Goal: Task Accomplishment & Management: Use online tool/utility

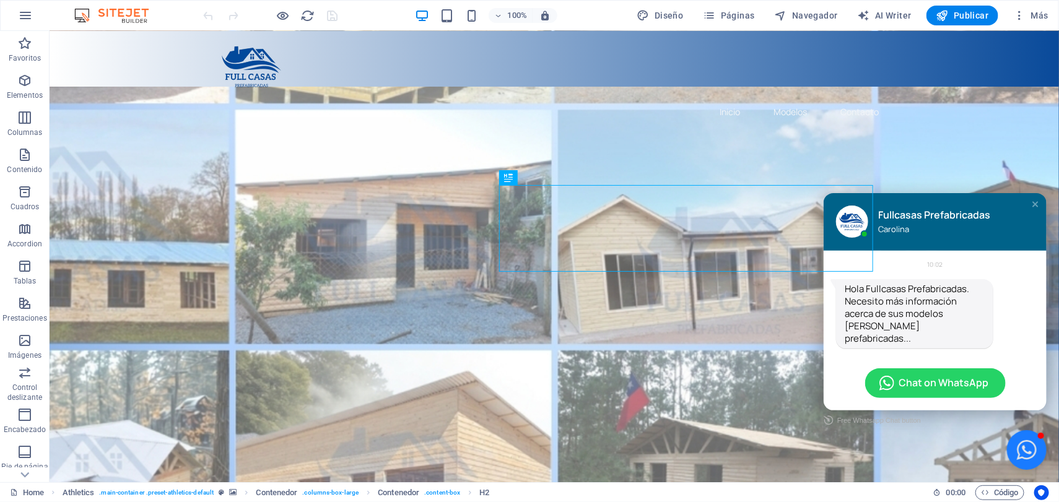
scroll to position [232, 0]
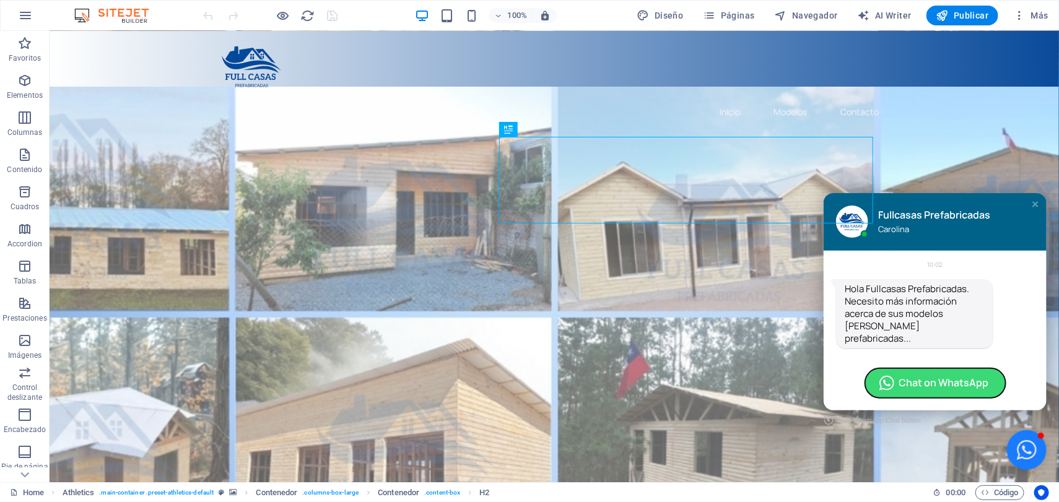
click at [906, 376] on span "Chat on WhatsApp" at bounding box center [944, 382] width 90 height 13
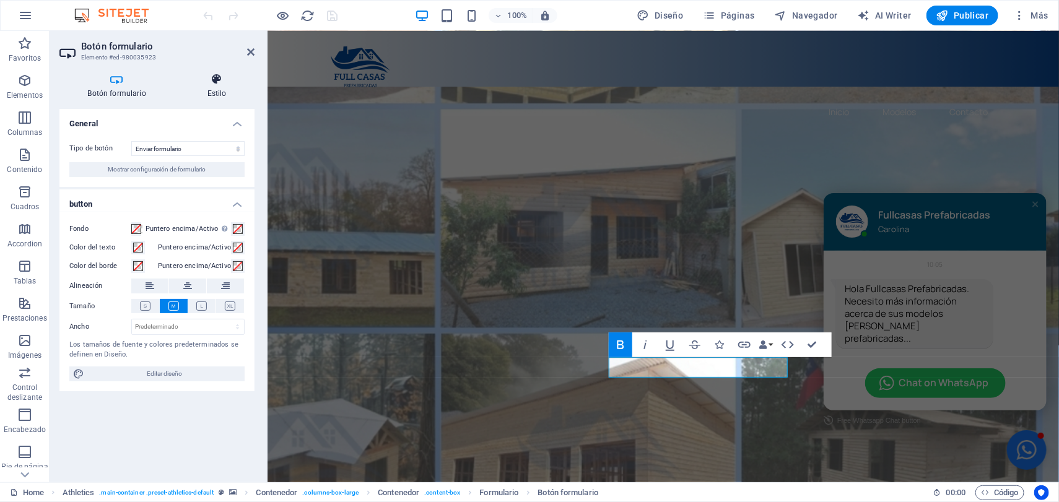
click at [209, 84] on icon at bounding box center [217, 79] width 76 height 12
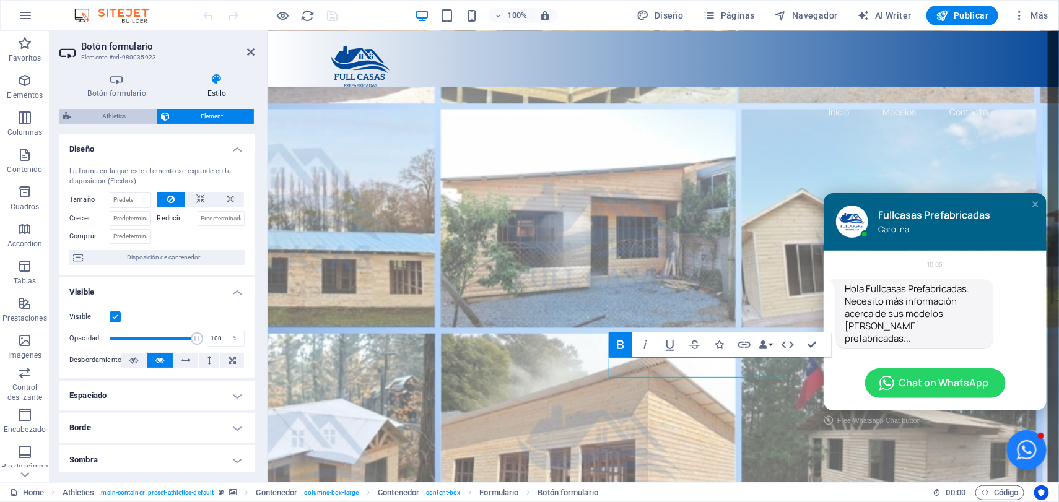
click at [102, 116] on span "Athletics" at bounding box center [114, 116] width 78 height 15
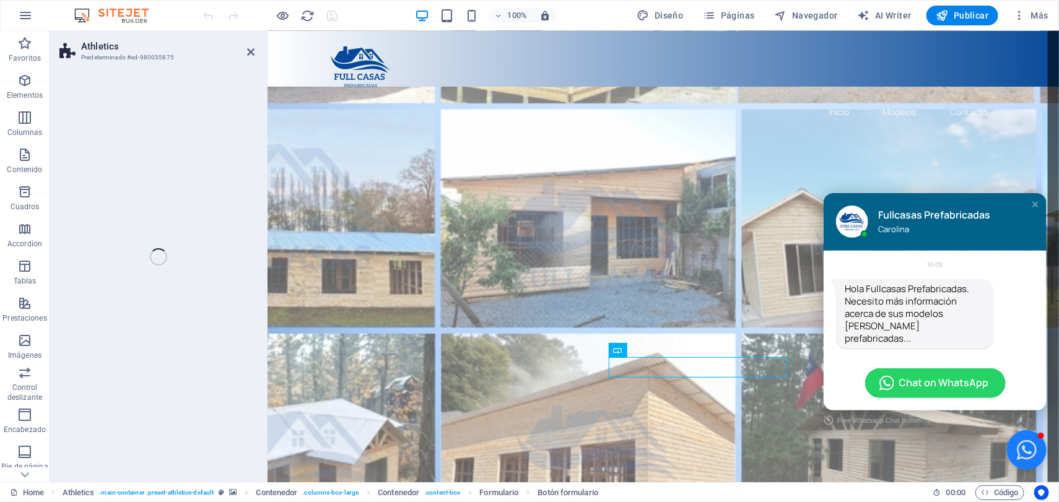
select select "%"
select select "rem"
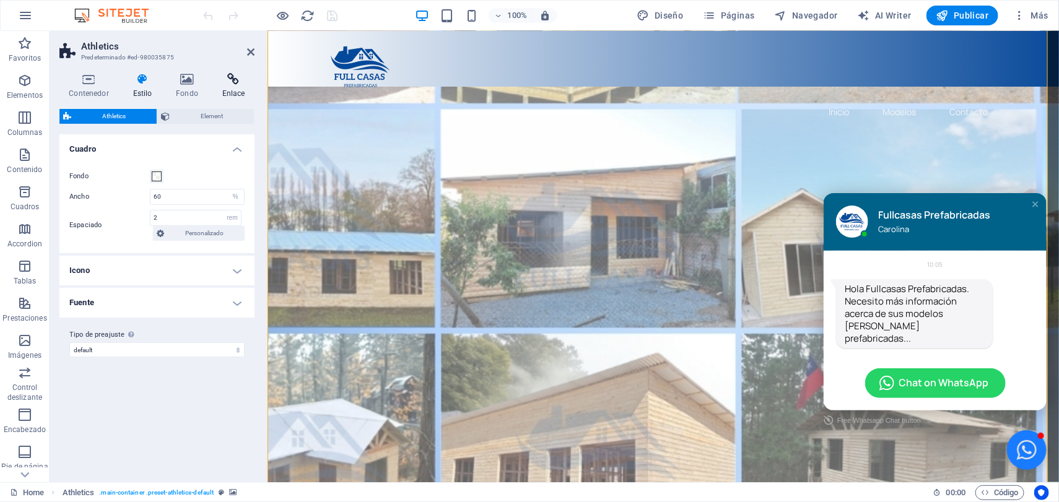
click at [233, 91] on h4 "Enlace" at bounding box center [233, 86] width 42 height 26
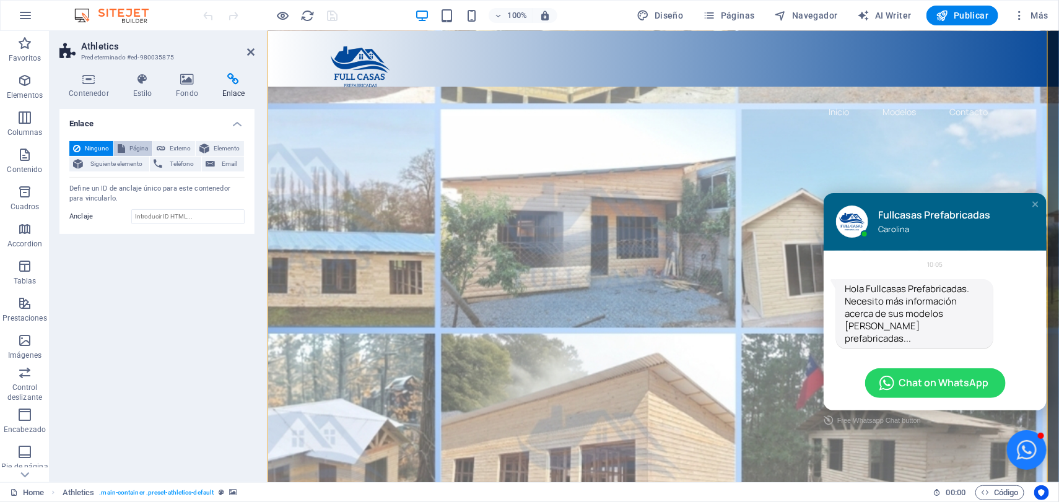
click at [140, 142] on span "Página" at bounding box center [139, 148] width 20 height 15
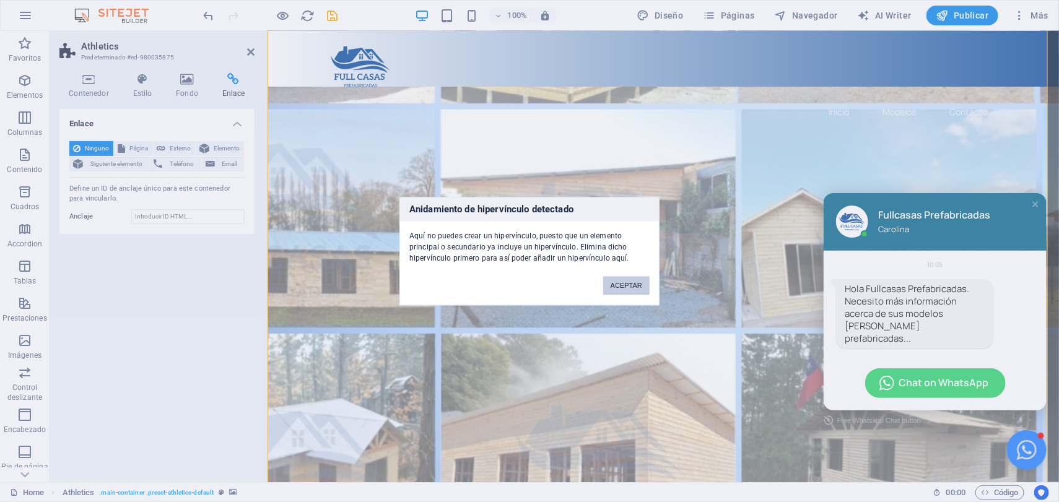
click at [618, 283] on button "ACEPTAR" at bounding box center [626, 285] width 46 height 19
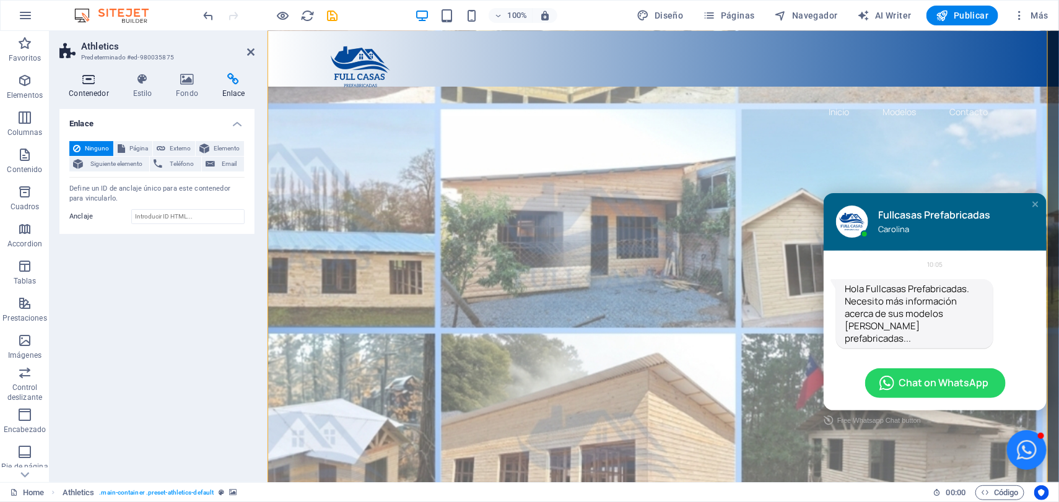
click at [93, 92] on h4 "Contenedor" at bounding box center [91, 86] width 64 height 26
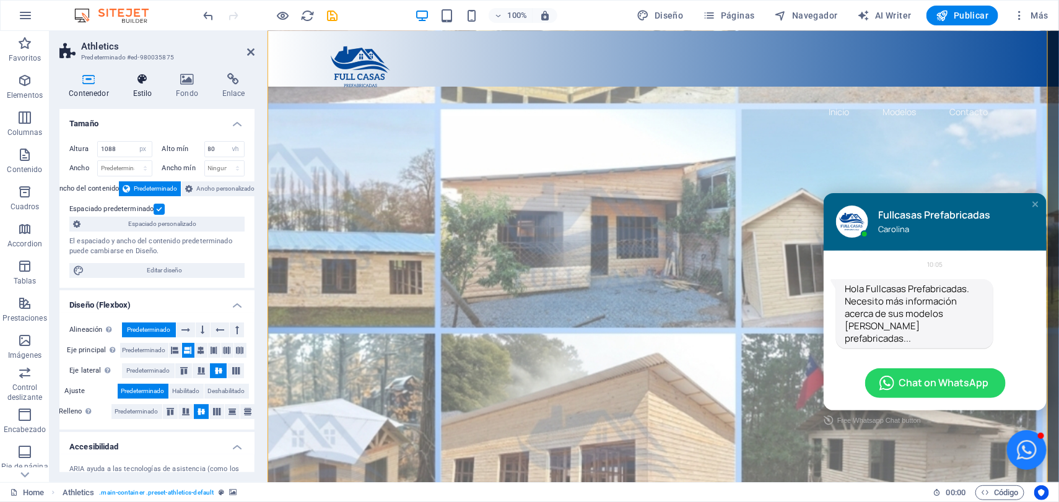
click at [141, 91] on h4 "Estilo" at bounding box center [144, 86] width 43 height 26
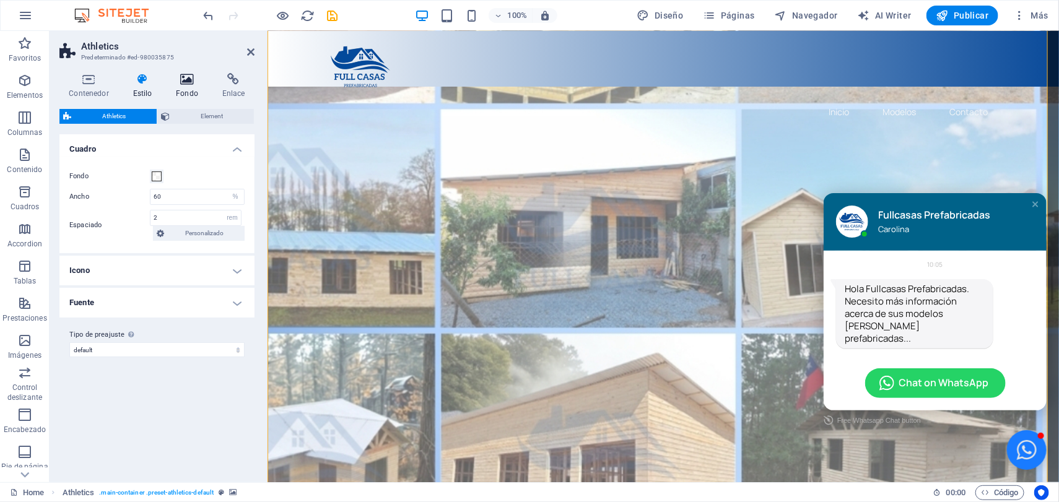
click at [181, 89] on h4 "Fondo" at bounding box center [190, 86] width 46 height 26
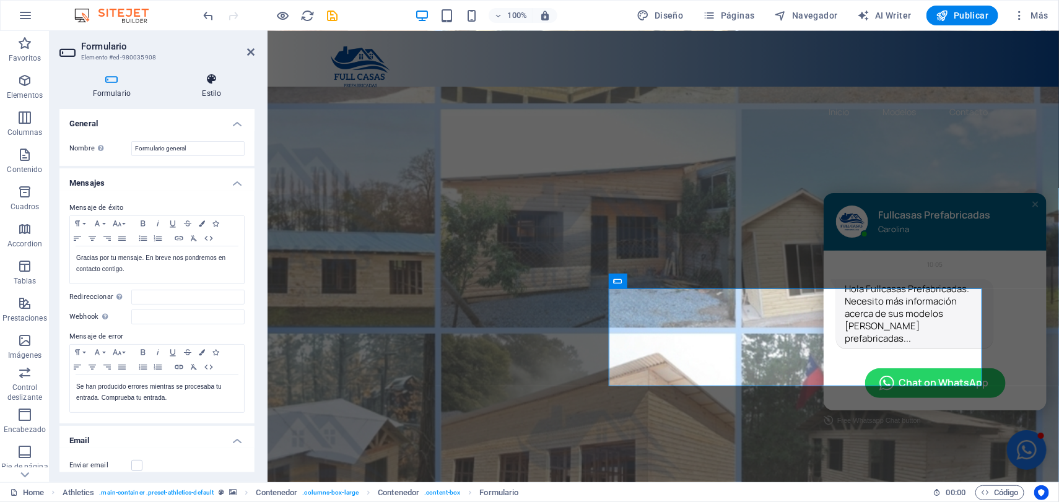
click at [213, 82] on icon at bounding box center [211, 79] width 85 height 12
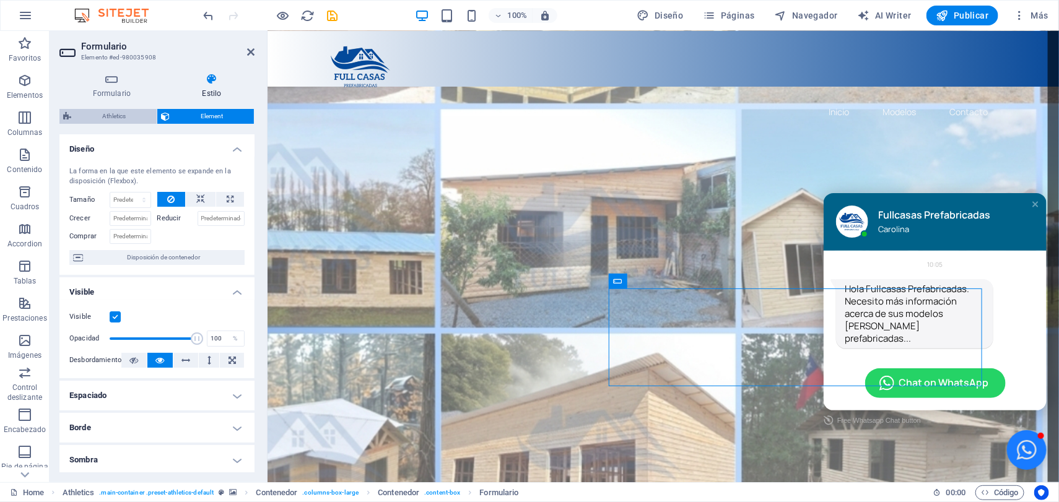
click at [98, 111] on span "Athletics" at bounding box center [114, 116] width 78 height 15
select select "%"
select select "rem"
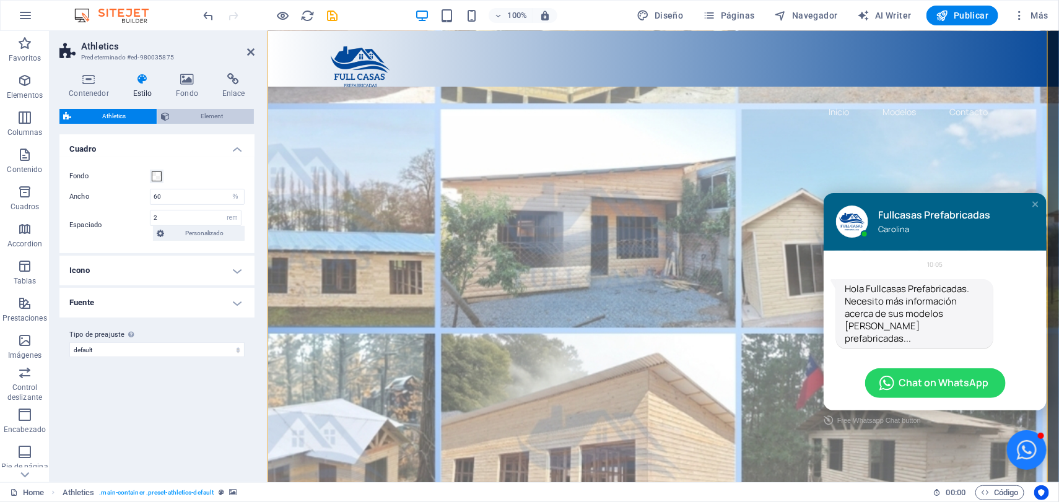
click at [206, 113] on span "Element" at bounding box center [211, 116] width 77 height 15
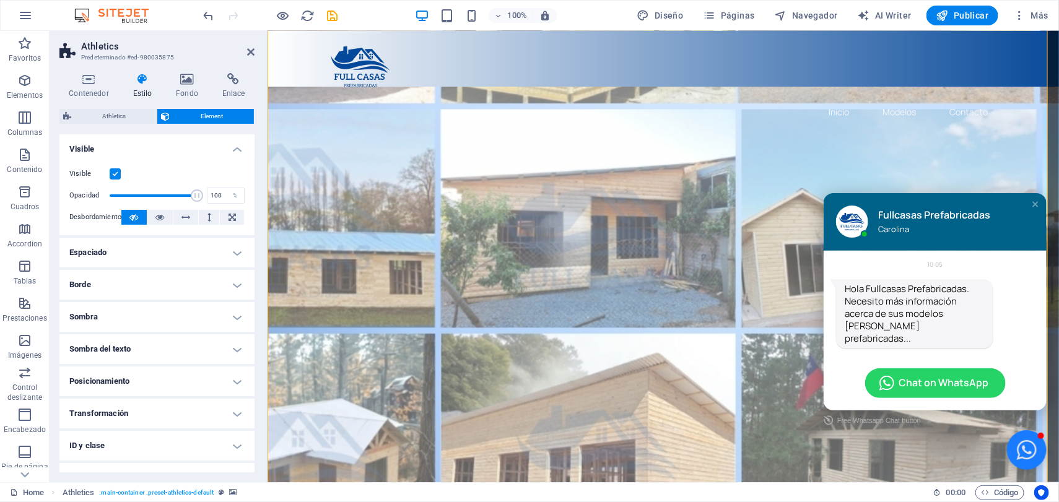
click at [219, 447] on h4 "ID y clase" at bounding box center [156, 446] width 195 height 30
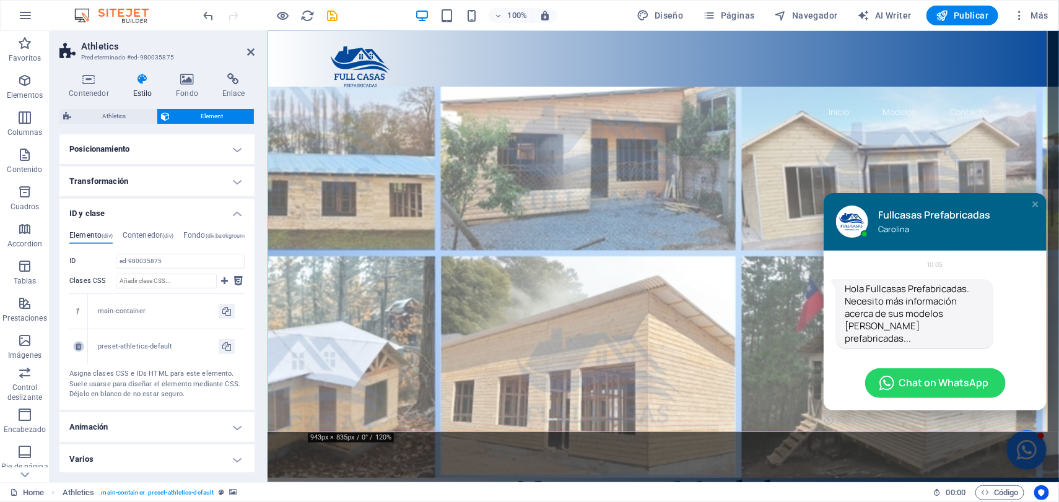
click at [78, 345] on icon at bounding box center [79, 346] width 6 height 7
click at [76, 311] on icon at bounding box center [79, 311] width 6 height 7
click at [126, 312] on div "main-container" at bounding box center [158, 312] width 121 height 11
click at [157, 261] on input "ed-980035875" at bounding box center [180, 261] width 129 height 15
click at [141, 256] on input "ed-980035875" at bounding box center [180, 261] width 129 height 15
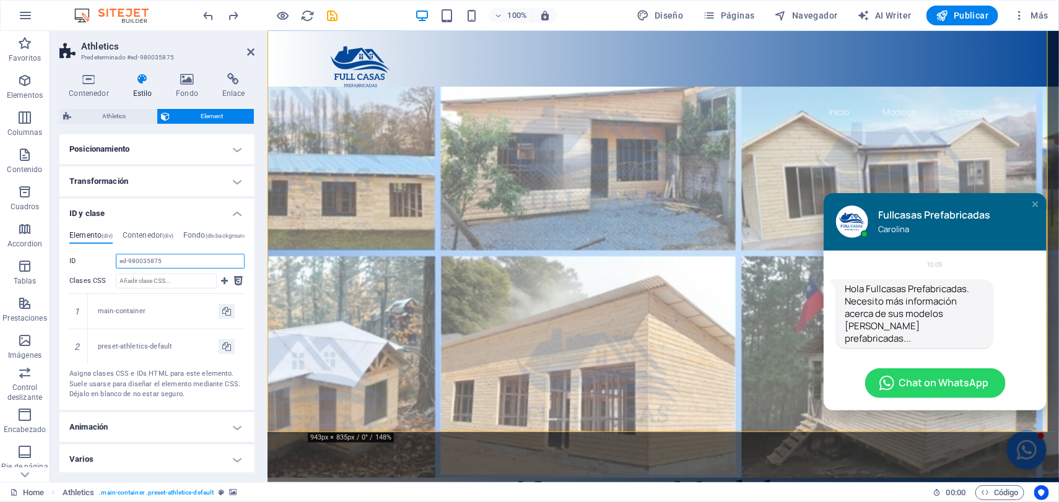
click at [141, 256] on input "ed-980035875" at bounding box center [180, 261] width 129 height 15
click at [192, 262] on input "ed-980035875" at bounding box center [180, 261] width 129 height 15
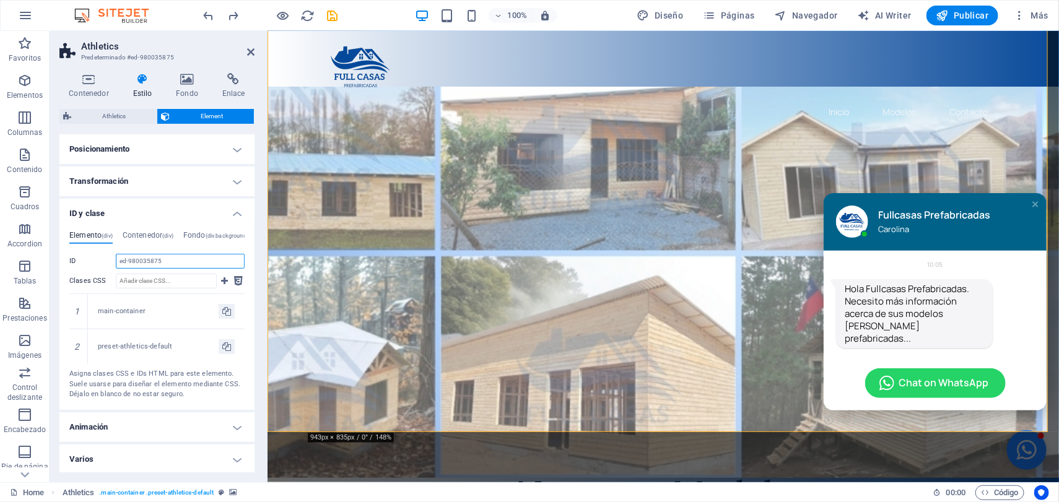
click at [192, 262] on input "ed-980035875" at bounding box center [180, 261] width 129 height 15
click at [182, 281] on input "Clases CSS" at bounding box center [166, 281] width 101 height 15
drag, startPoint x: 158, startPoint y: 260, endPoint x: 92, endPoint y: 261, distance: 66.3
click at [94, 260] on div "ID ed-980035875" at bounding box center [156, 261] width 175 height 15
click at [159, 260] on input "ed-980035875" at bounding box center [180, 261] width 129 height 15
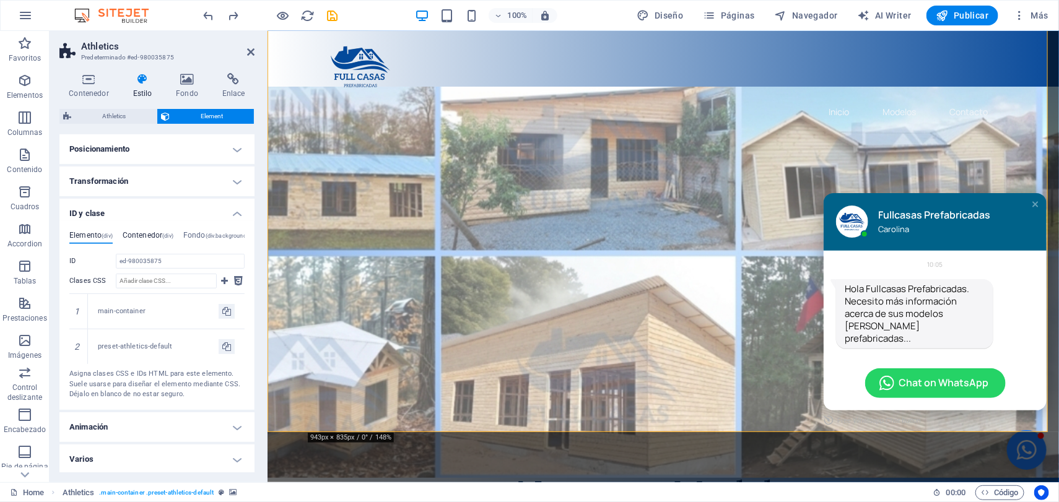
click at [149, 236] on h4 "Contenedor (div)" at bounding box center [148, 238] width 51 height 14
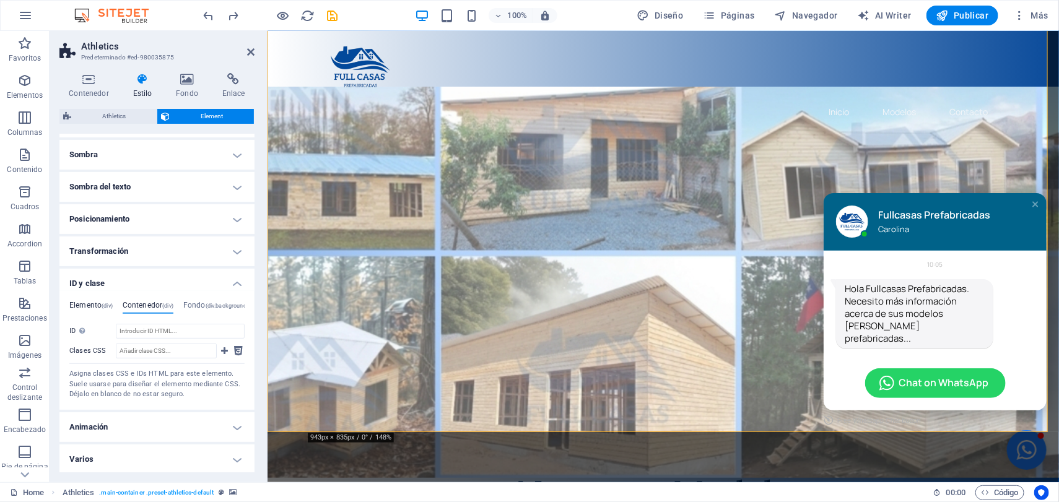
click at [89, 303] on h4 "Elemento (div)" at bounding box center [90, 308] width 43 height 14
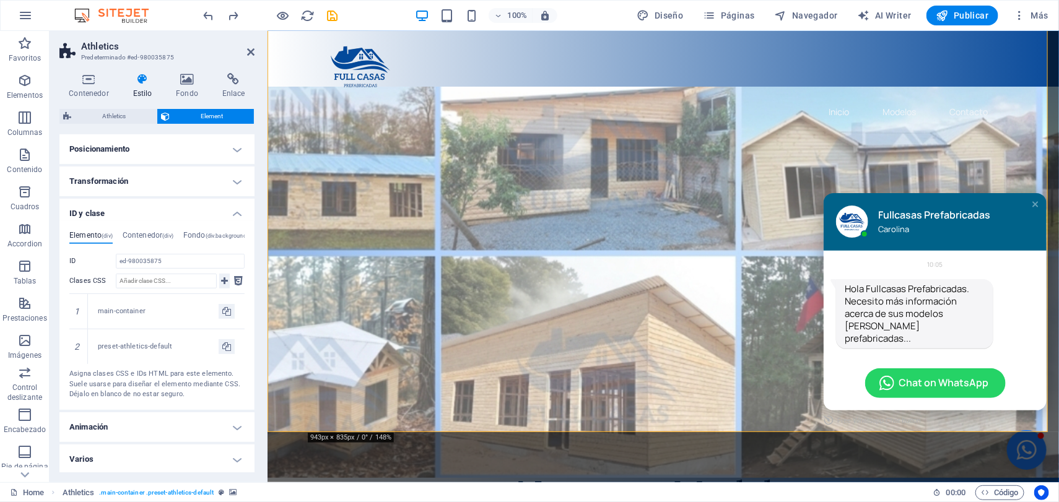
click at [224, 281] on icon at bounding box center [224, 281] width 7 height 15
type input "e"
type input "Enviar"
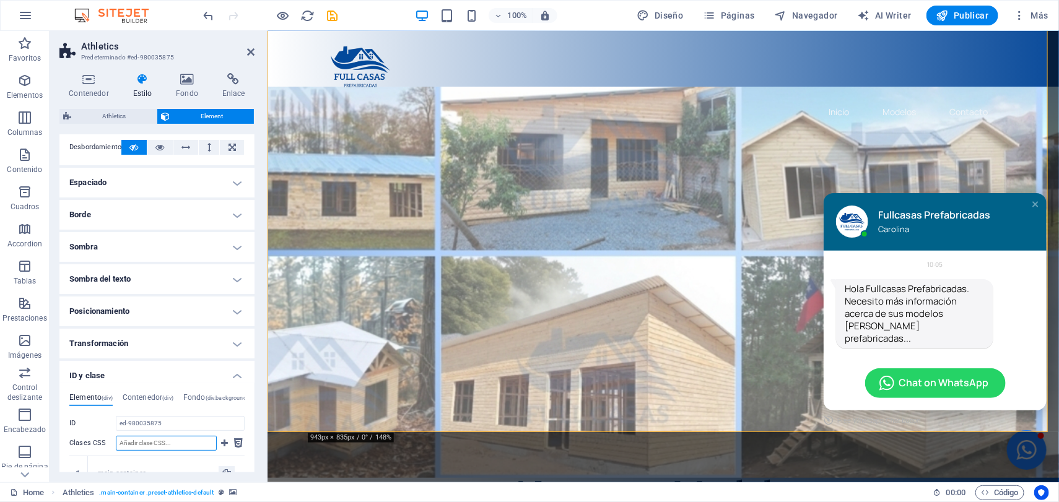
scroll to position [35, 0]
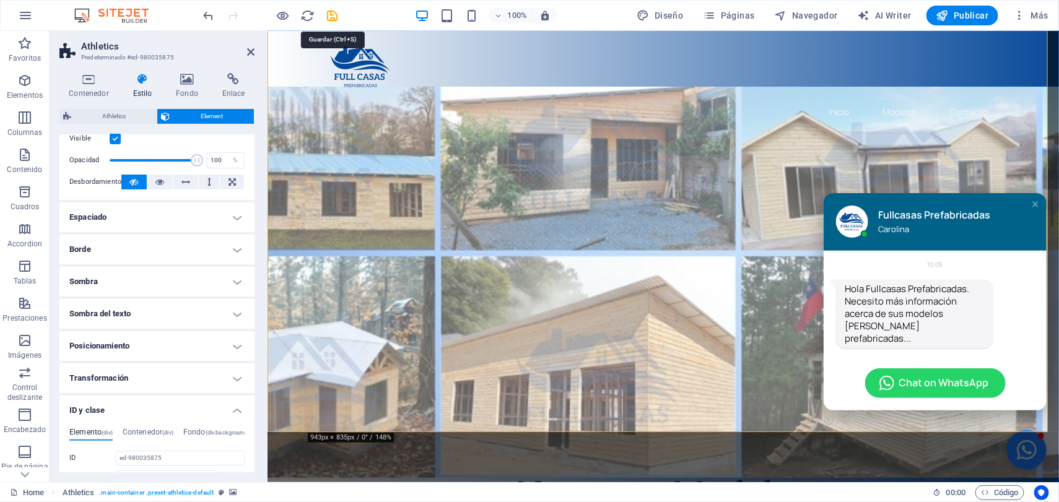
click at [333, 18] on icon "save" at bounding box center [333, 16] width 14 height 14
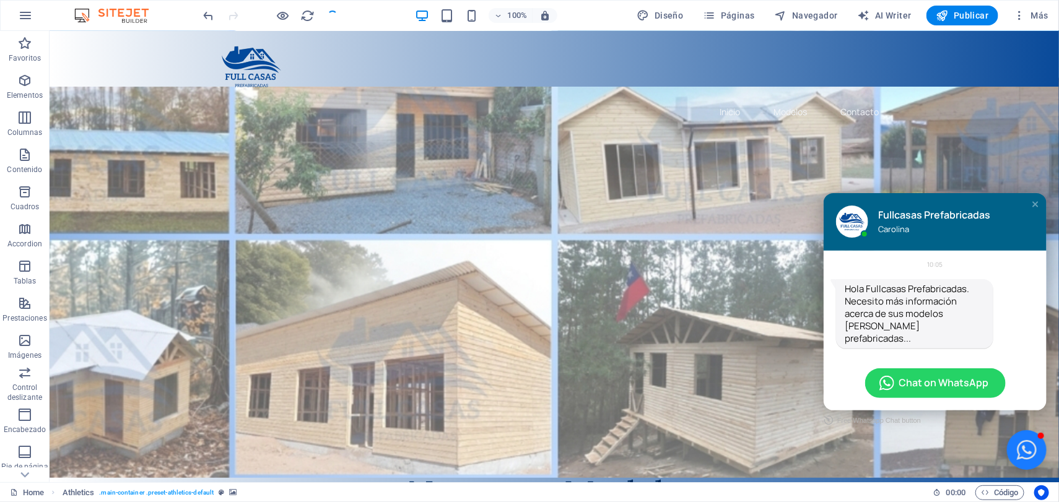
checkbox input "false"
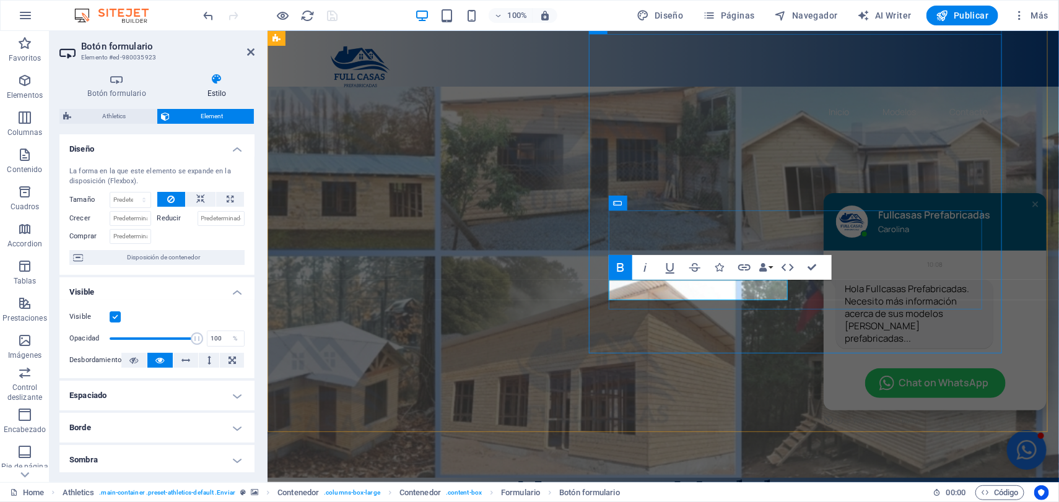
click at [118, 89] on h4 "Botón formulario" at bounding box center [119, 86] width 120 height 26
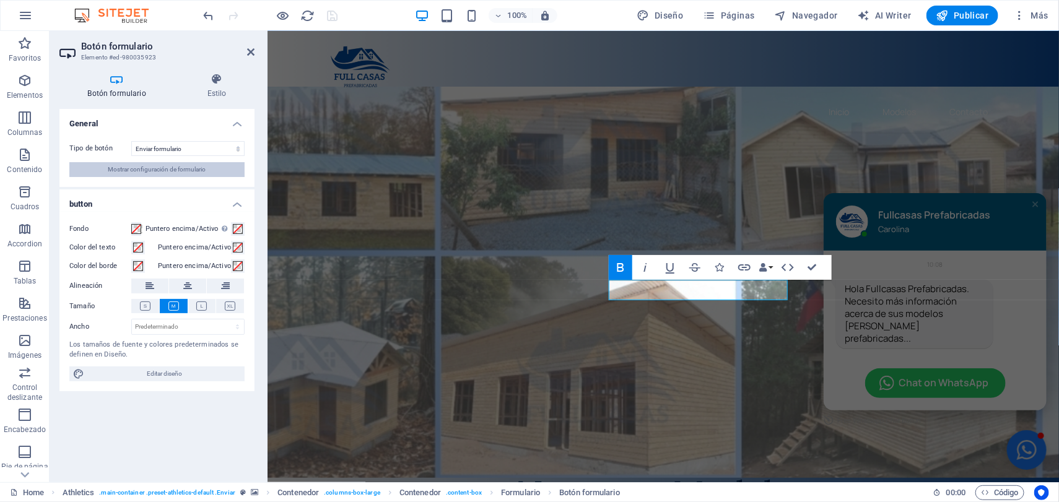
click at [166, 168] on span "Mostrar configuración de formulario" at bounding box center [157, 169] width 98 height 15
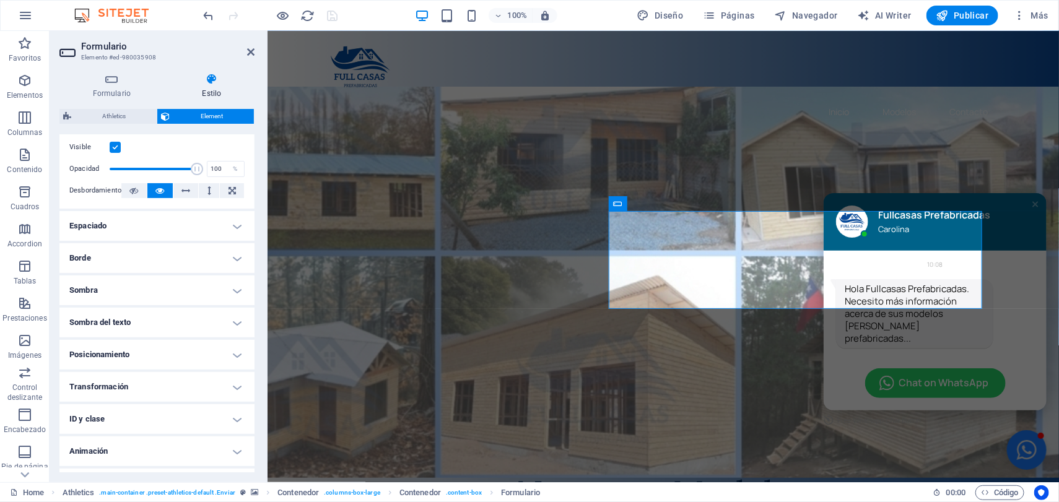
scroll to position [194, 0]
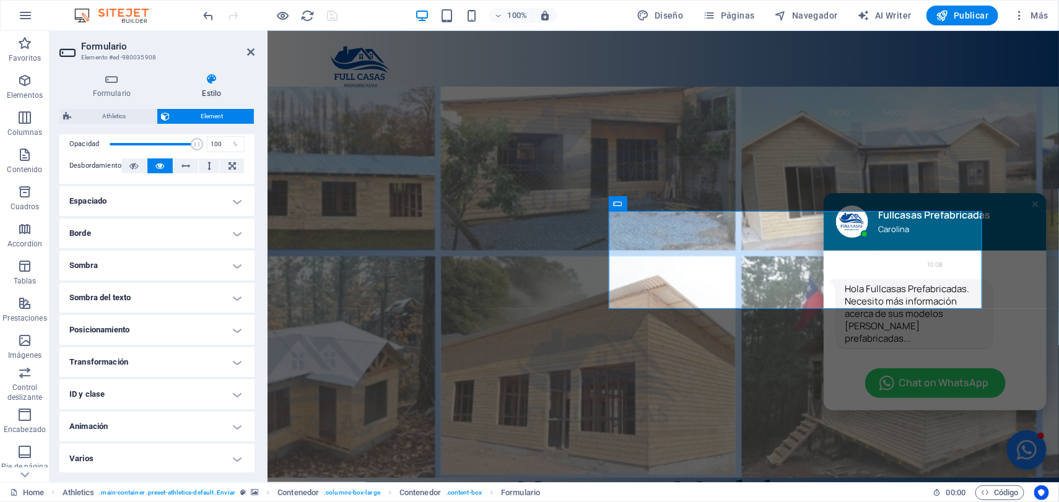
click at [219, 393] on h4 "ID y clase" at bounding box center [156, 395] width 195 height 30
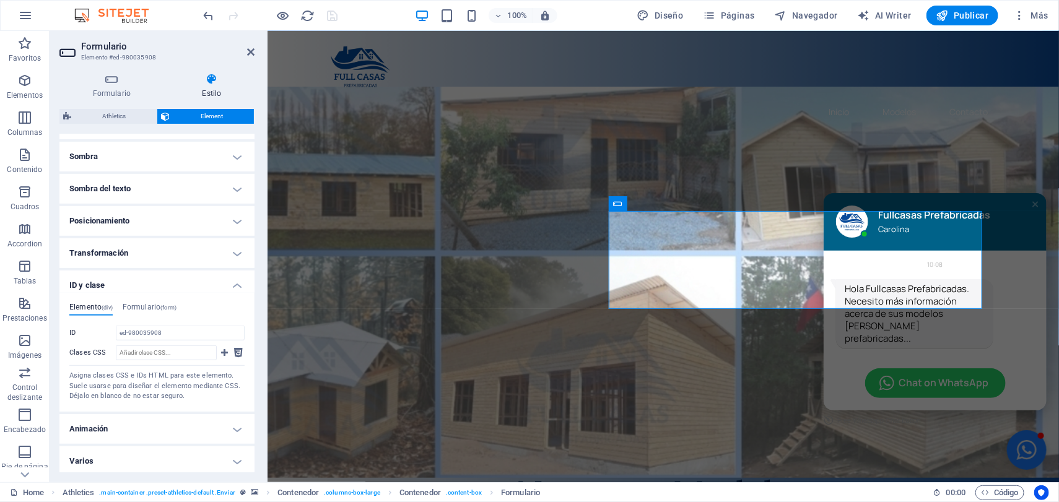
scroll to position [305, 0]
click at [159, 302] on h4 "Formulario (form)" at bounding box center [150, 308] width 54 height 14
click at [134, 309] on h4 "Formulario (form)" at bounding box center [150, 308] width 54 height 14
click at [92, 306] on h4 "Elemento (div)" at bounding box center [90, 308] width 43 height 14
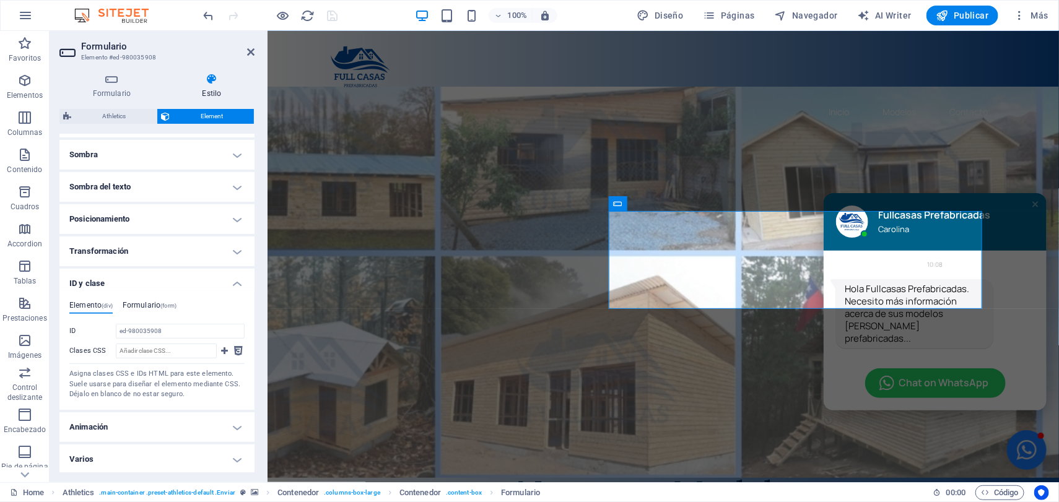
click at [146, 304] on h4 "Formulario (form)" at bounding box center [150, 308] width 54 height 14
click at [165, 330] on input "ID No se aceptan espacios ni caracteres especiales (excepto "-" o "_")" at bounding box center [180, 331] width 129 height 15
paste input "[URL][DOMAIN_NAME]"
type input "[URL][DOMAIN_NAME]"
click at [161, 349] on input "Clases CSS" at bounding box center [166, 351] width 101 height 15
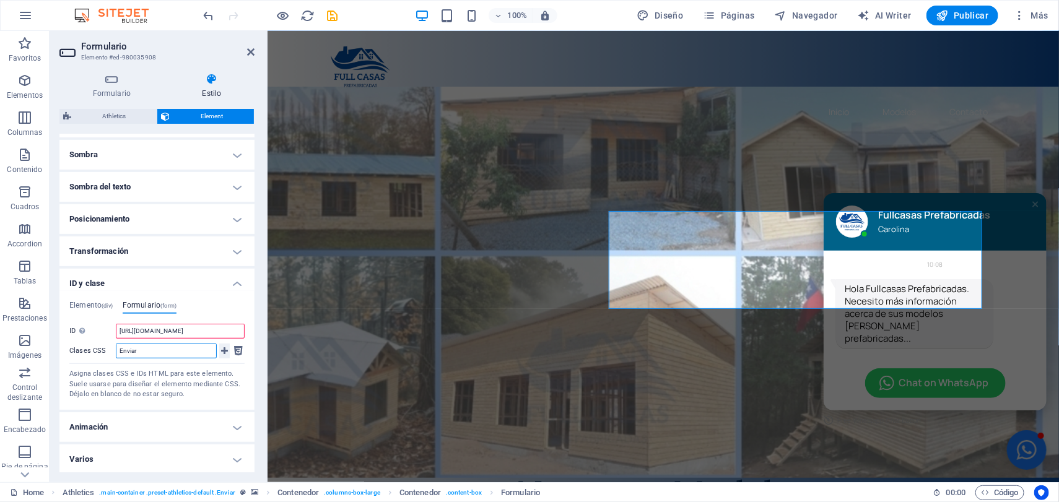
type input "Enviar"
click at [225, 352] on icon at bounding box center [224, 351] width 7 height 15
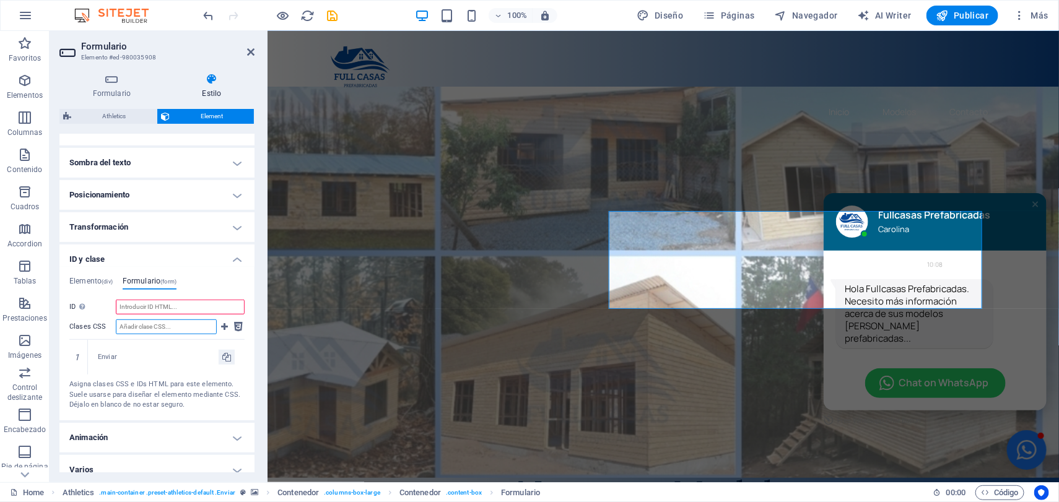
scroll to position [340, 0]
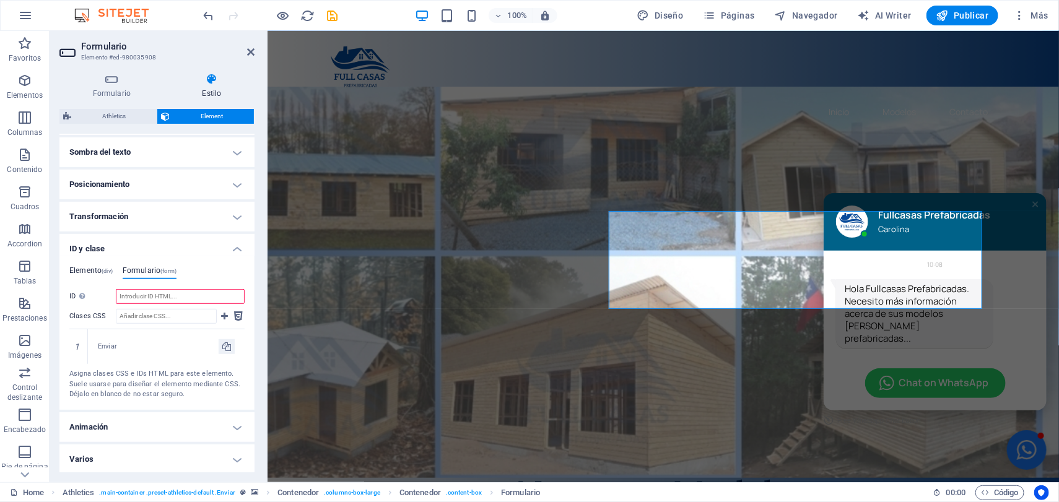
click at [84, 276] on h4 "Elemento (div)" at bounding box center [90, 273] width 43 height 14
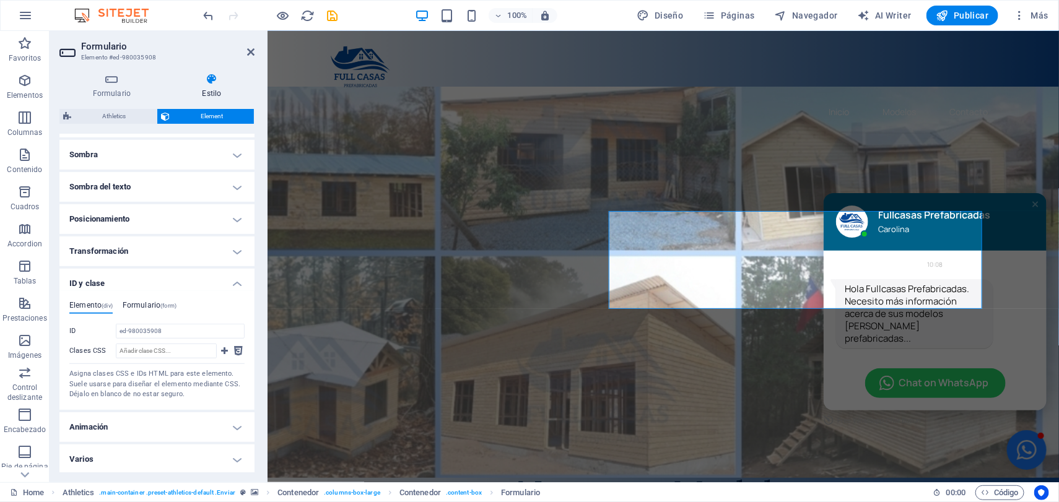
click at [134, 302] on h4 "Formulario (form)" at bounding box center [150, 308] width 54 height 14
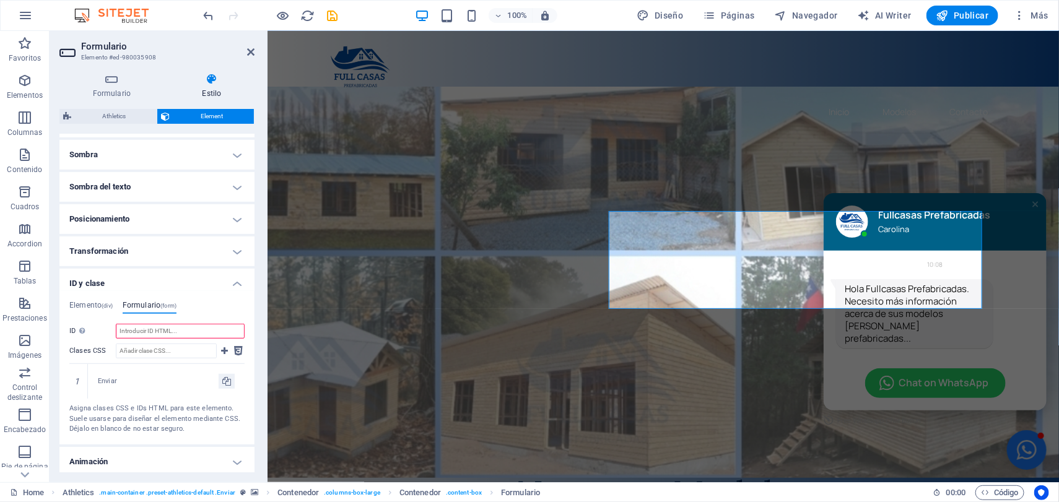
scroll to position [340, 0]
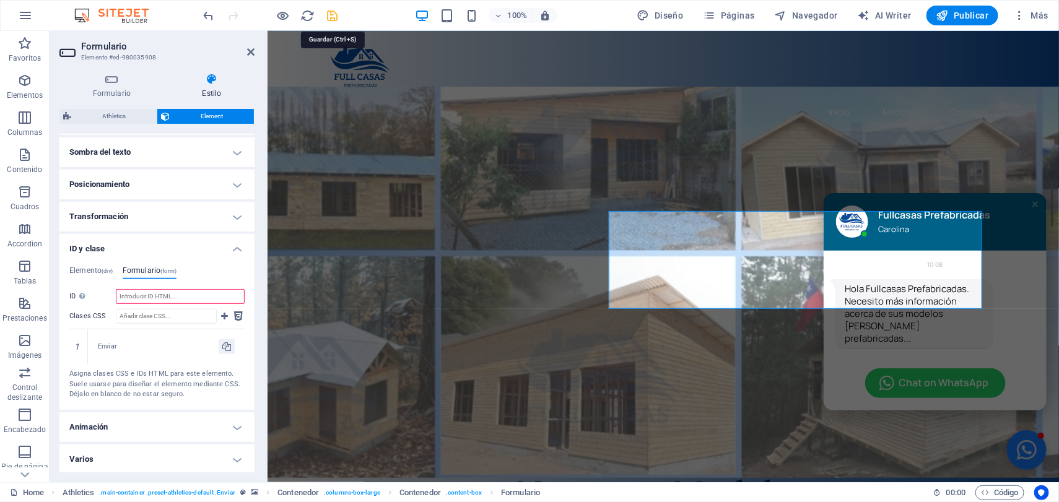
click at [330, 11] on icon "save" at bounding box center [333, 16] width 14 height 14
checkbox input "false"
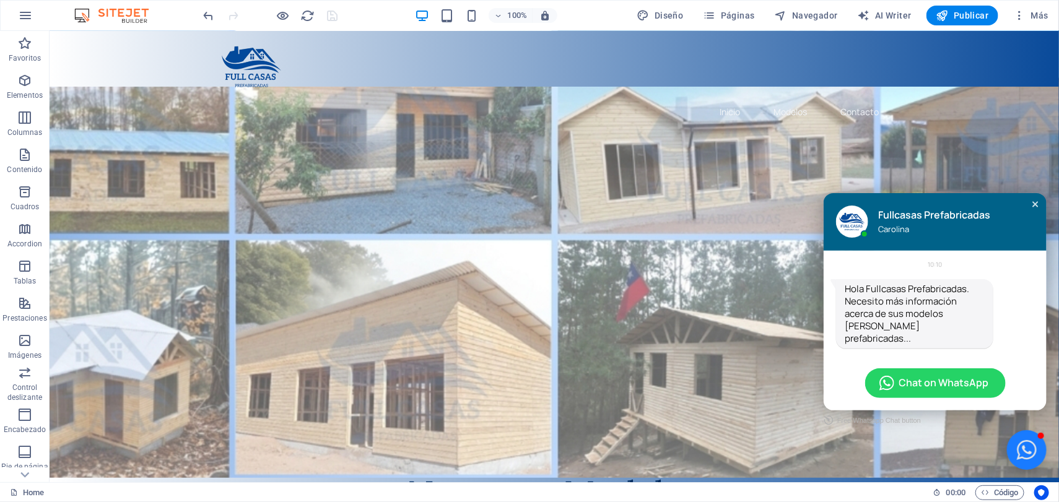
click at [1029, 204] on div "Close chat window" at bounding box center [1035, 204] width 12 height 12
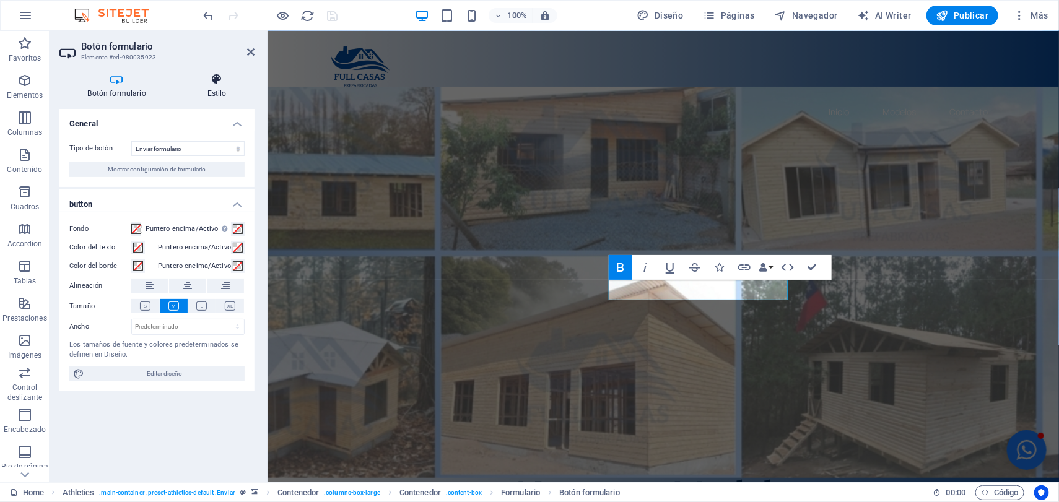
click at [234, 74] on icon at bounding box center [217, 79] width 76 height 12
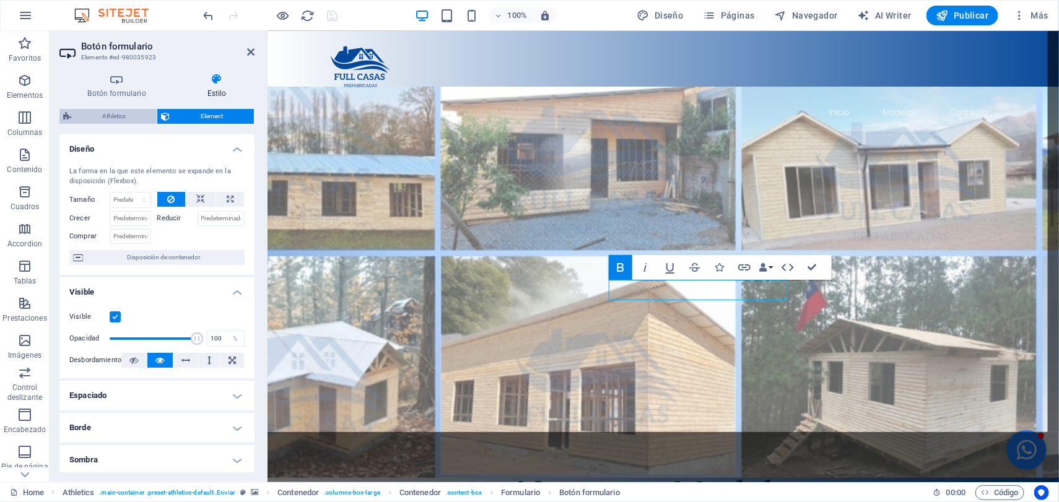
click at [111, 115] on span "Athletics" at bounding box center [114, 116] width 78 height 15
select select "%"
select select "rem"
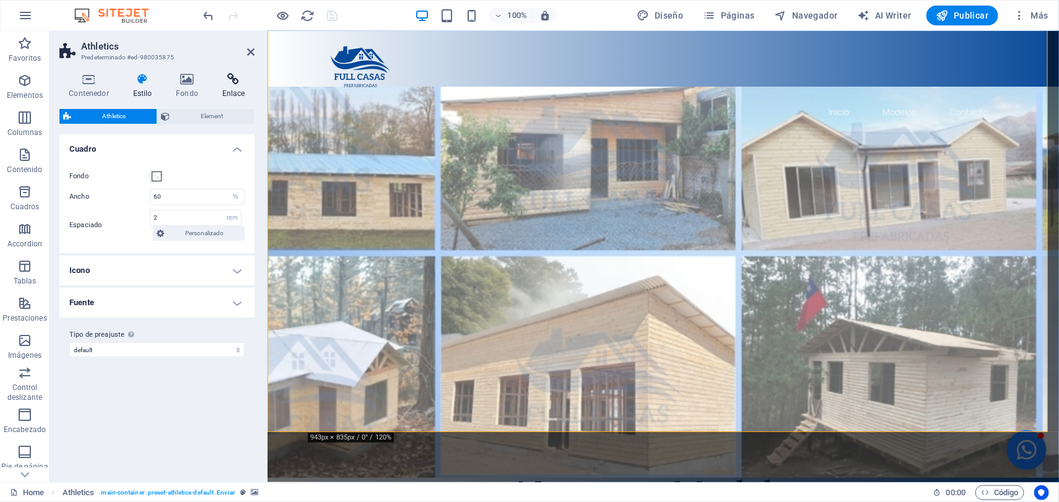
click at [234, 87] on h4 "Enlace" at bounding box center [233, 86] width 42 height 26
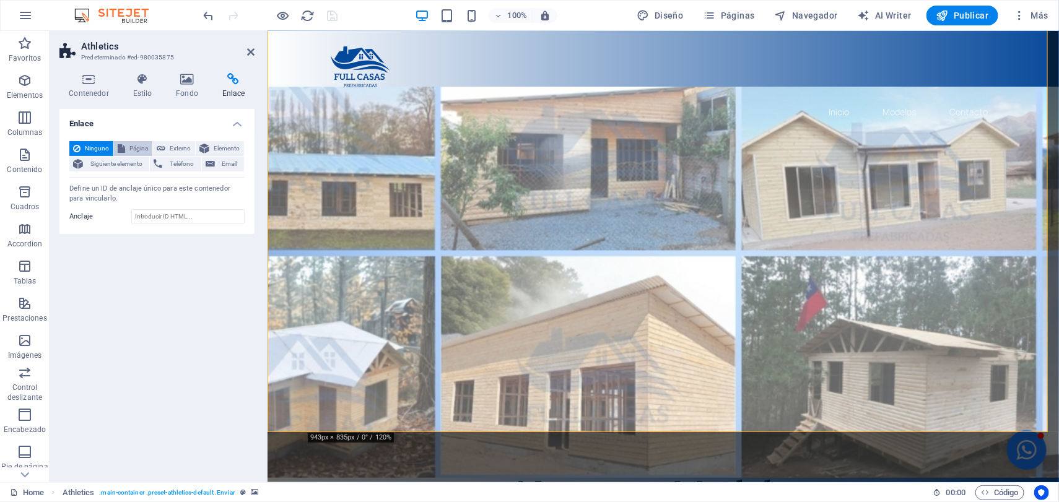
click at [134, 147] on span "Página" at bounding box center [139, 148] width 20 height 15
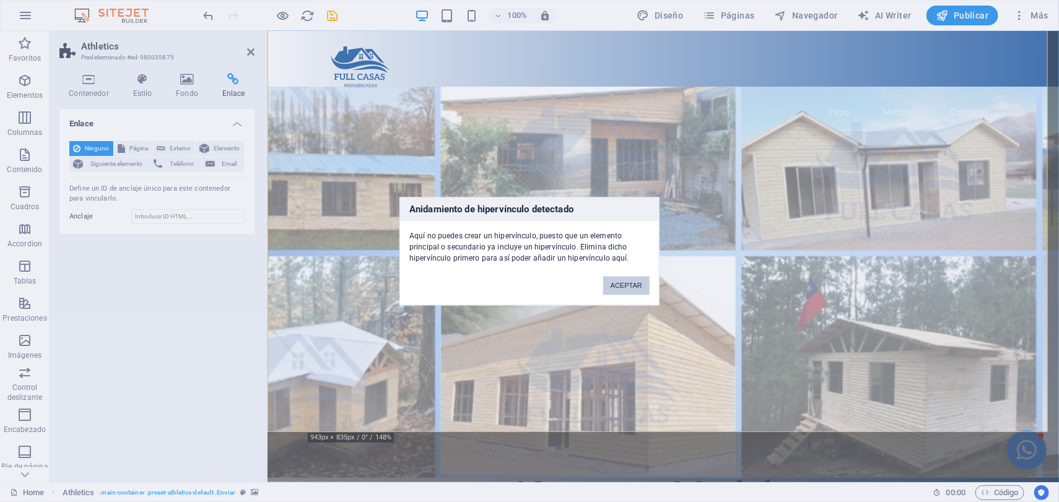
click at [624, 282] on button "ACEPTAR" at bounding box center [626, 285] width 46 height 19
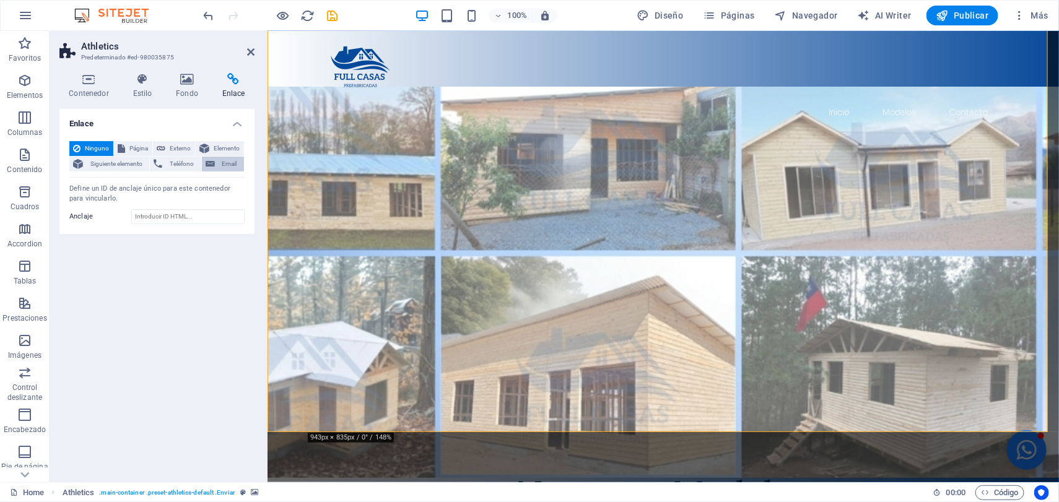
click at [222, 157] on span "Email" at bounding box center [230, 164] width 22 height 15
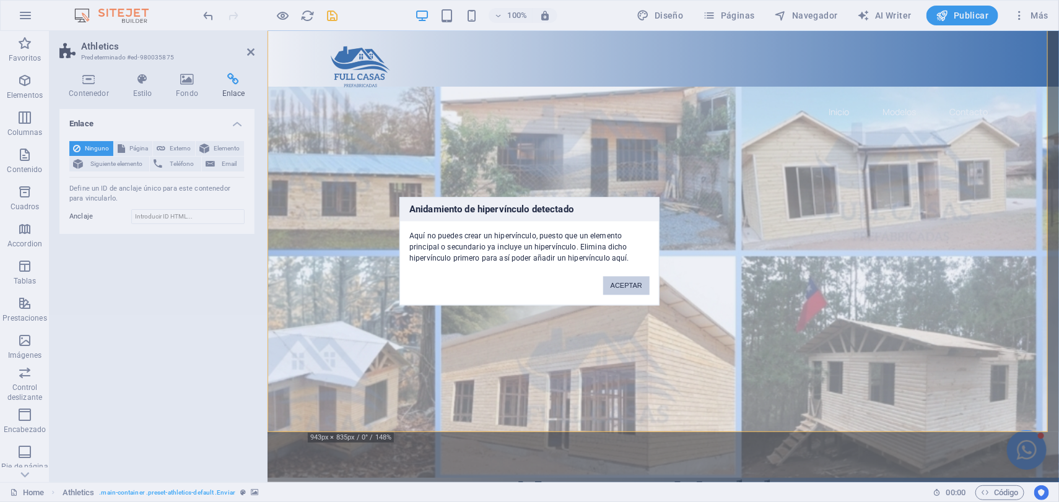
drag, startPoint x: 637, startPoint y: 281, endPoint x: 615, endPoint y: 281, distance: 22.3
click at [615, 281] on button "ACEPTAR" at bounding box center [626, 285] width 46 height 19
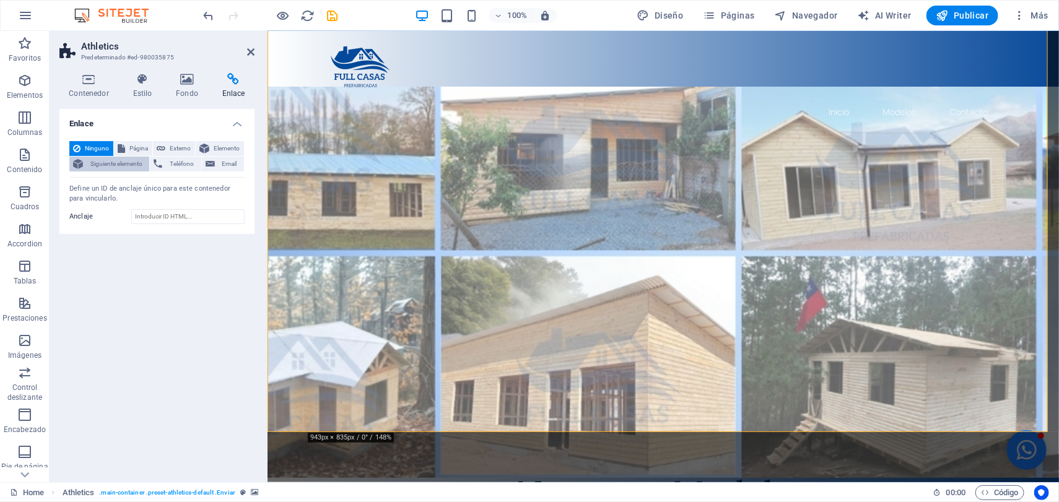
click at [118, 166] on span "Siguiente elemento" at bounding box center [116, 164] width 59 height 15
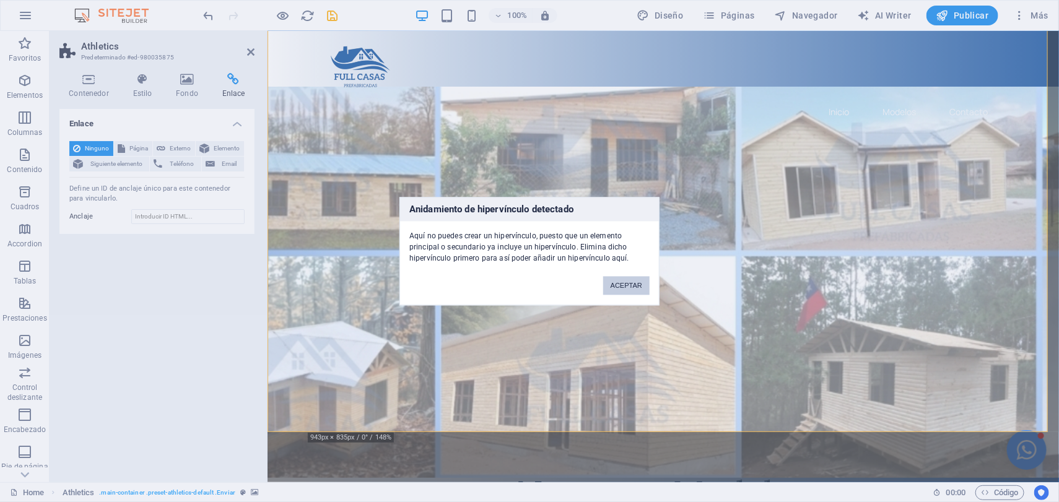
click at [637, 280] on button "ACEPTAR" at bounding box center [626, 285] width 46 height 19
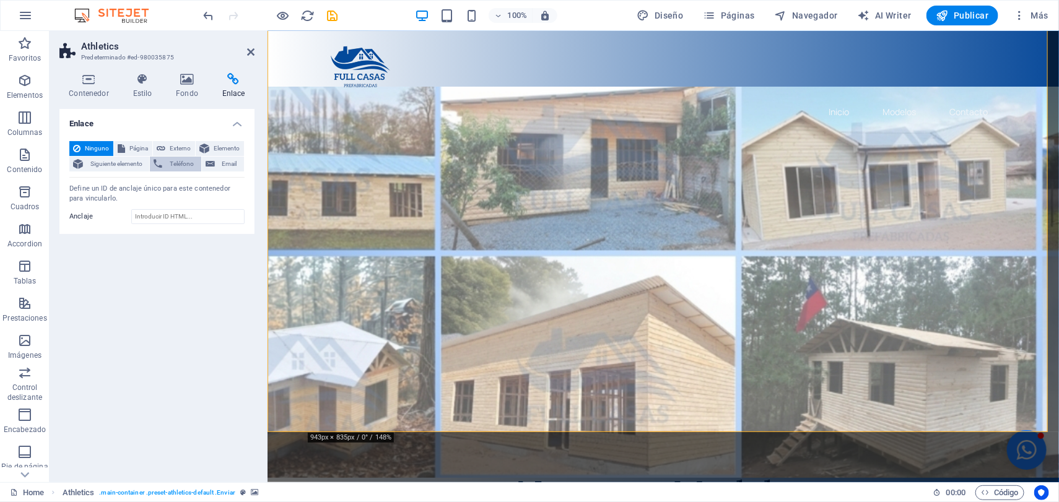
click at [179, 160] on span "Teléfono" at bounding box center [181, 164] width 31 height 15
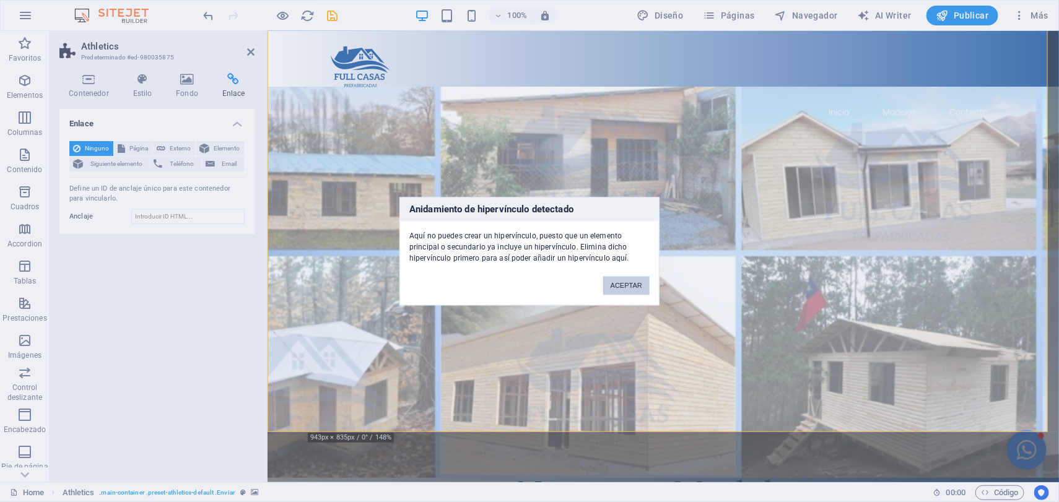
click at [615, 286] on button "ACEPTAR" at bounding box center [626, 285] width 46 height 19
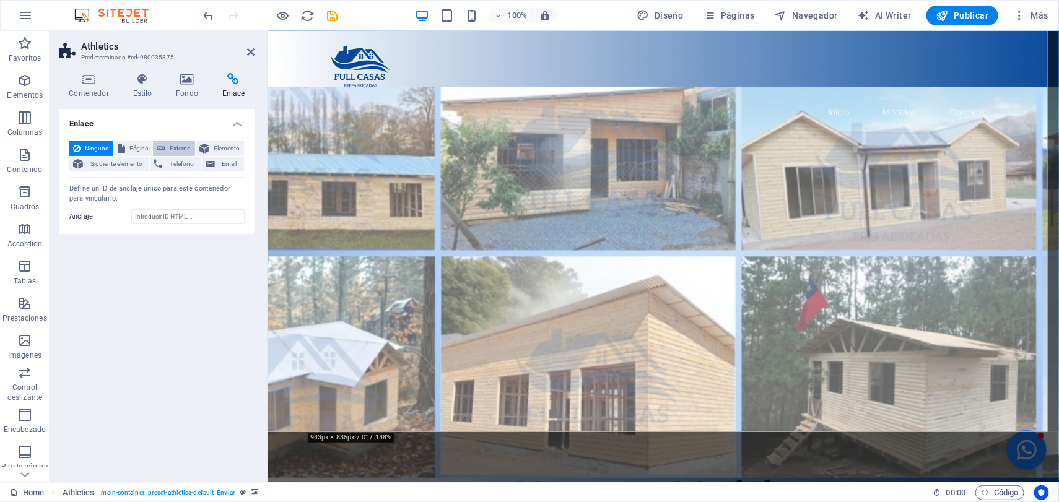
click at [167, 149] on button "Externo" at bounding box center [174, 148] width 42 height 15
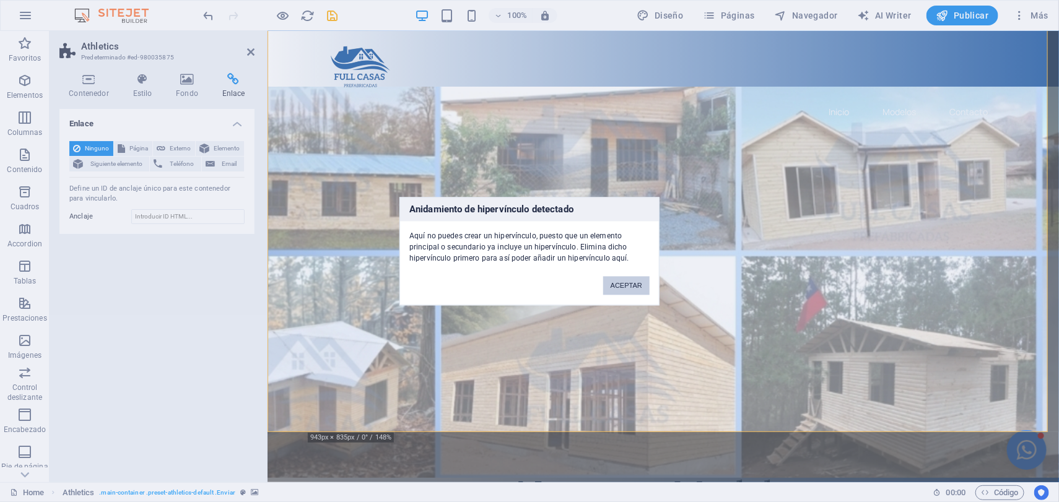
click at [634, 280] on button "ACEPTAR" at bounding box center [626, 285] width 46 height 19
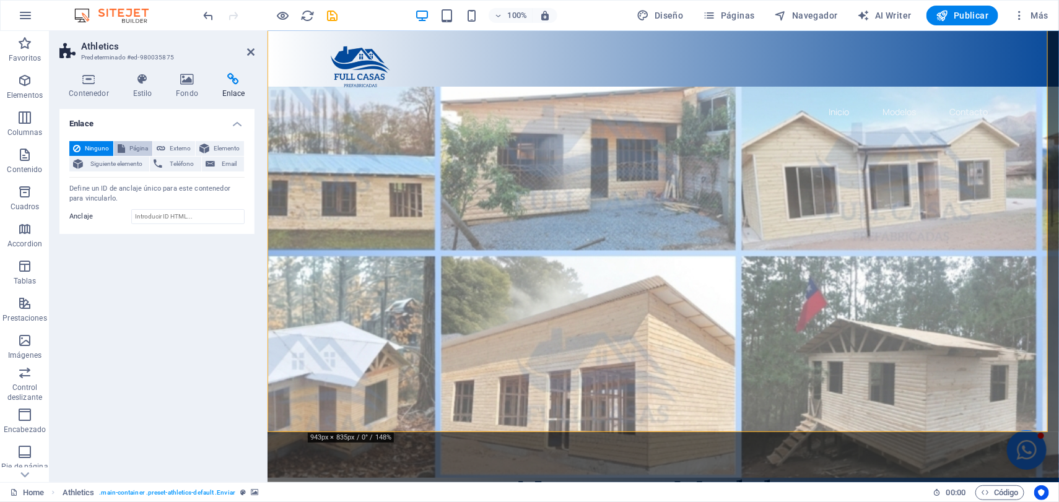
click at [138, 151] on span "Página" at bounding box center [139, 148] width 20 height 15
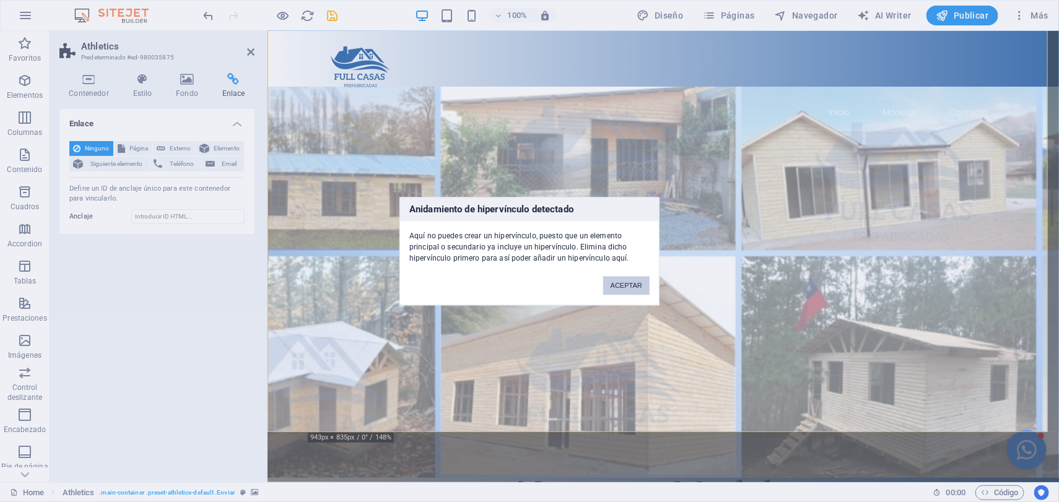
click at [634, 291] on button "ACEPTAR" at bounding box center [626, 285] width 46 height 19
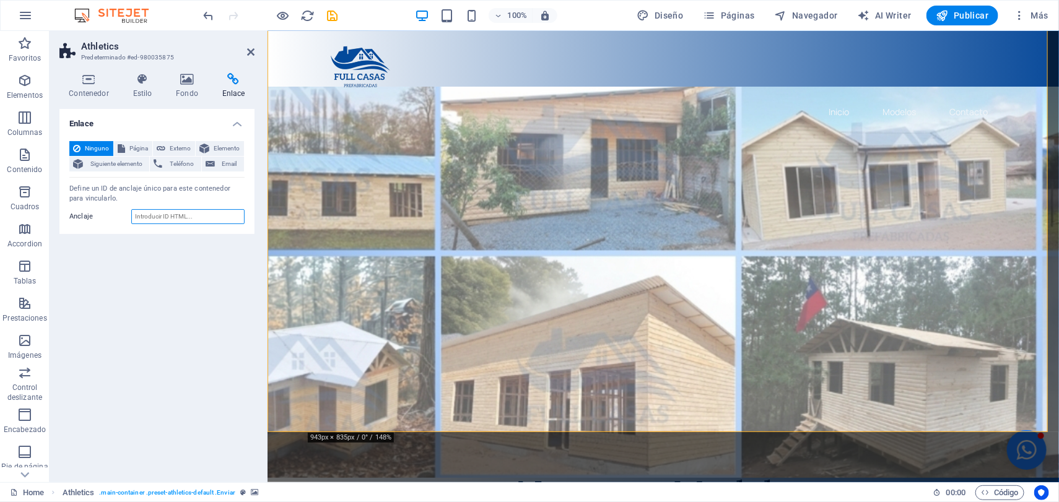
click at [181, 211] on input "Anclaje" at bounding box center [187, 216] width 113 height 15
type input "Enviar"
click at [217, 271] on div "Enlace Ninguno Página Externo Elemento Siguiente elemento Teléfono Email Página…" at bounding box center [156, 291] width 195 height 364
click at [333, 21] on icon "save" at bounding box center [333, 16] width 14 height 14
checkbox input "false"
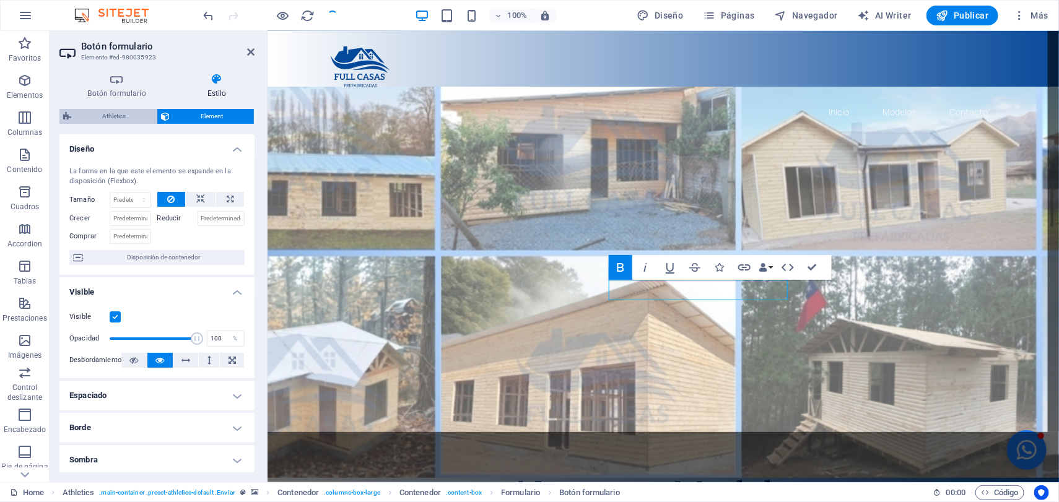
click at [122, 115] on span "Athletics" at bounding box center [114, 116] width 78 height 15
select select "%"
select select "rem"
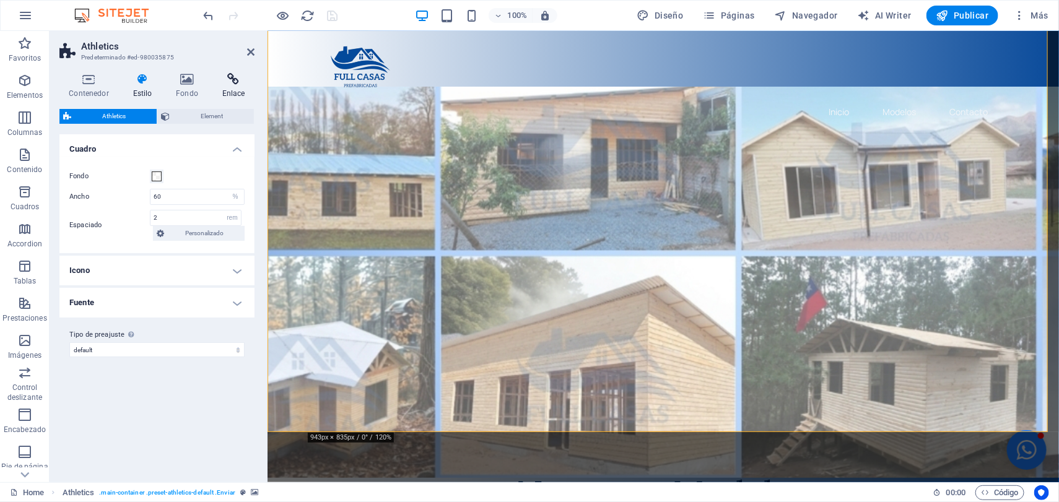
click at [234, 86] on h4 "Enlace" at bounding box center [233, 86] width 42 height 26
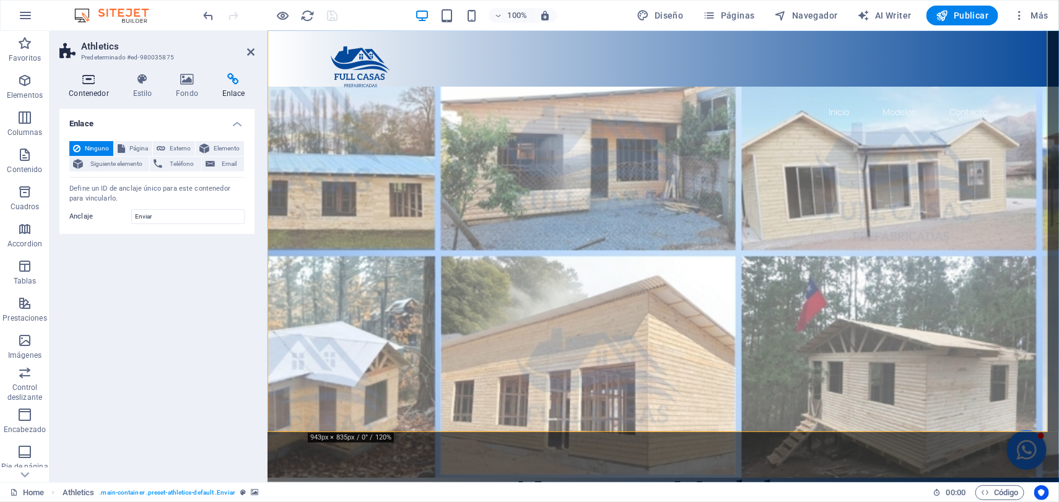
click at [95, 87] on h4 "Contenedor" at bounding box center [91, 86] width 64 height 26
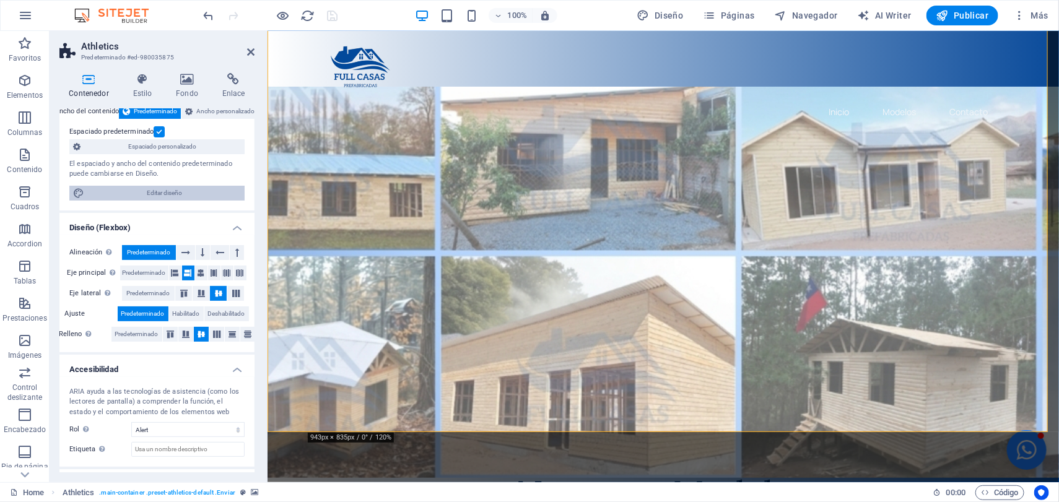
scroll to position [0, 0]
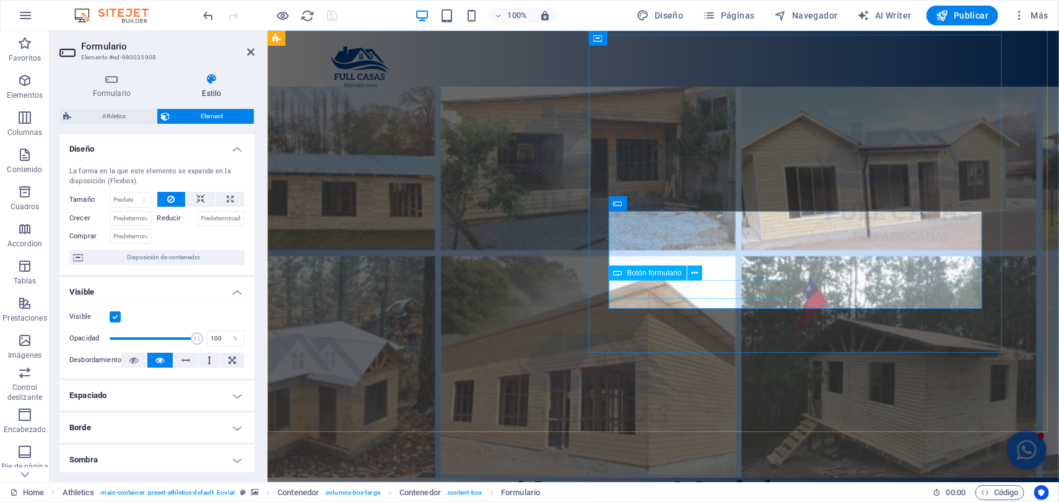
click at [698, 274] on button at bounding box center [695, 273] width 15 height 15
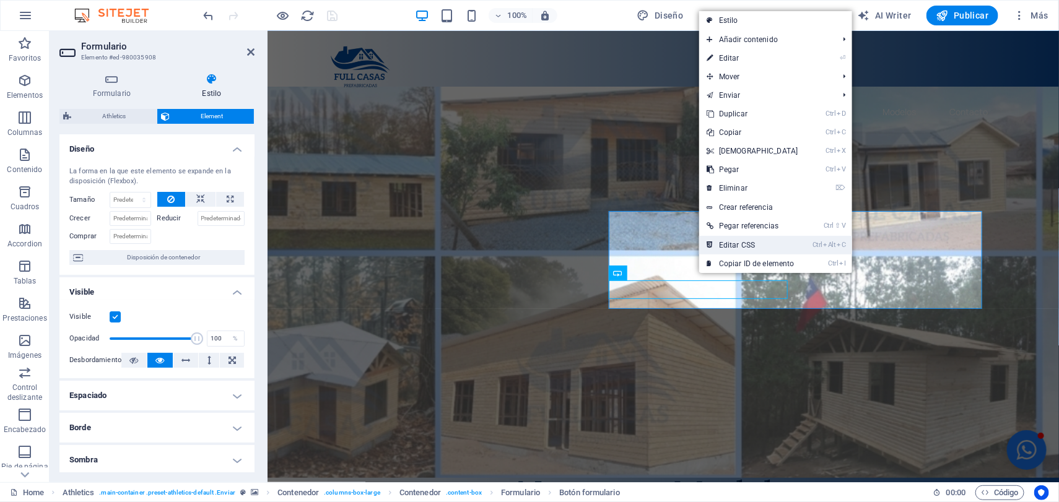
click at [733, 247] on link "Ctrl Alt C Editar CSS" at bounding box center [752, 245] width 107 height 19
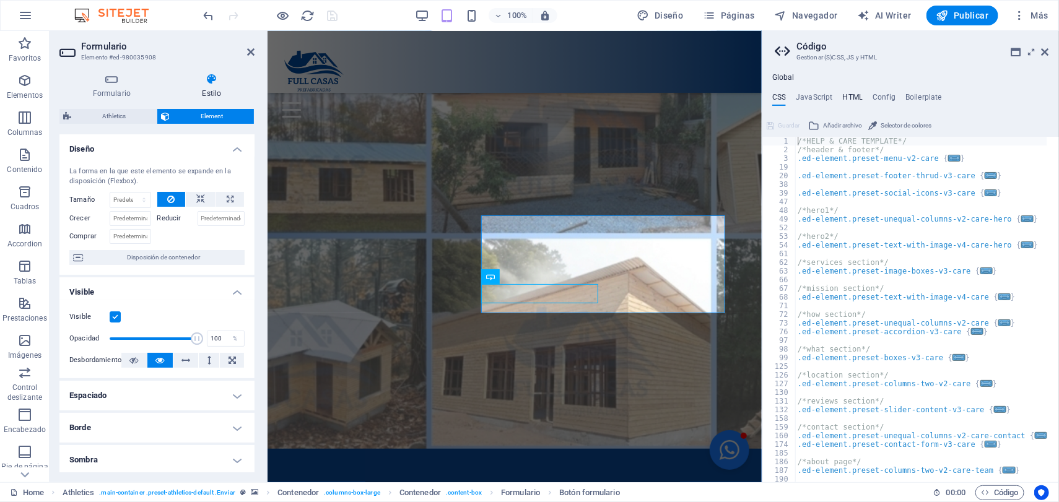
click at [852, 98] on h4 "HTML" at bounding box center [853, 100] width 20 height 14
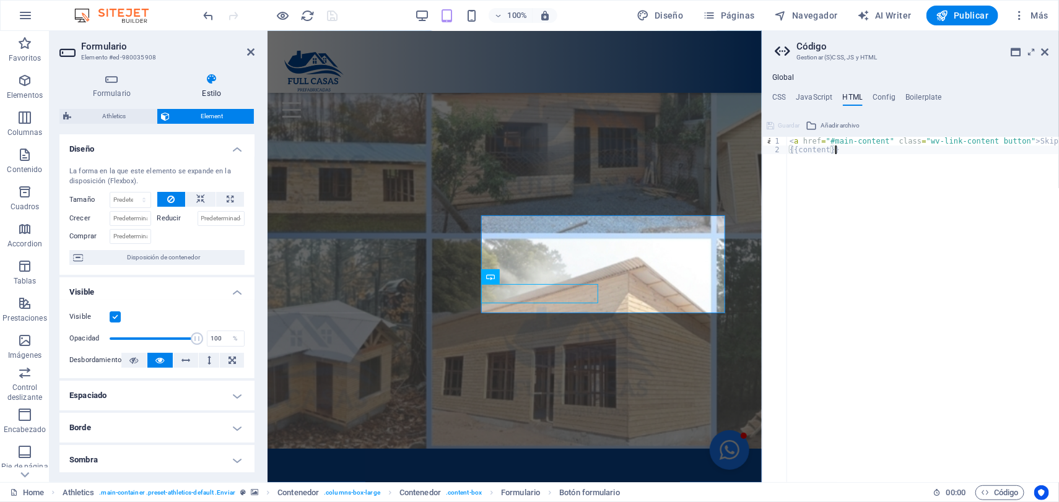
click at [840, 153] on div "< a href = "#main-content" class = "wv-link-content button" > Skip to main cont…" at bounding box center [954, 313] width 334 height 352
paste textarea "[URL][DOMAIN_NAME]"
type textarea "{{content}}[URL][DOMAIN_NAME]"
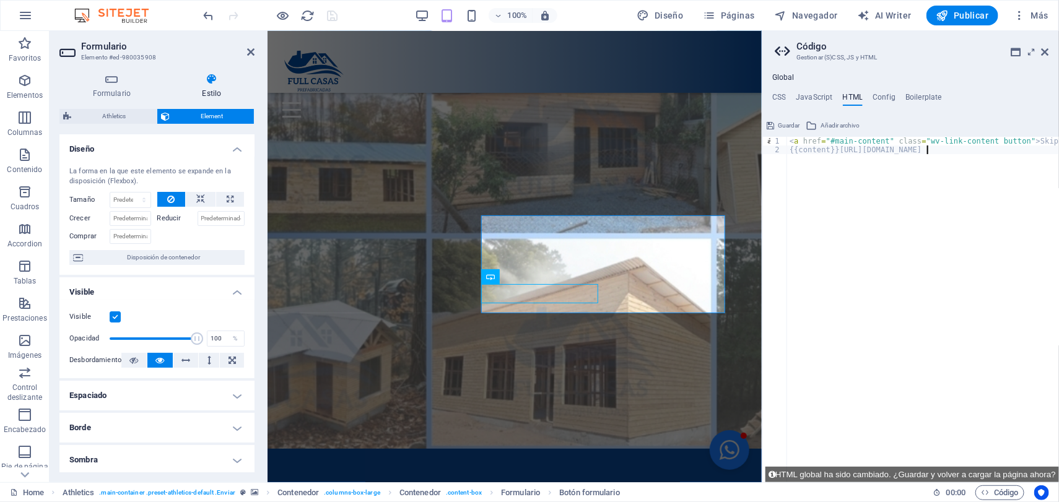
click at [853, 239] on div "< a href = "#main-content" class = "wv-link-content button" > Skip to main cont…" at bounding box center [954, 313] width 334 height 352
click at [331, 12] on div at bounding box center [270, 16] width 139 height 20
click at [332, 14] on icon "save" at bounding box center [333, 16] width 14 height 14
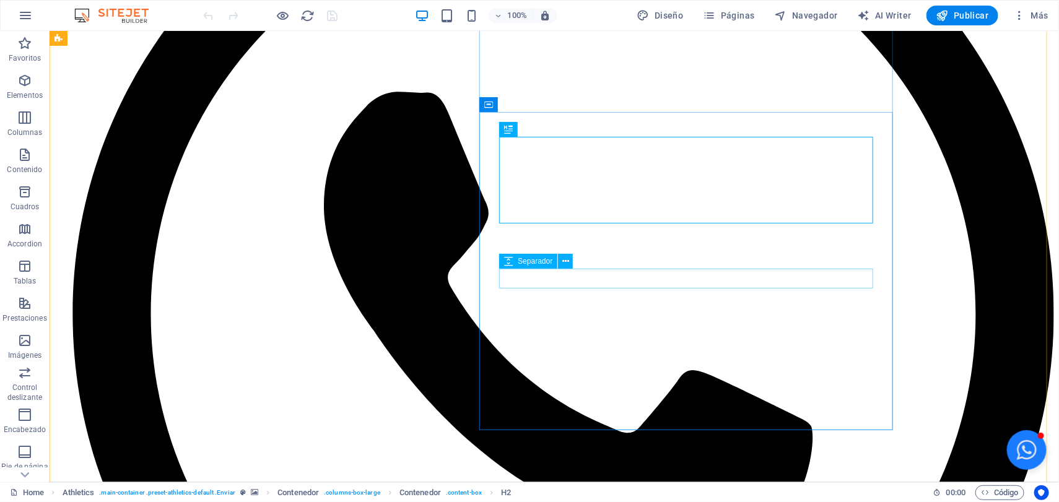
scroll to position [310, 0]
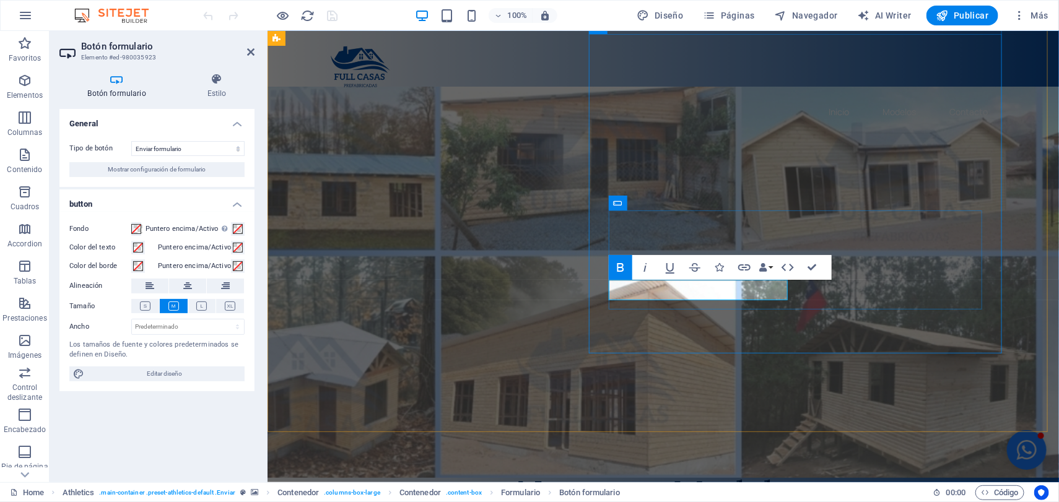
click at [745, 269] on icon "button" at bounding box center [744, 267] width 12 height 6
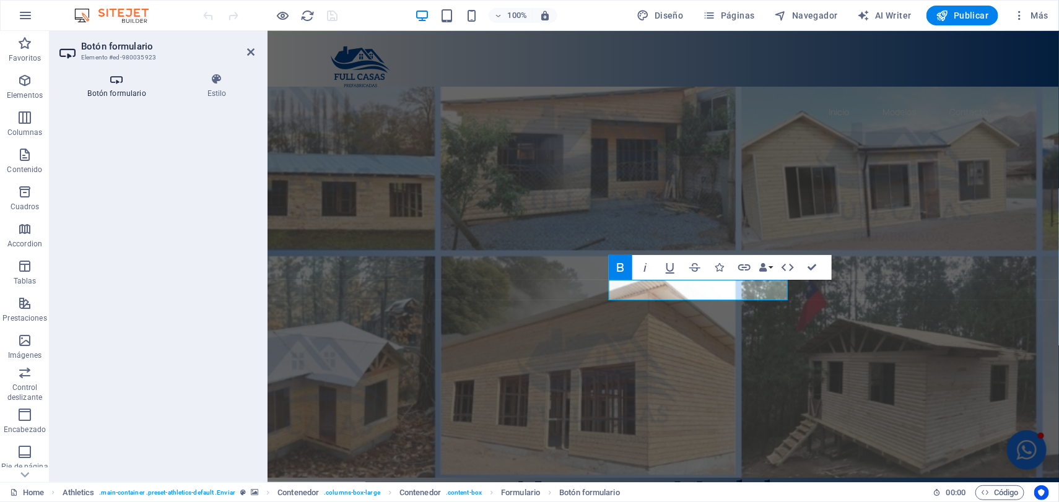
click at [124, 90] on h4 "Botón formulario" at bounding box center [119, 86] width 120 height 26
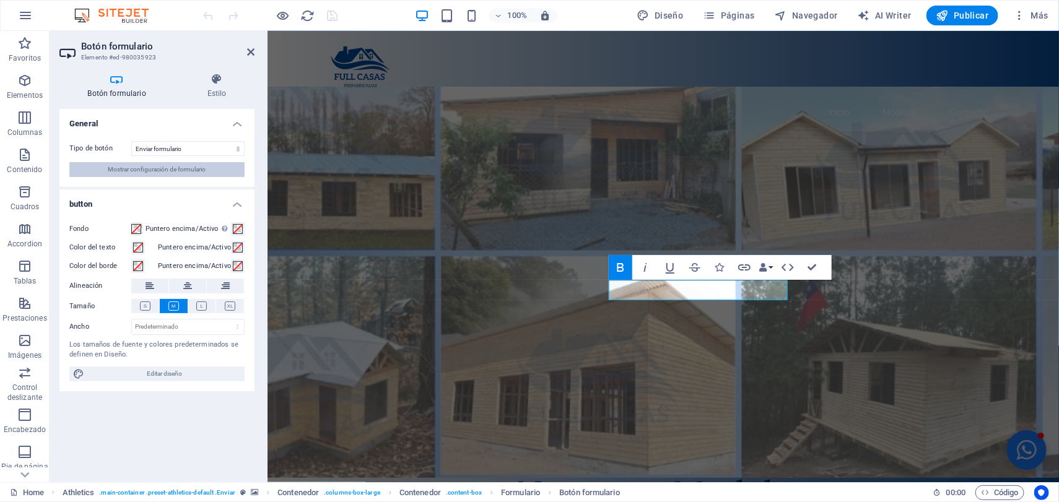
click at [170, 165] on span "Mostrar configuración de formulario" at bounding box center [157, 169] width 98 height 15
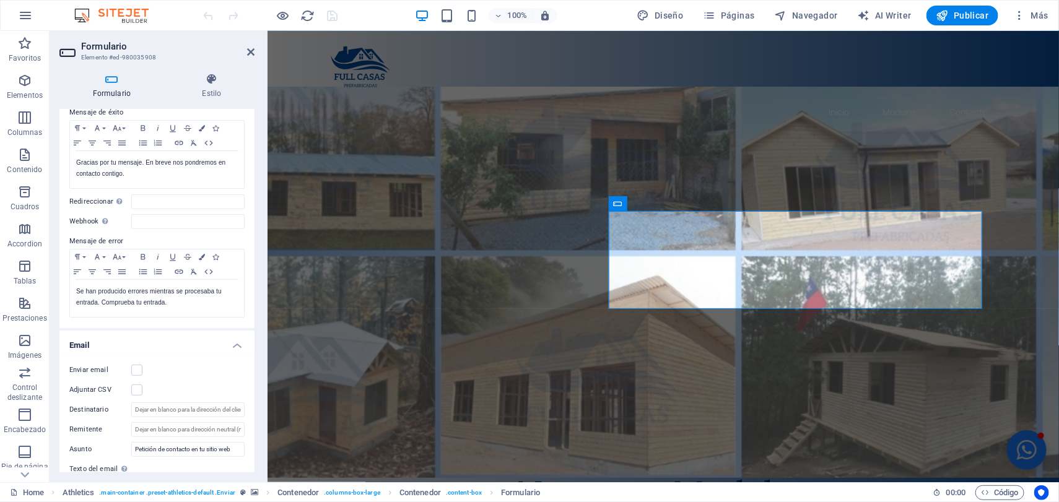
scroll to position [0, 0]
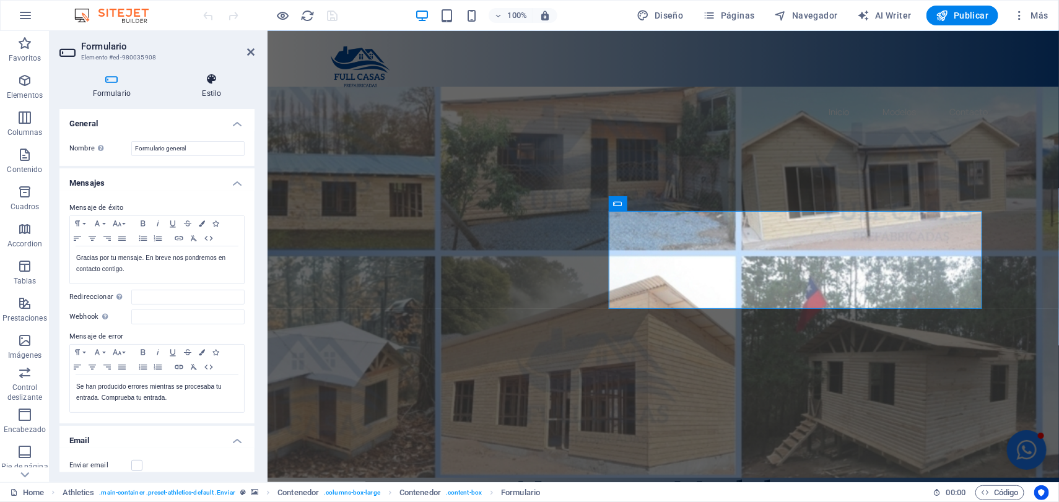
click at [213, 89] on h4 "Estilo" at bounding box center [211, 86] width 85 height 26
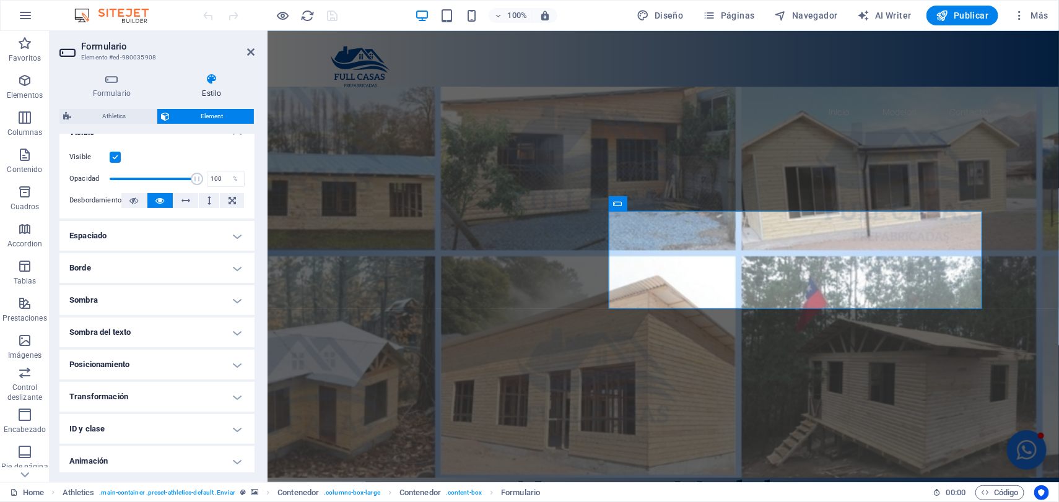
scroll to position [194, 0]
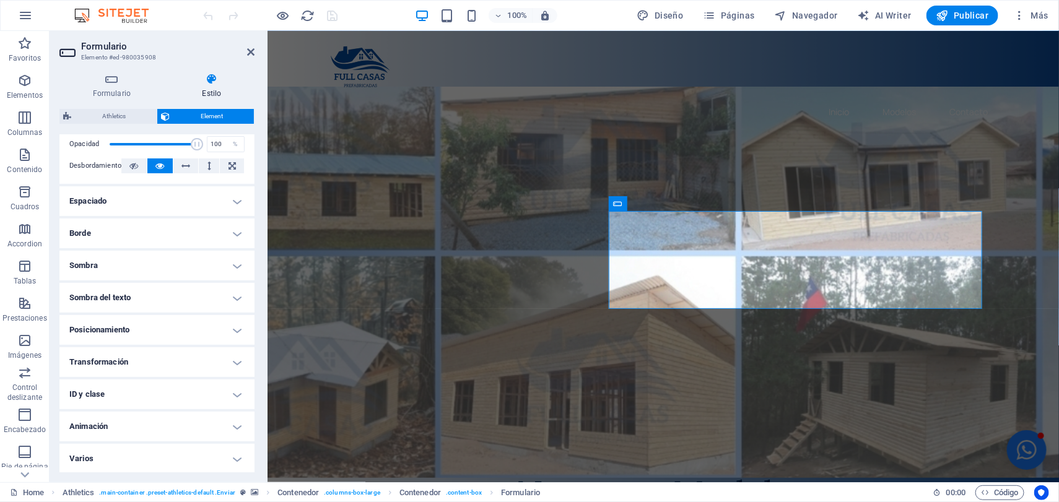
click at [205, 393] on h4 "ID y clase" at bounding box center [156, 395] width 195 height 30
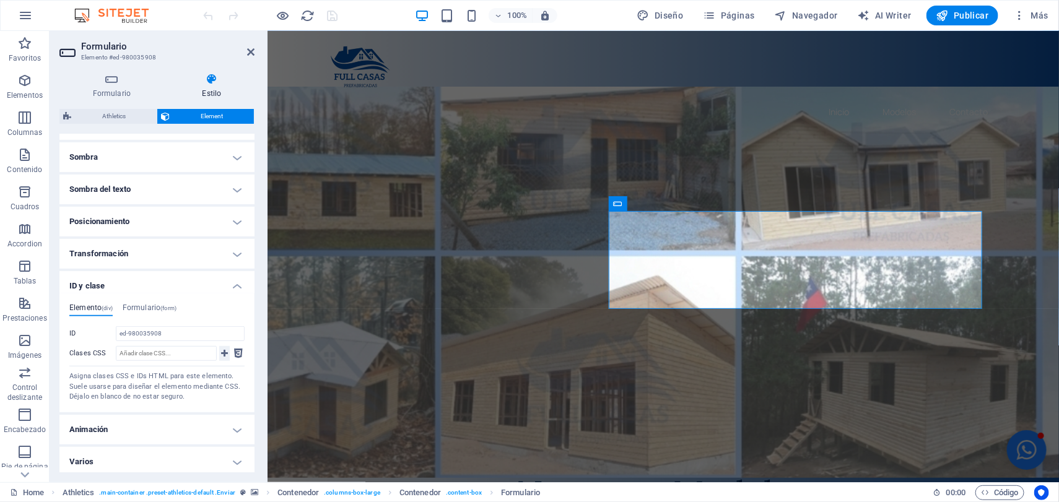
scroll to position [305, 0]
click at [144, 302] on h4 "Formulario (form)" at bounding box center [150, 308] width 54 height 14
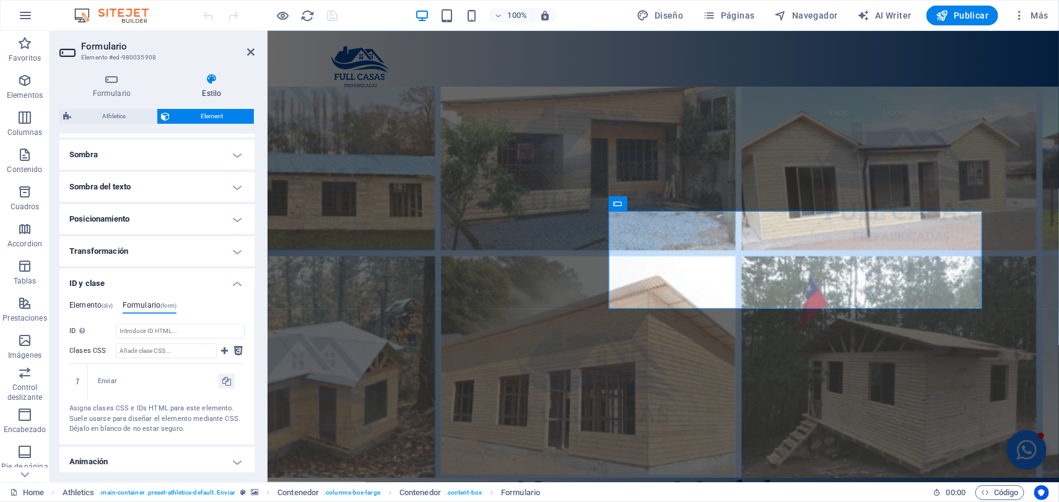
click at [85, 301] on h4 "Elemento (div)" at bounding box center [90, 308] width 43 height 14
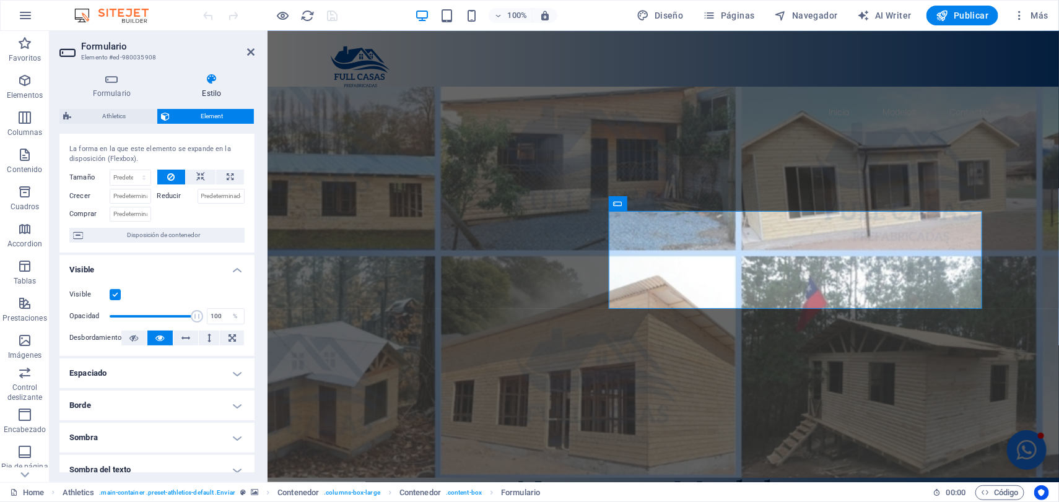
scroll to position [0, 0]
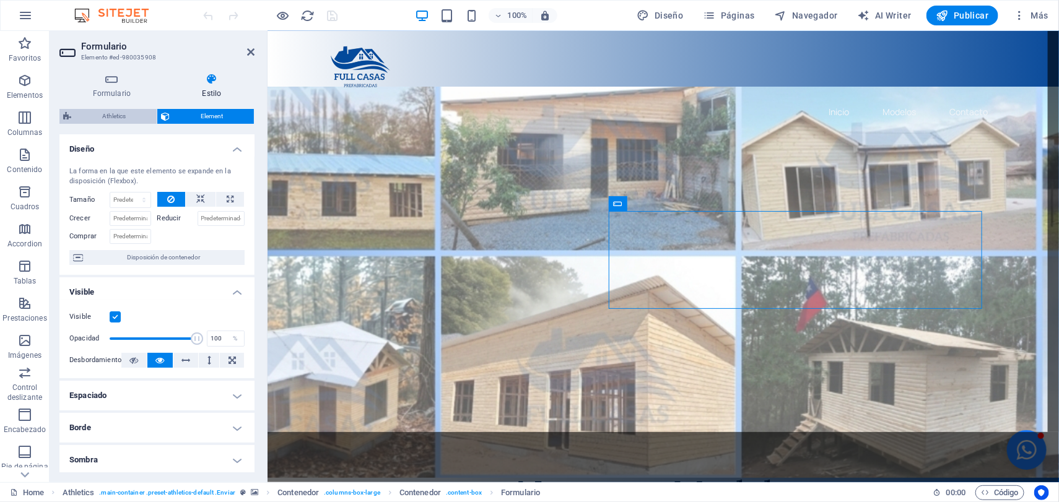
click at [99, 110] on span "Athletics" at bounding box center [114, 116] width 78 height 15
select select "%"
select select "rem"
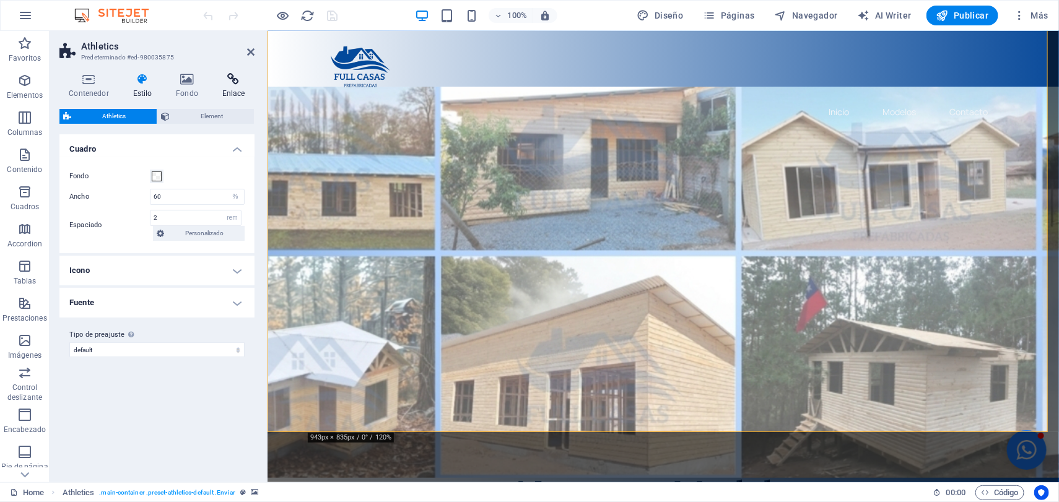
click at [224, 81] on icon at bounding box center [233, 79] width 42 height 12
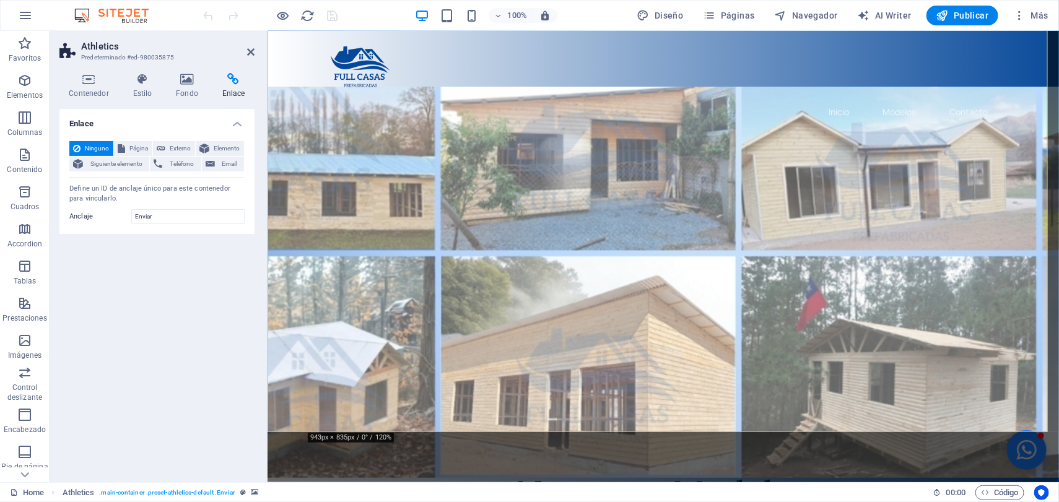
click at [163, 233] on div "Ninguno Página Externo Elemento Siguiente elemento Teléfono Email Página Home A…" at bounding box center [156, 182] width 195 height 103
click at [250, 53] on icon at bounding box center [250, 52] width 7 height 10
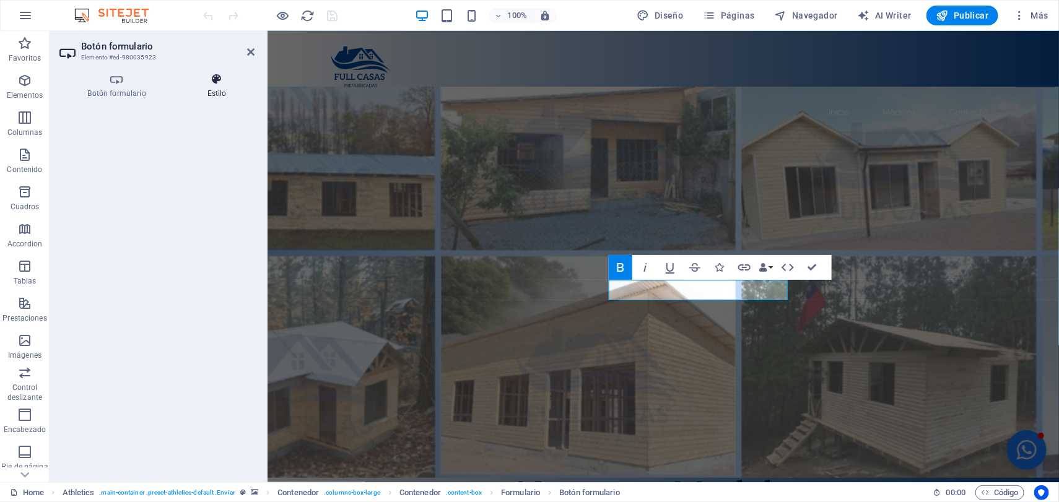
click at [216, 82] on icon at bounding box center [217, 79] width 76 height 12
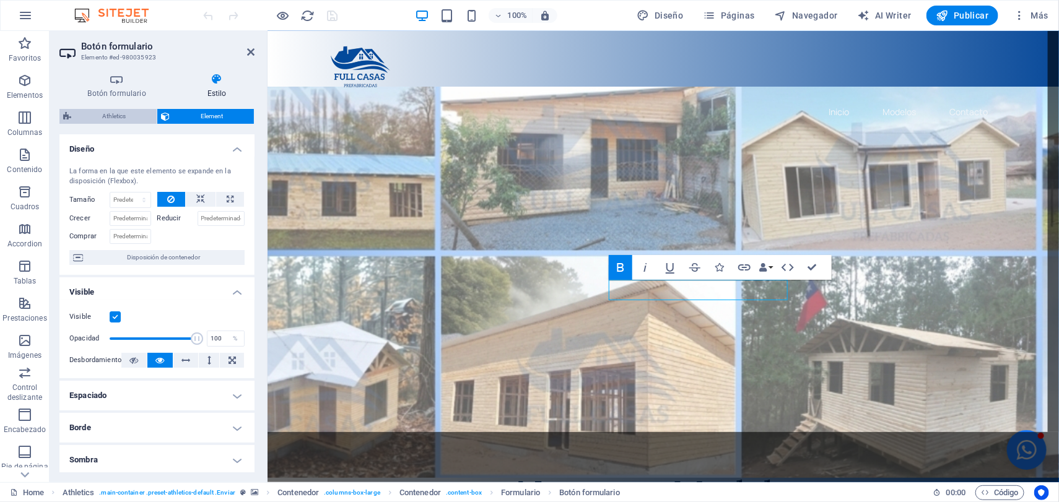
click at [105, 116] on span "Athletics" at bounding box center [114, 116] width 78 height 15
select select "%"
select select "rem"
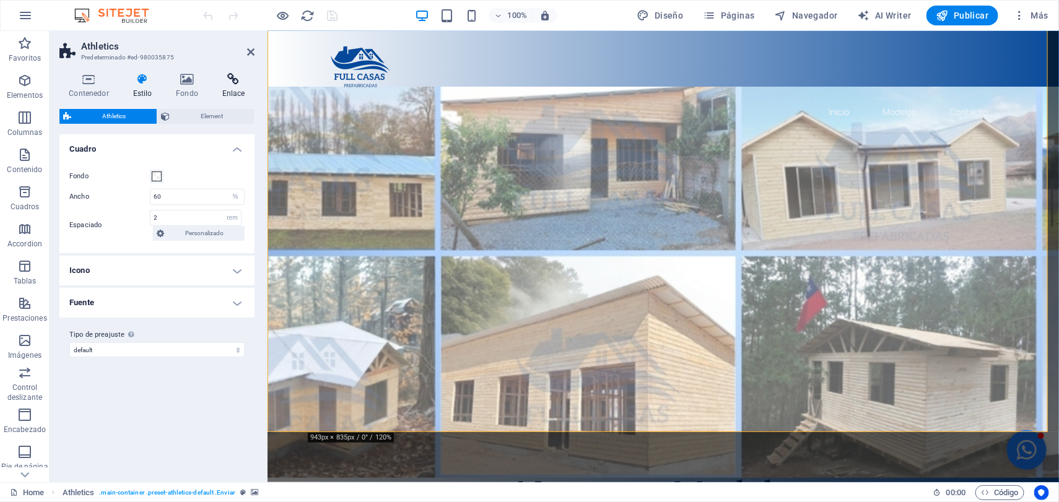
click at [233, 82] on icon at bounding box center [233, 79] width 42 height 12
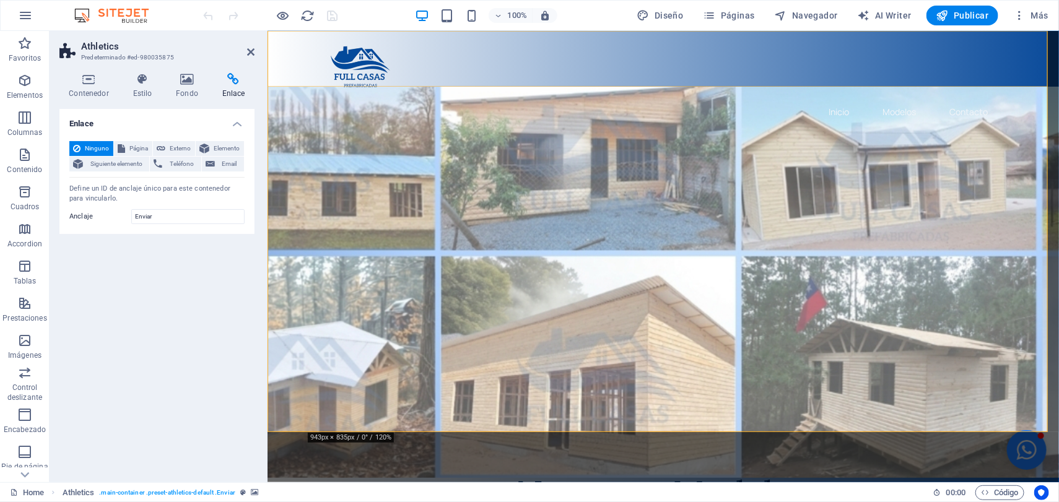
click at [305, 52] on div "Inicio Modelos Contacto" at bounding box center [663, 58] width 792 height 56
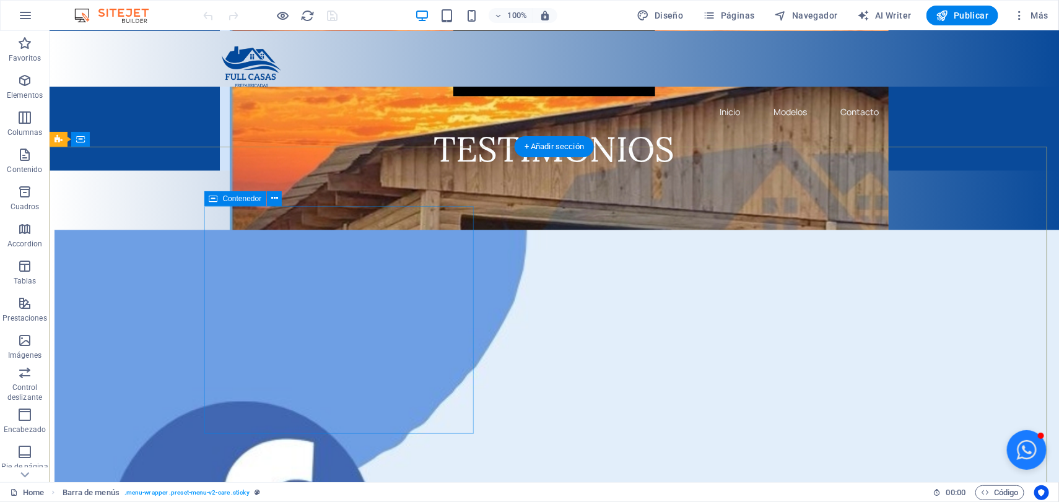
scroll to position [3143, 0]
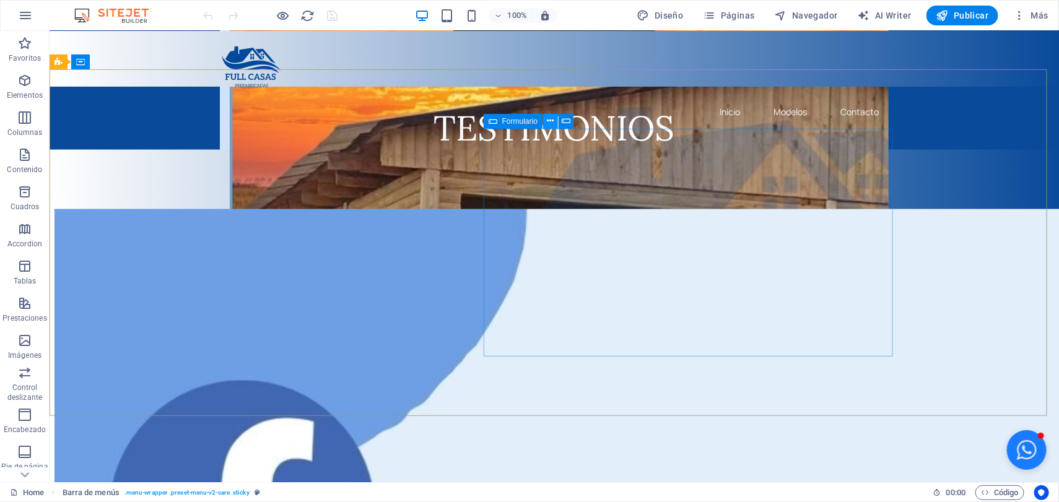
click at [548, 124] on icon at bounding box center [551, 121] width 7 height 13
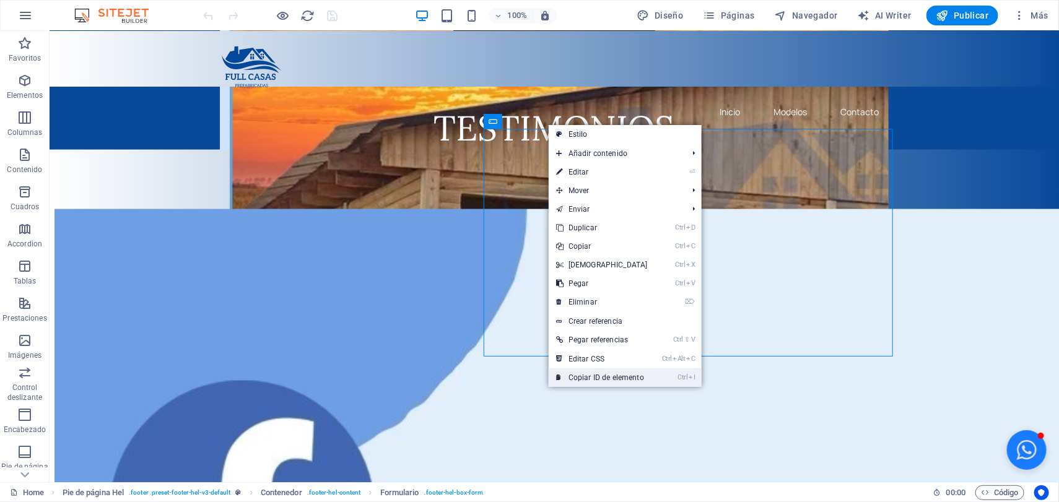
click at [622, 377] on link "Ctrl I Copiar ID de elemento" at bounding box center [602, 378] width 107 height 19
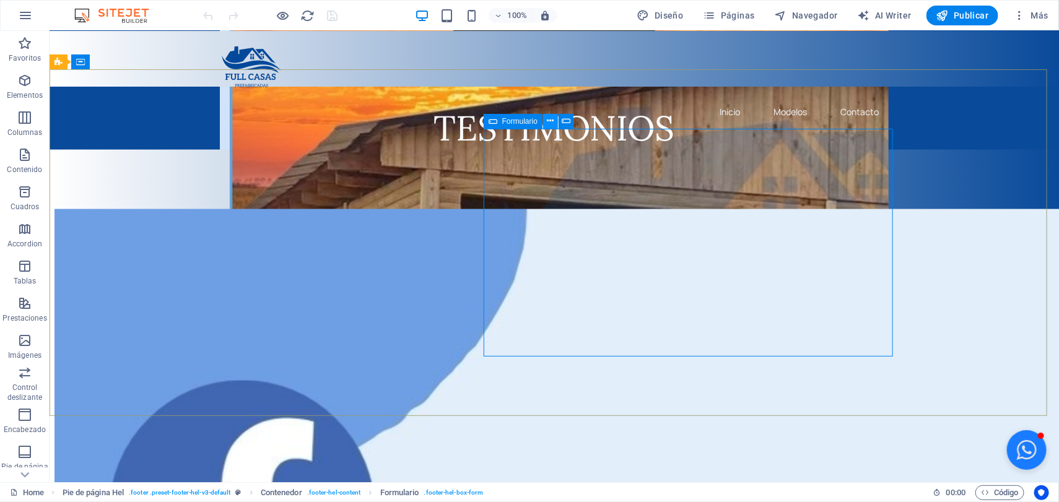
click at [549, 123] on icon at bounding box center [551, 121] width 7 height 13
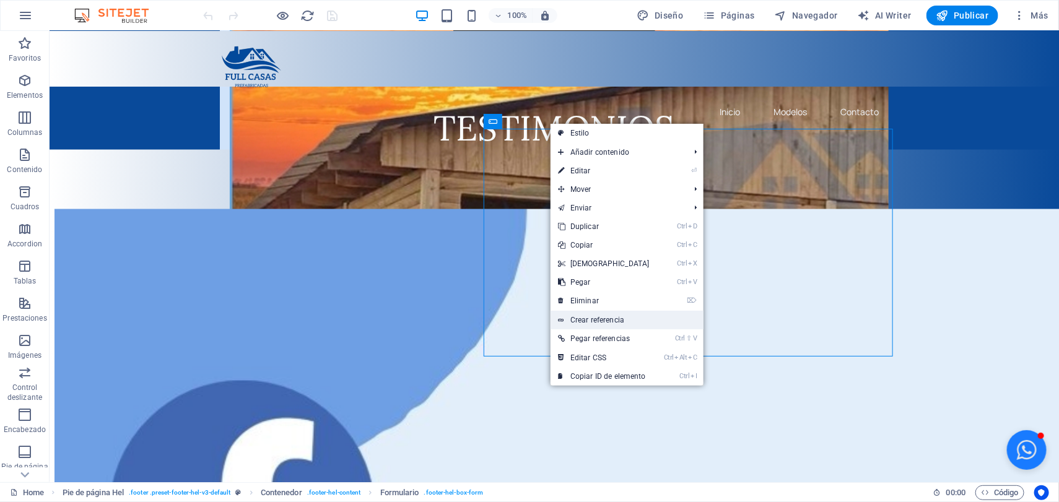
click at [611, 319] on link "Crear referencia" at bounding box center [627, 320] width 153 height 19
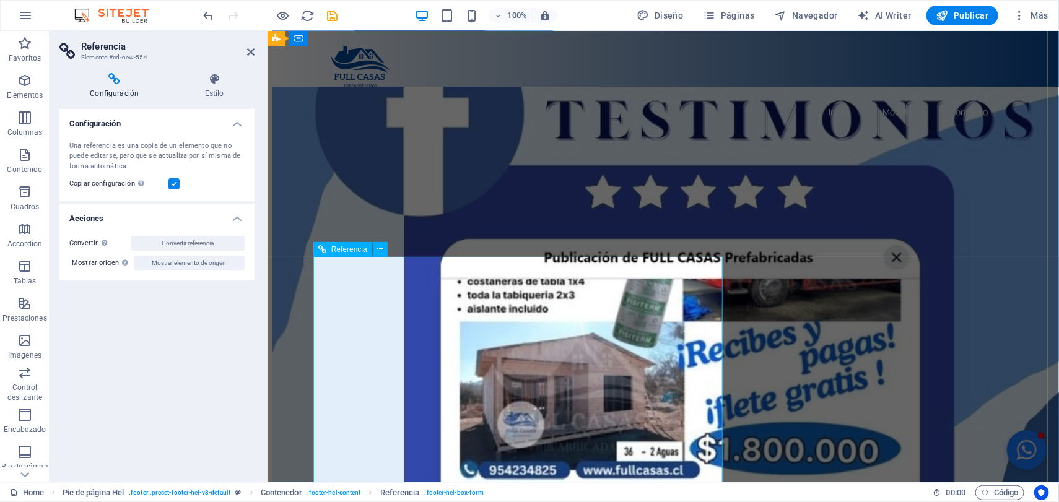
scroll to position [3298, 0]
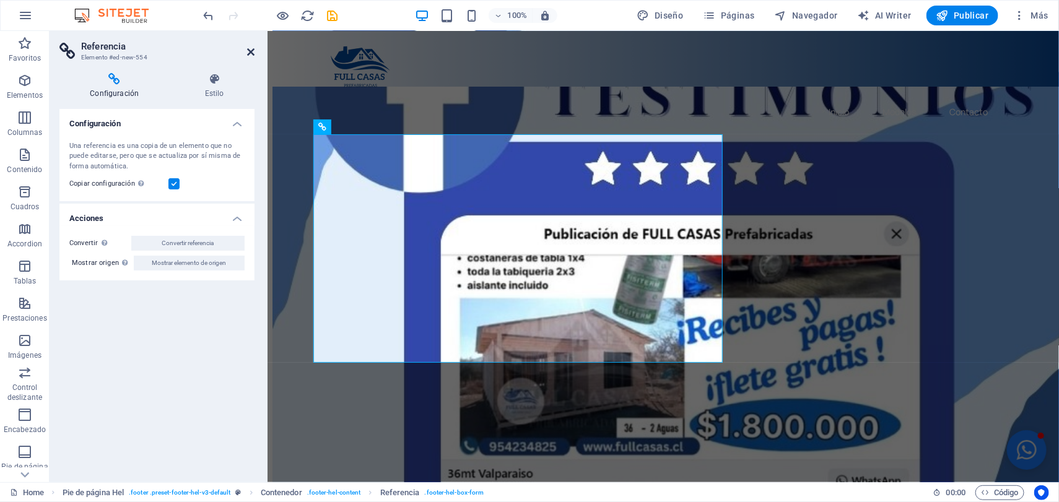
drag, startPoint x: 250, startPoint y: 51, endPoint x: 201, endPoint y: 23, distance: 56.3
click at [250, 51] on icon at bounding box center [250, 52] width 7 height 10
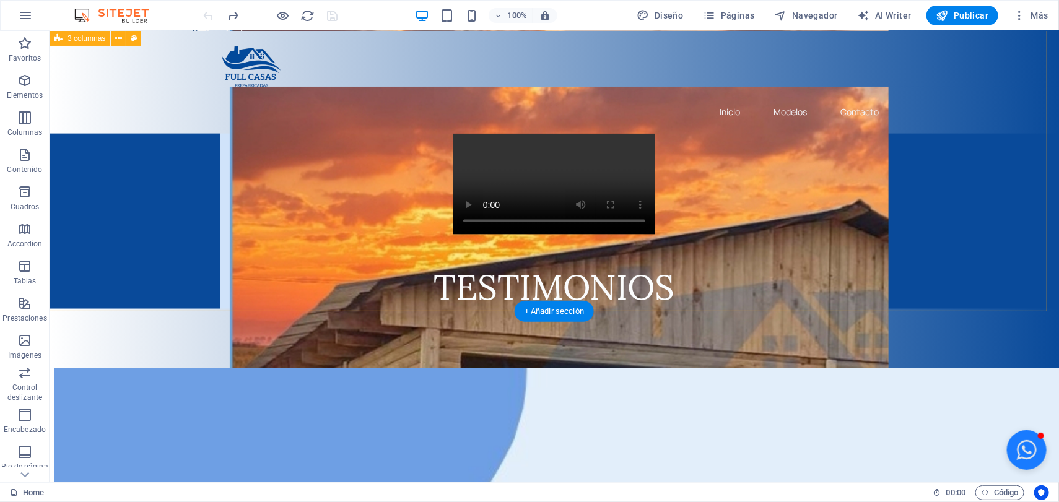
scroll to position [2989, 0]
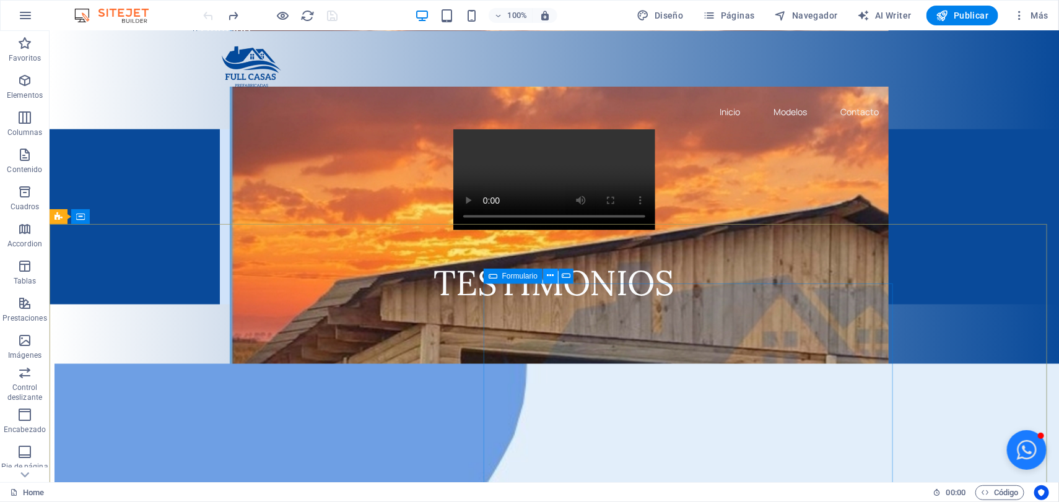
click at [550, 277] on icon at bounding box center [551, 275] width 7 height 13
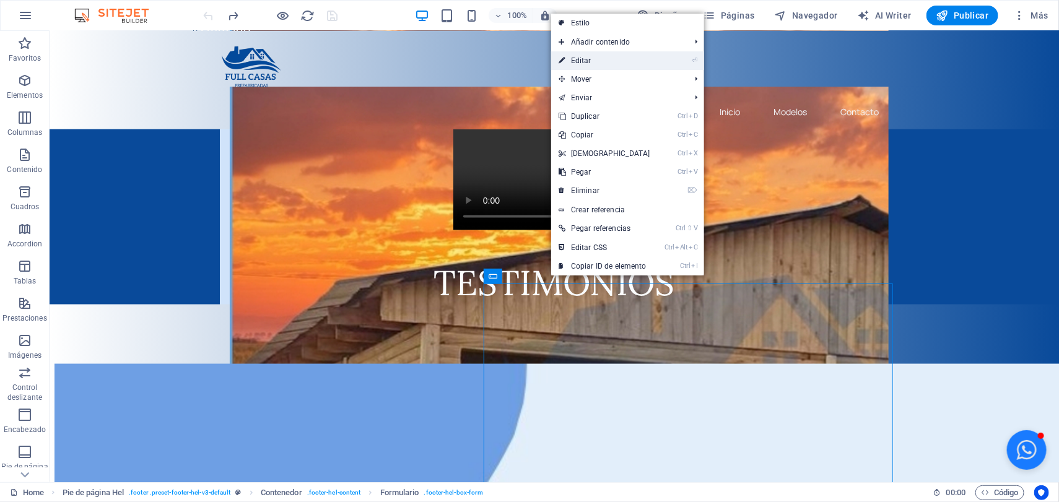
click at [592, 62] on link "⏎ Editar" at bounding box center [604, 60] width 107 height 19
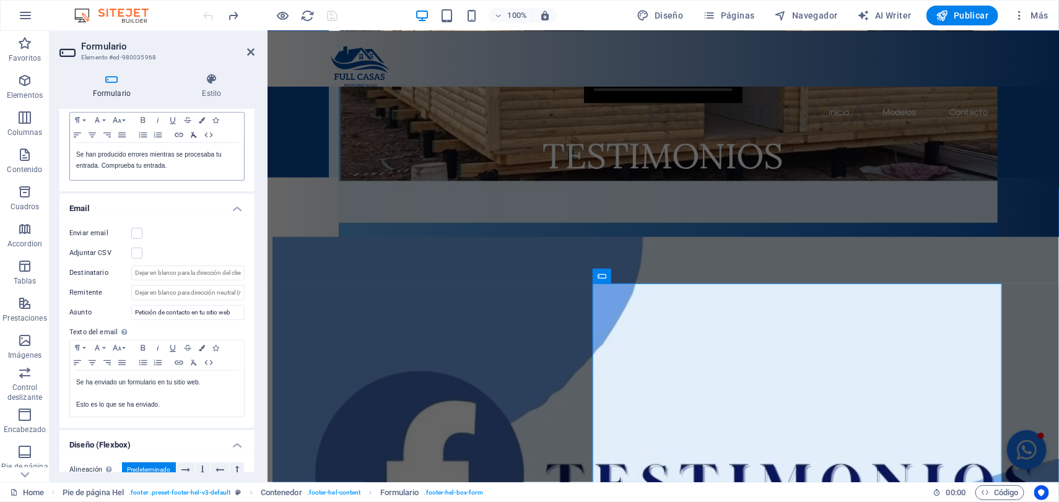
scroll to position [328, 0]
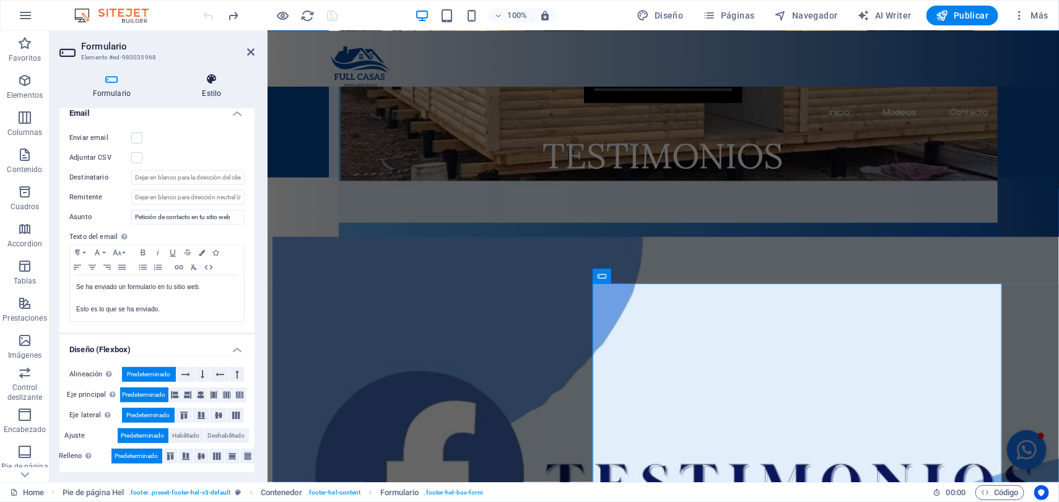
click at [210, 85] on h4 "Estilo" at bounding box center [211, 86] width 85 height 26
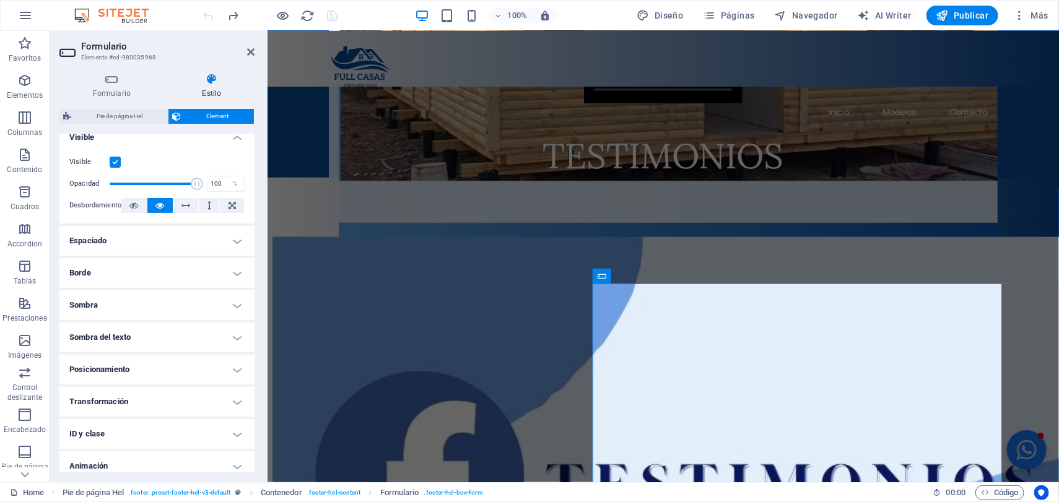
scroll to position [194, 0]
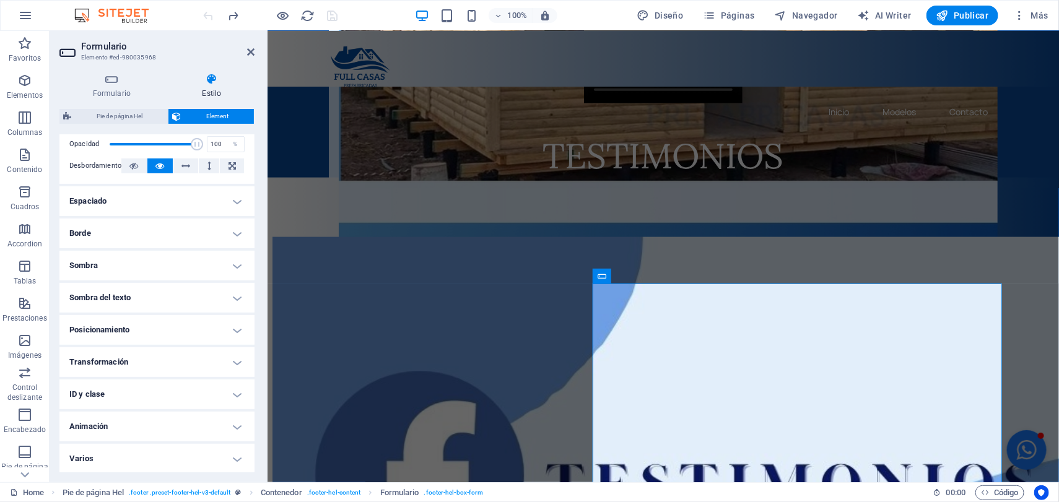
click at [225, 391] on h4 "ID y clase" at bounding box center [156, 395] width 195 height 30
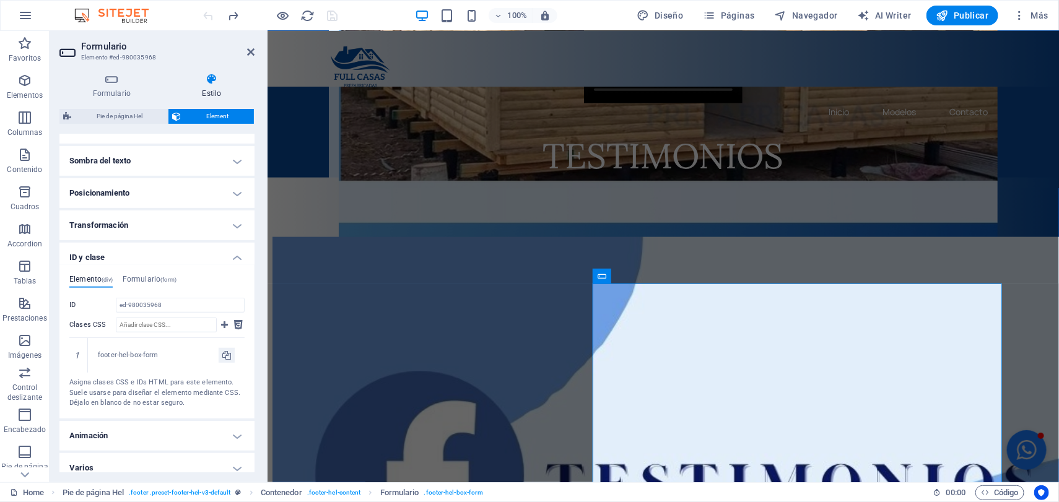
scroll to position [340, 0]
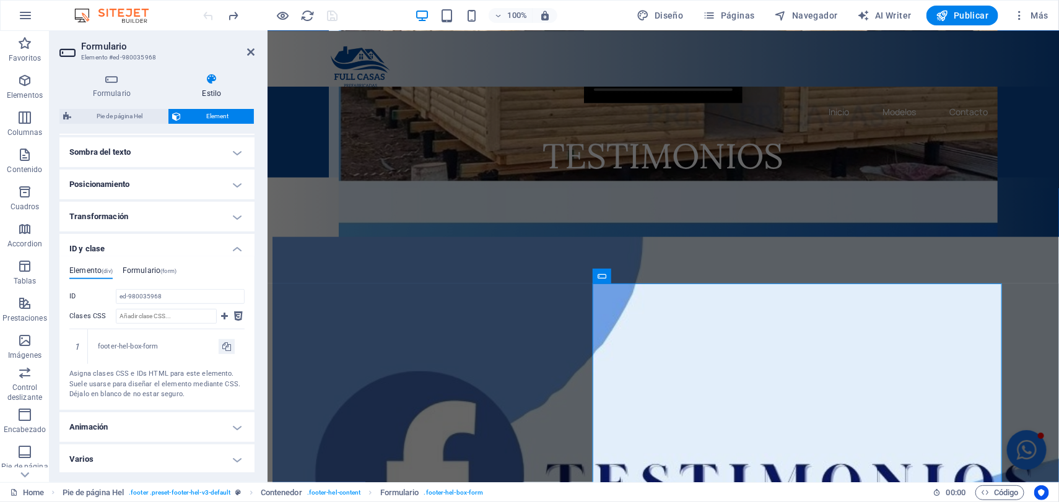
click at [150, 267] on h4 "Formulario (form)" at bounding box center [150, 273] width 54 height 14
click at [156, 293] on input "ID No se aceptan espacios ni caracteres especiales (excepto "-" o "_")" at bounding box center [180, 296] width 129 height 15
paste input "#ed-980035968"
type input "#ed-980035968"
drag, startPoint x: 178, startPoint y: 294, endPoint x: 72, endPoint y: 315, distance: 108.6
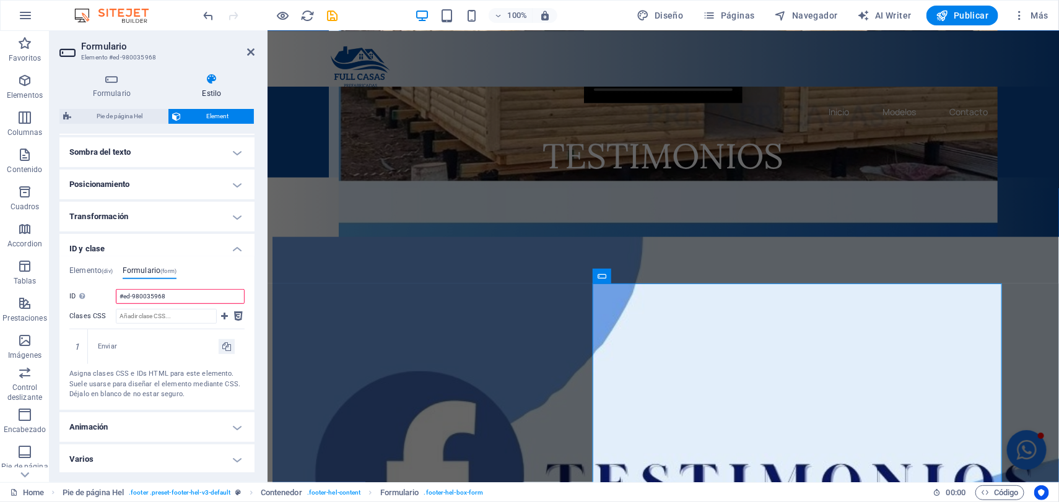
click at [72, 315] on div "ID No se aceptan espacios ni caracteres especiales (excepto "-" o "_") #ed-9800…" at bounding box center [156, 344] width 175 height 111
click at [147, 295] on input "ID No se aceptan espacios ni caracteres especiales (excepto "-" o "_")" at bounding box center [180, 296] width 129 height 15
paste input "href="mailto:ventas@fullcasasprefabricadas.cl">contactame</a>"
type input "href="mailto:ventas@fullcasasprefabricadas.cl">contactame</a>"
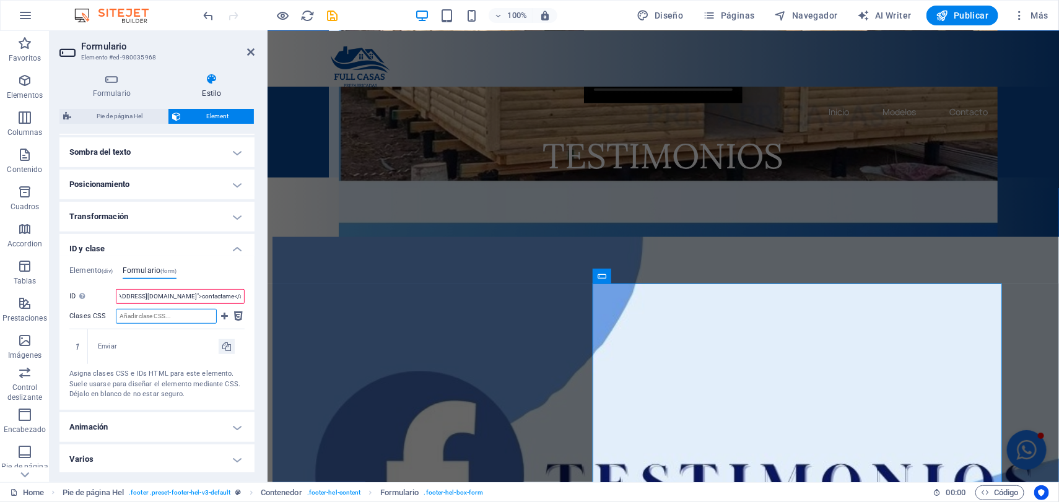
scroll to position [0, 0]
click at [173, 316] on input "Clases CSS" at bounding box center [166, 316] width 101 height 15
type input "Email"
click at [224, 315] on icon at bounding box center [224, 316] width 7 height 15
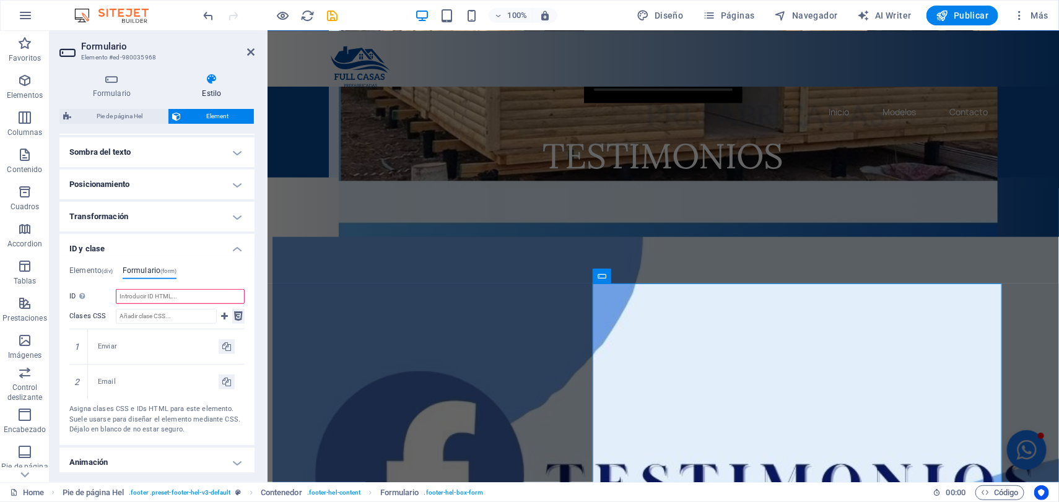
click at [235, 313] on icon at bounding box center [238, 316] width 9 height 15
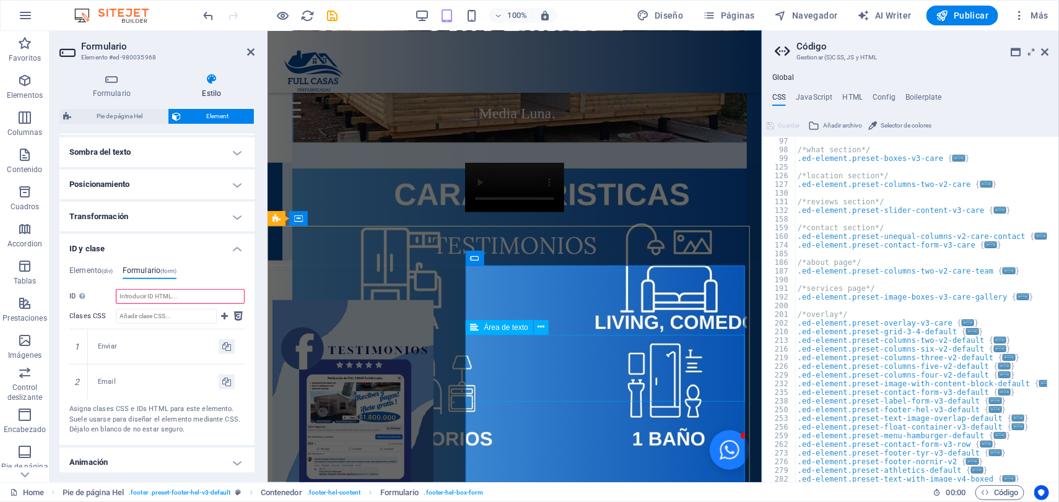
scroll to position [2619, 0]
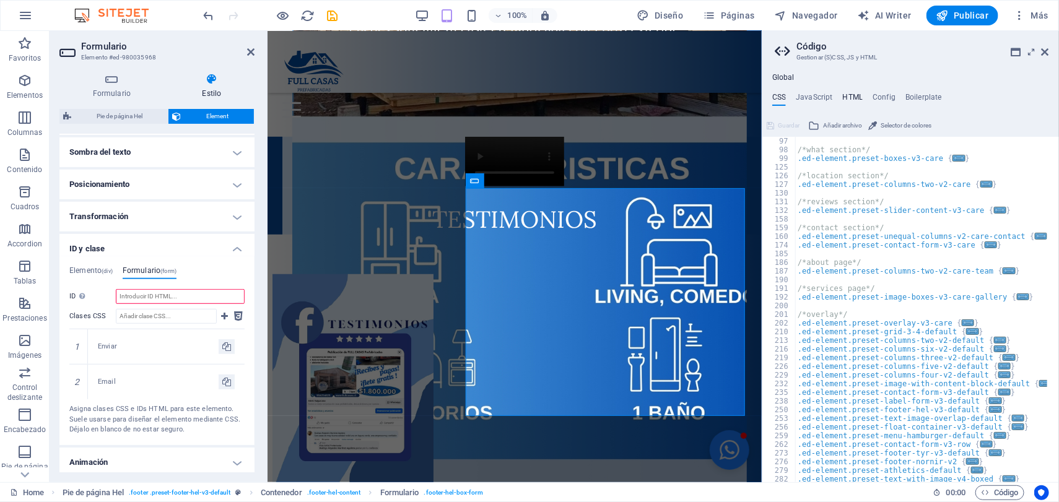
click at [852, 94] on h4 "HTML" at bounding box center [853, 100] width 20 height 14
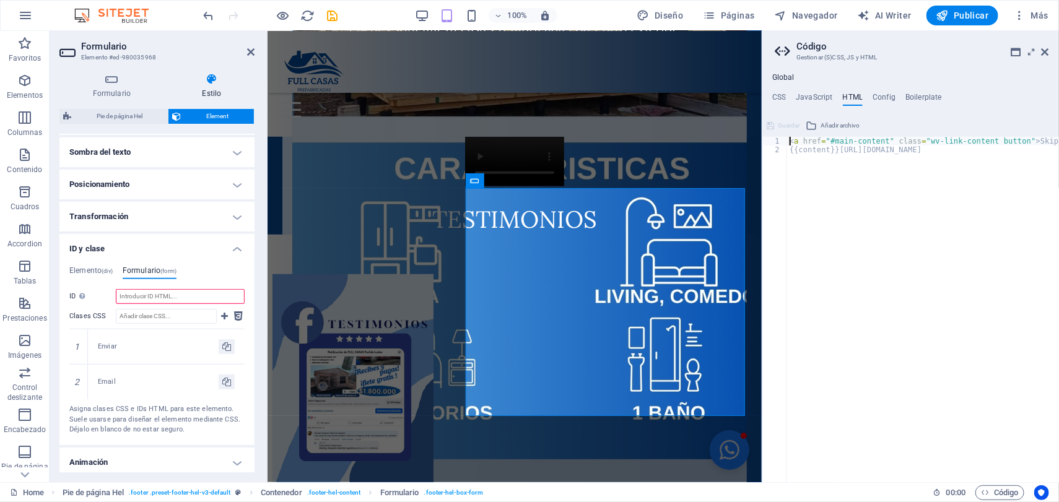
click at [939, 158] on div "< a href = "#main-content" class = "wv-link-content button" > Skip to main cont…" at bounding box center [954, 313] width 334 height 352
type textarea "{{content}}[URL][DOMAIN_NAME]"
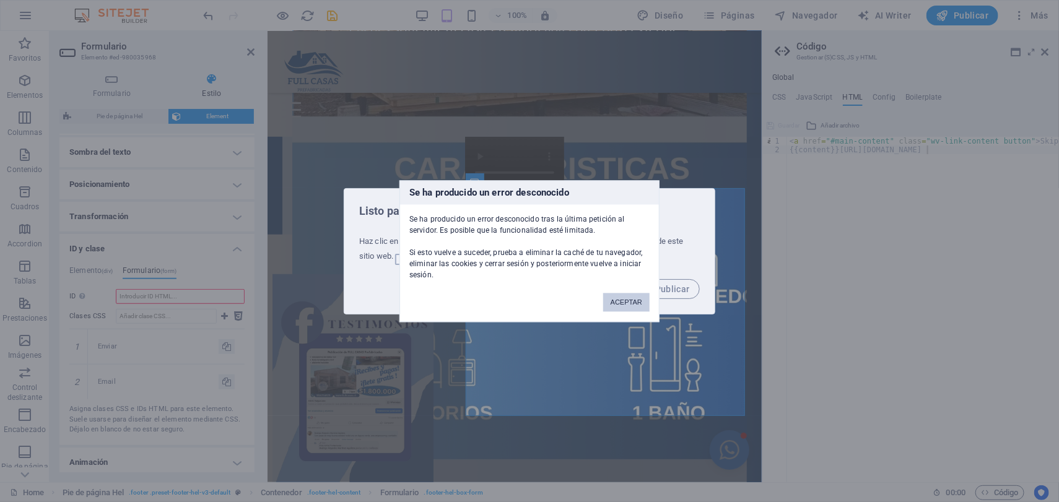
click at [627, 296] on button "ACEPTAR" at bounding box center [626, 302] width 46 height 19
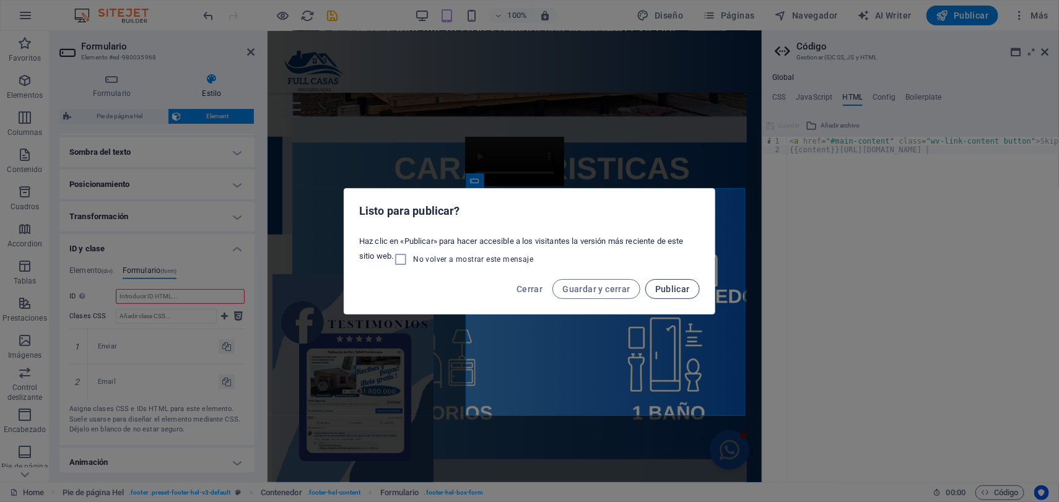
click at [681, 287] on span "Publicar" at bounding box center [672, 289] width 35 height 10
checkbox input "false"
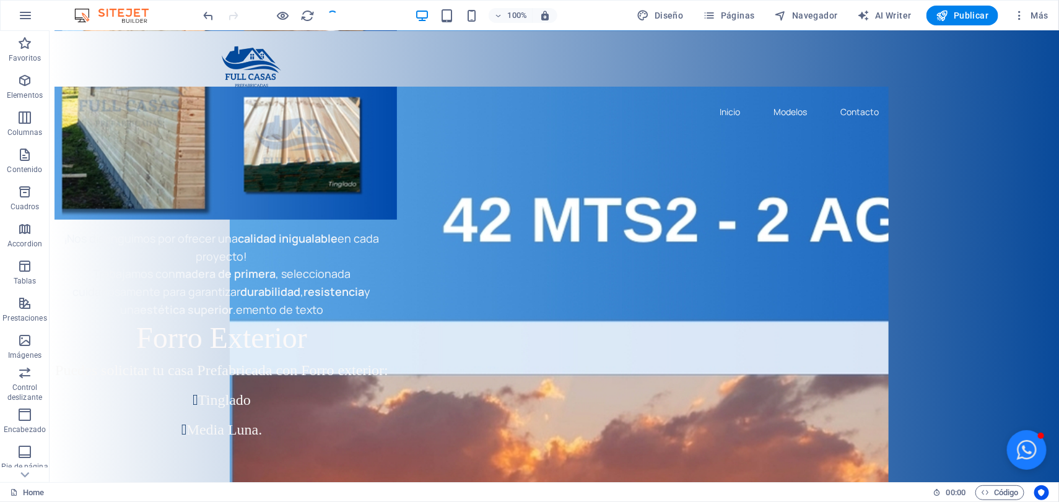
scroll to position [3136, 0]
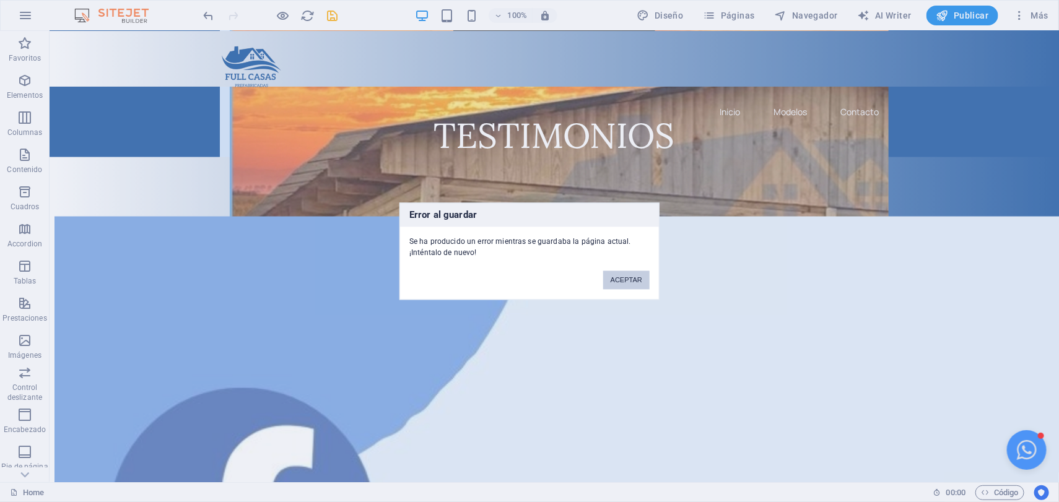
click at [624, 277] on button "ACEPTAR" at bounding box center [626, 280] width 46 height 19
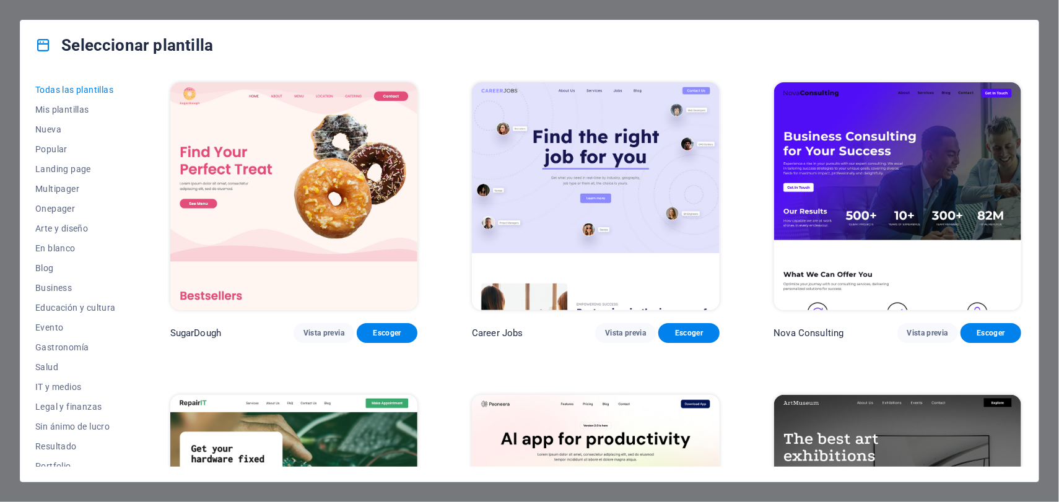
click at [14, 15] on div "Seleccionar plantilla Todas las plantillas Mis plantillas Nueva Popular Landing…" at bounding box center [529, 251] width 1059 height 502
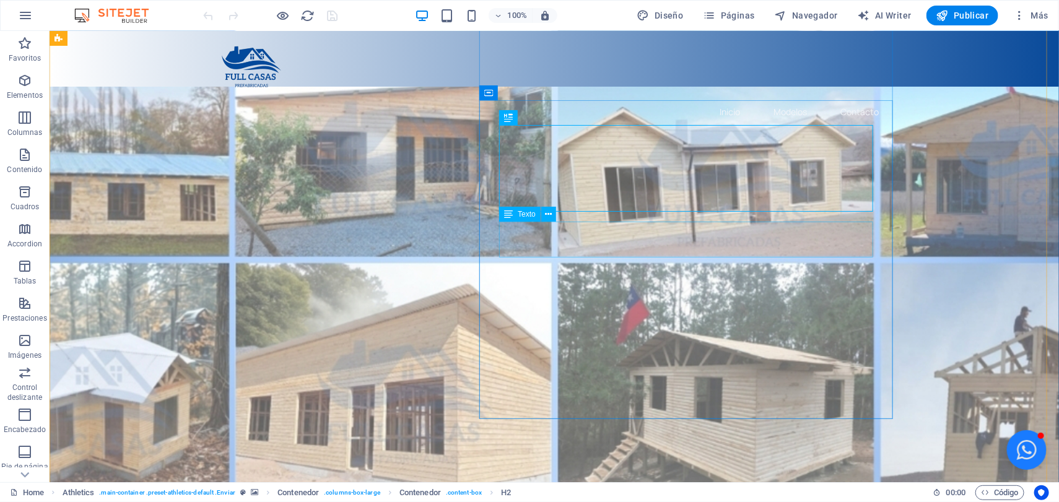
scroll to position [310, 0]
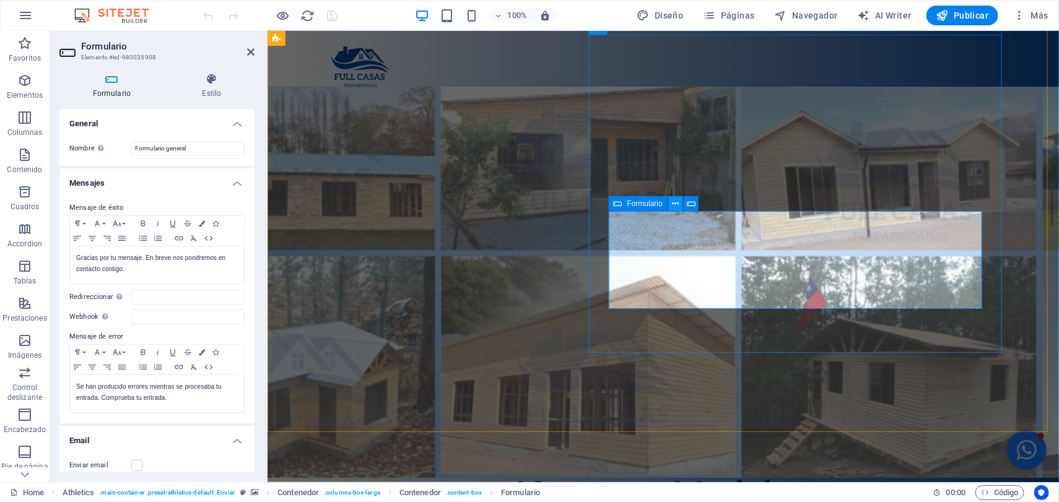
click at [676, 206] on icon at bounding box center [675, 204] width 7 height 13
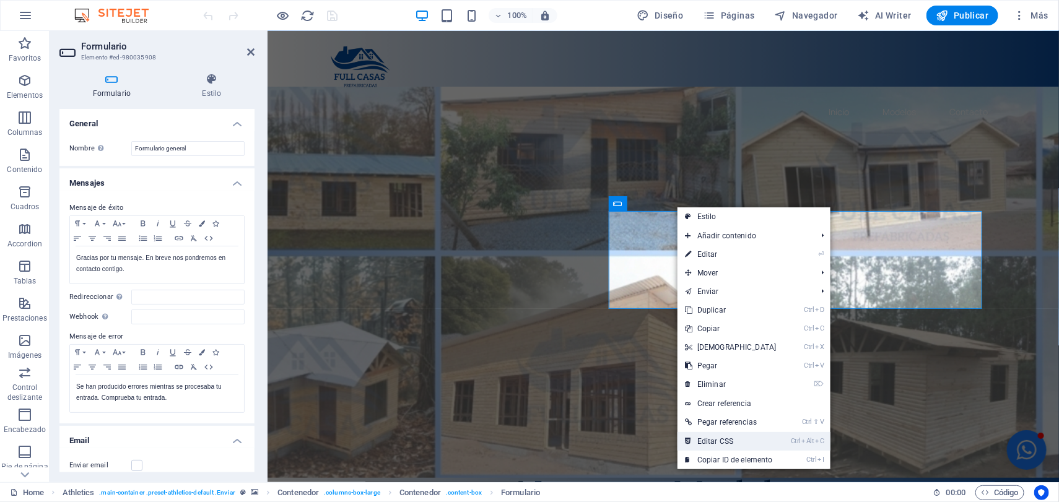
click at [731, 435] on link "Ctrl Alt C Editar CSS" at bounding box center [731, 441] width 107 height 19
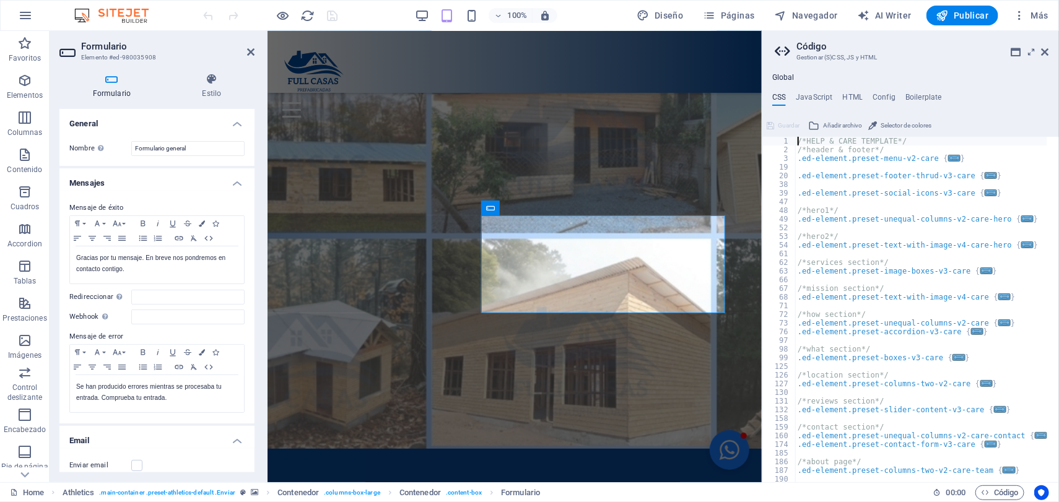
click at [865, 90] on div "Global CSS JavaScript HTML Config Boilerplate /*HELP & CARE TEMPLATE*/ 1 2 3 19…" at bounding box center [910, 277] width 297 height 409
click at [854, 95] on h4 "HTML" at bounding box center [853, 100] width 20 height 14
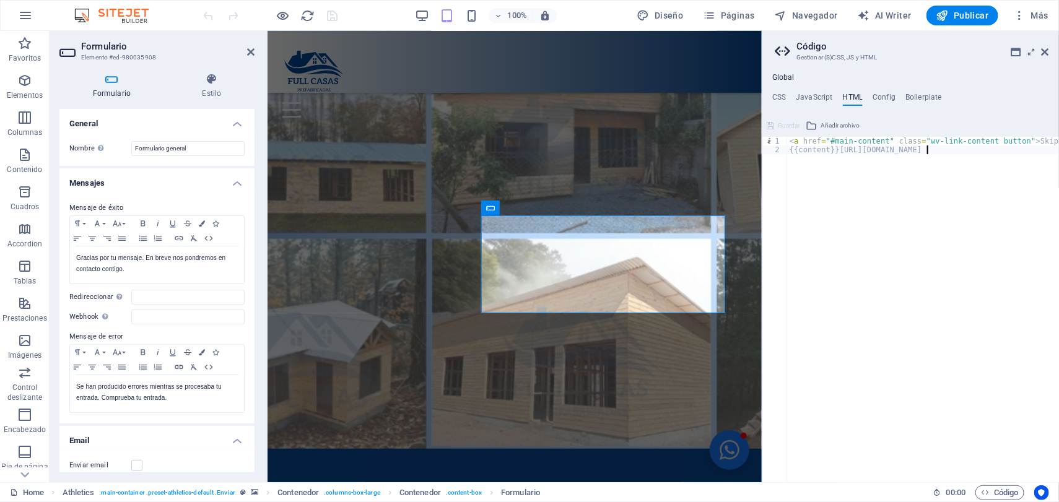
click at [937, 149] on div "< a href = "#main-content" class = "wv-link-content button" > Skip to main cont…" at bounding box center [954, 313] width 334 height 352
drag, startPoint x: 933, startPoint y: 147, endPoint x: 836, endPoint y: 147, distance: 97.2
click at [836, 147] on div "< a href = "#main-content" class = "wv-link-content button" > Skip to main cont…" at bounding box center [954, 313] width 334 height 352
type textarea "{{content}}"
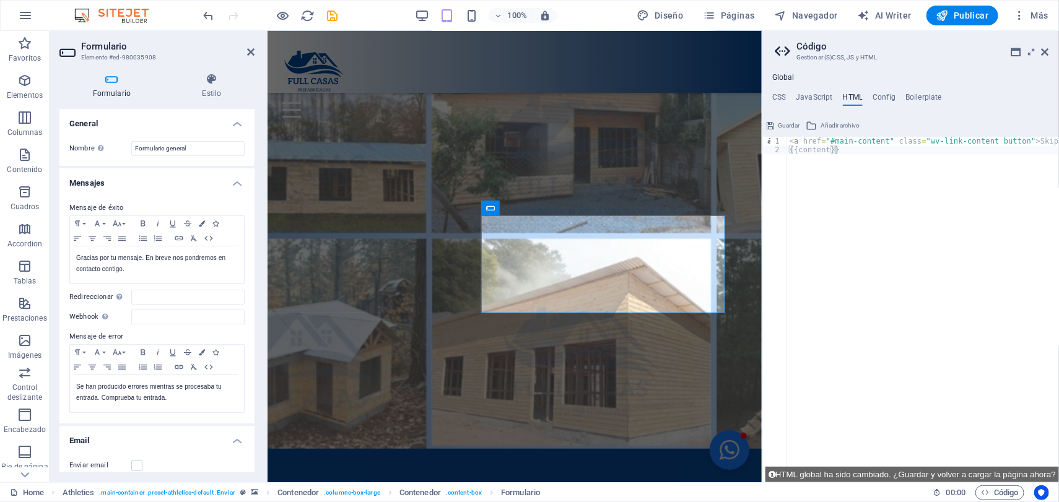
click at [785, 124] on span "Guardar" at bounding box center [789, 125] width 22 height 15
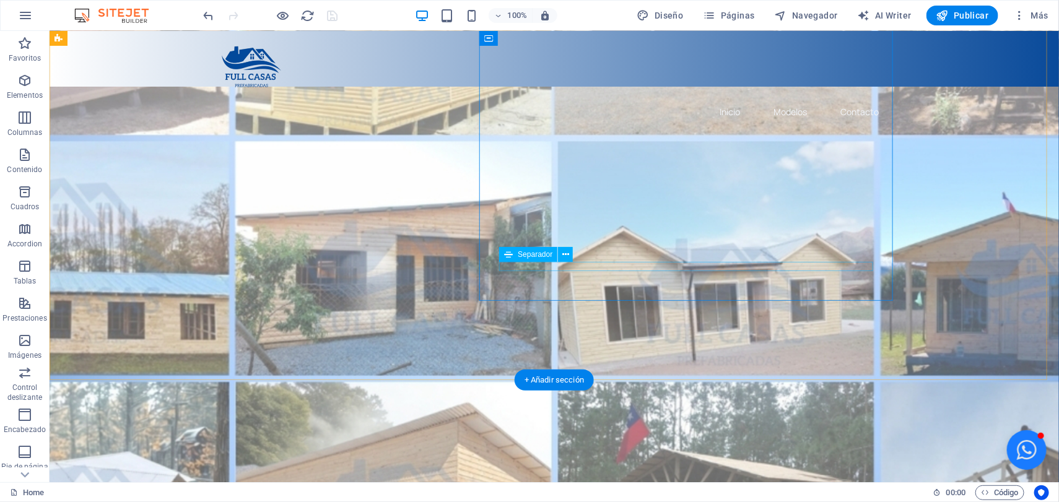
scroll to position [387, 0]
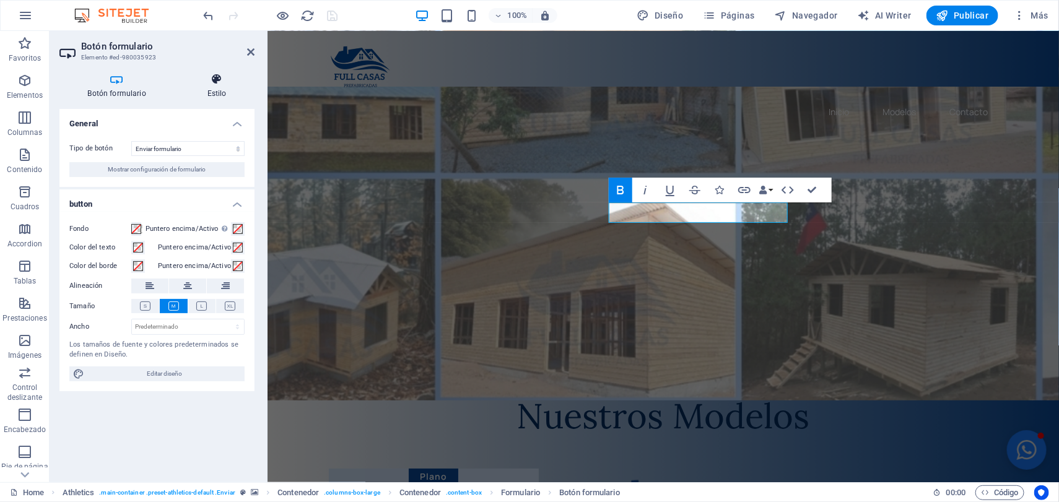
click at [230, 82] on icon at bounding box center [217, 79] width 76 height 12
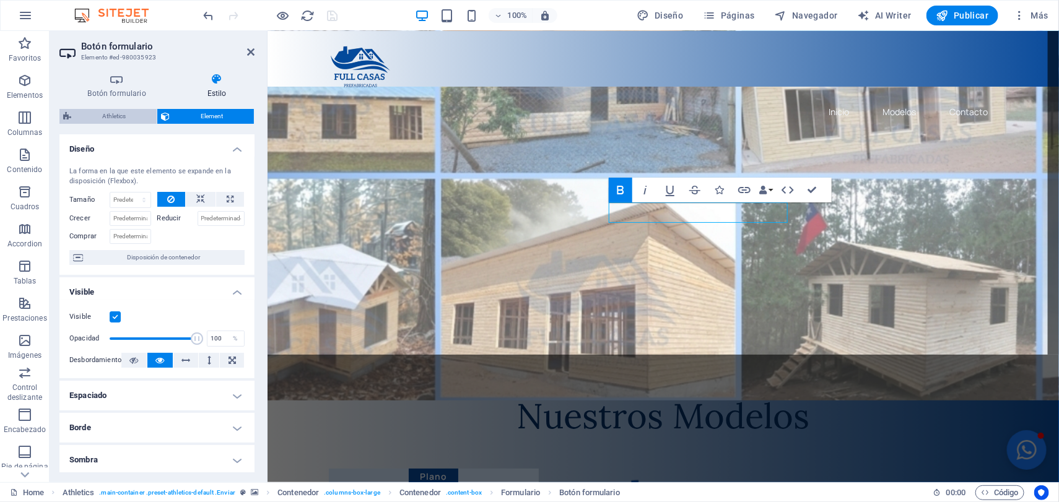
click at [122, 110] on span "Athletics" at bounding box center [114, 116] width 78 height 15
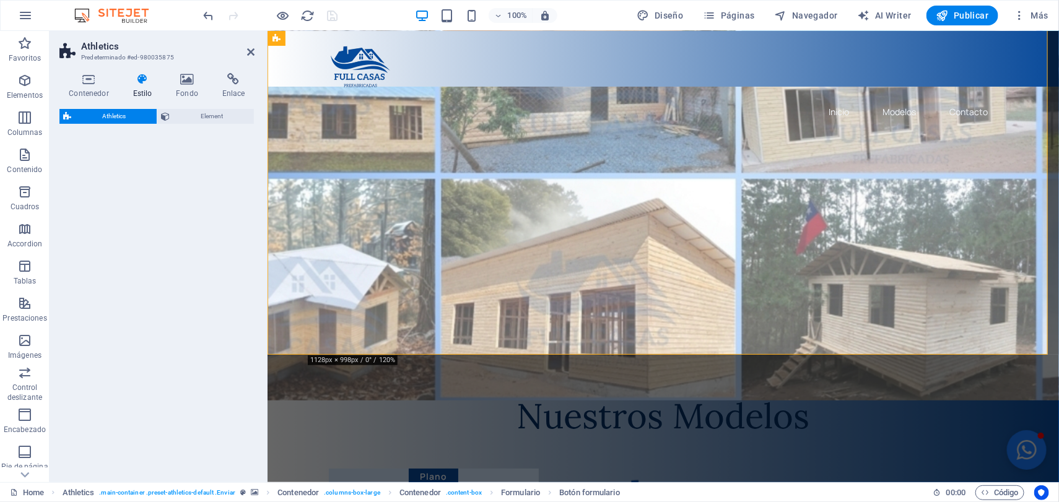
select select "%"
select select "rem"
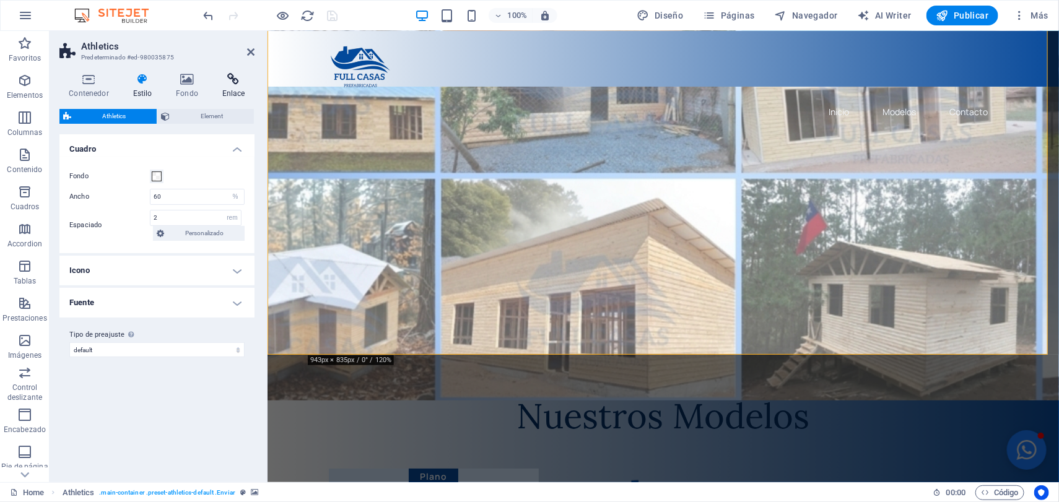
click at [227, 91] on h4 "Enlace" at bounding box center [233, 86] width 42 height 26
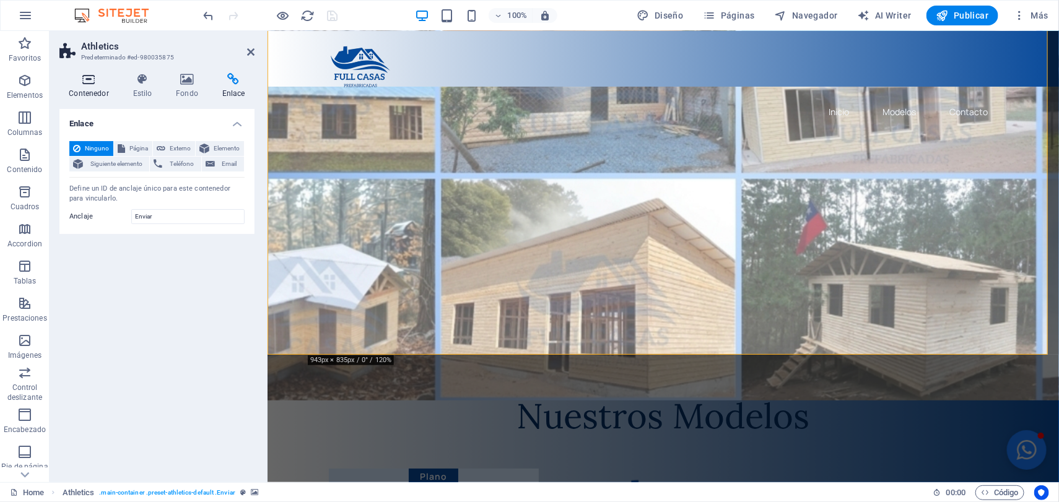
click at [87, 84] on icon at bounding box center [88, 79] width 59 height 12
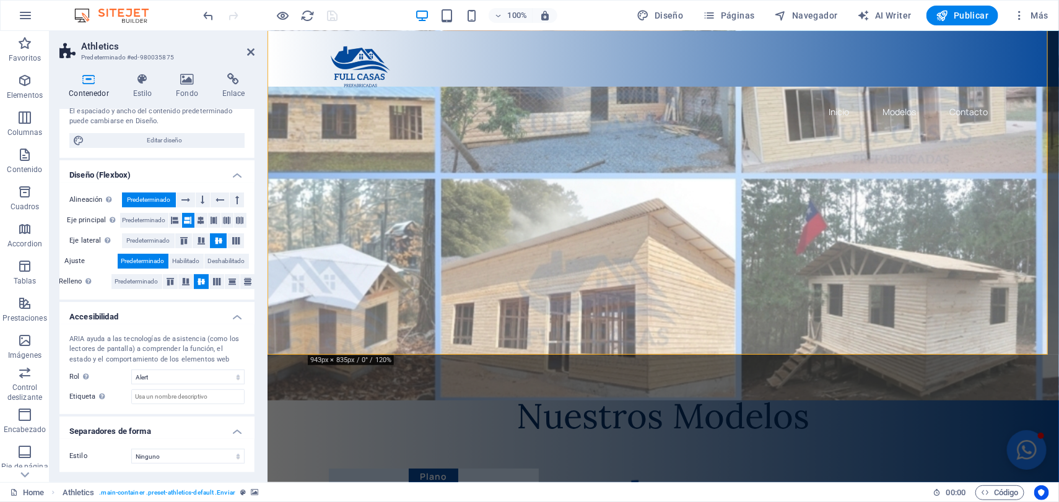
scroll to position [0, 0]
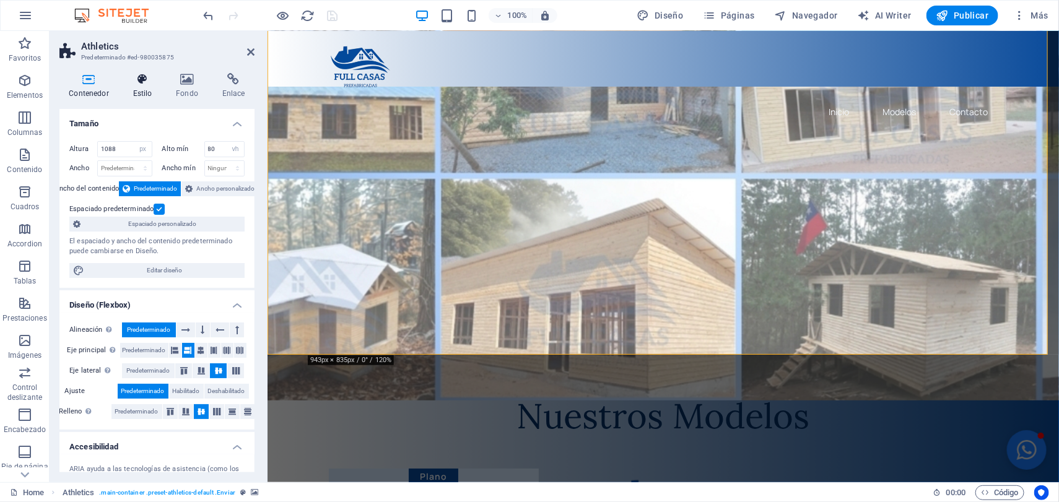
click at [143, 87] on h4 "Estilo" at bounding box center [144, 86] width 43 height 26
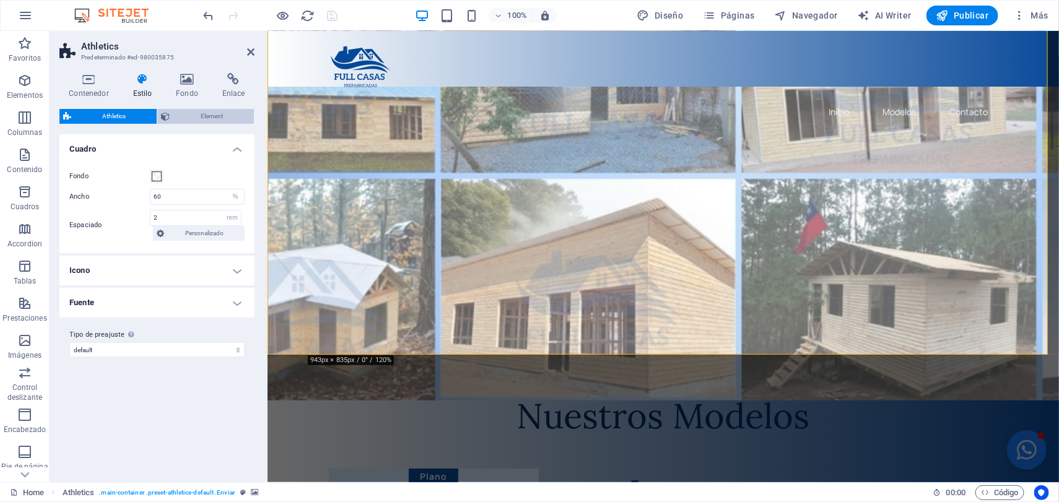
click at [186, 111] on span "Element" at bounding box center [211, 116] width 77 height 15
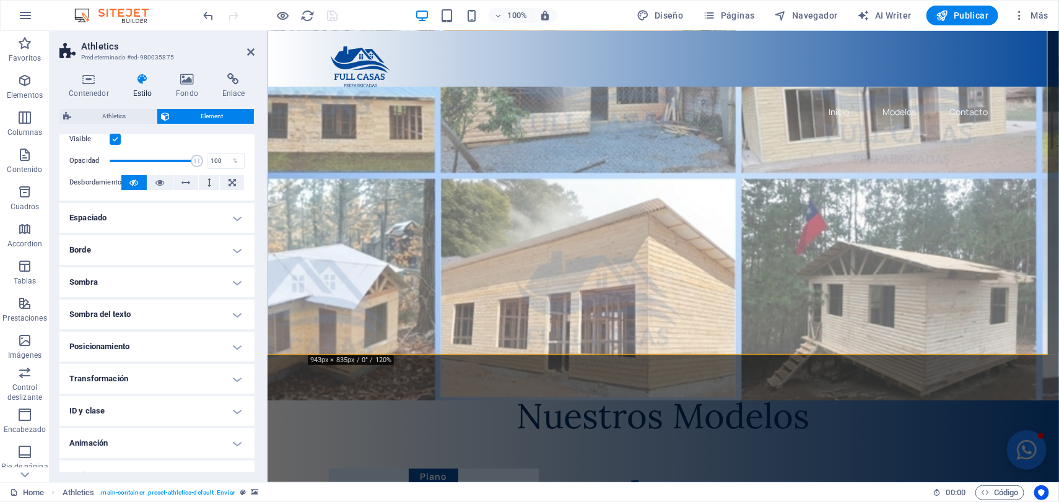
scroll to position [51, 0]
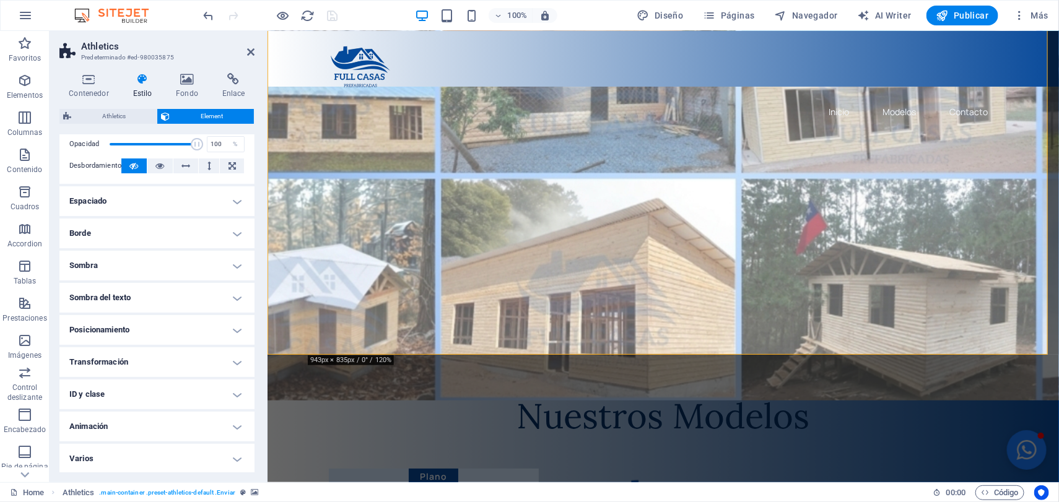
click at [121, 398] on h4 "ID y clase" at bounding box center [156, 395] width 195 height 30
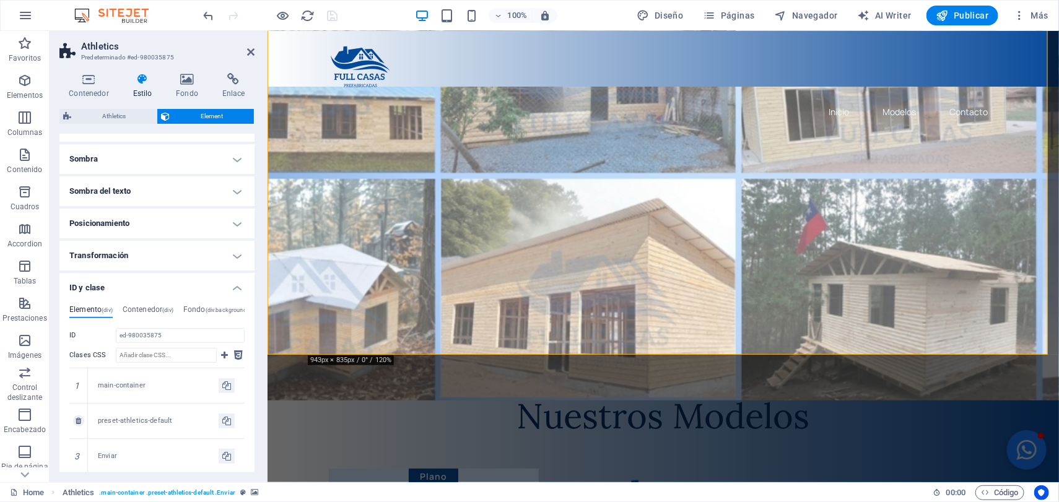
scroll to position [206, 0]
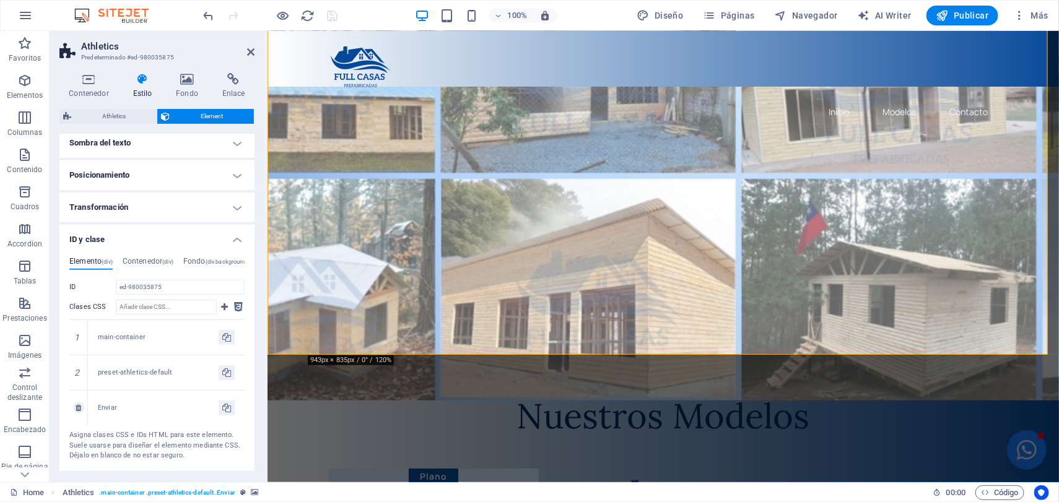
click at [107, 408] on div "Enviar" at bounding box center [158, 408] width 121 height 11
click at [224, 403] on icon at bounding box center [226, 408] width 9 height 15
type input "Enviar"
click at [236, 80] on icon at bounding box center [233, 79] width 42 height 12
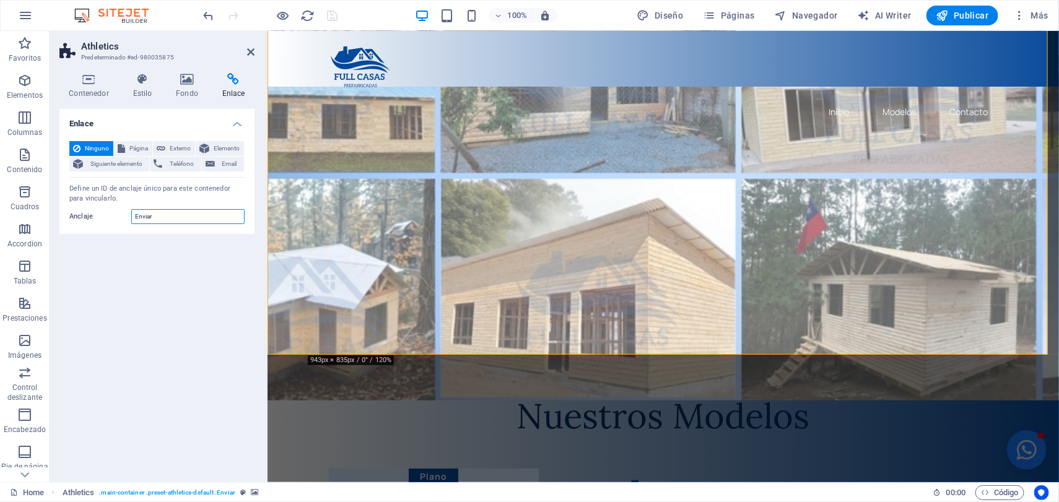
click at [172, 216] on input "Enviar" at bounding box center [187, 216] width 113 height 15
drag, startPoint x: 158, startPoint y: 216, endPoint x: 59, endPoint y: 217, distance: 98.5
click at [59, 217] on div "Ninguno Página Externo Elemento Siguiente elemento Teléfono Email Página Home A…" at bounding box center [156, 182] width 195 height 103
paste input "Enviar"
type input "Enviar"
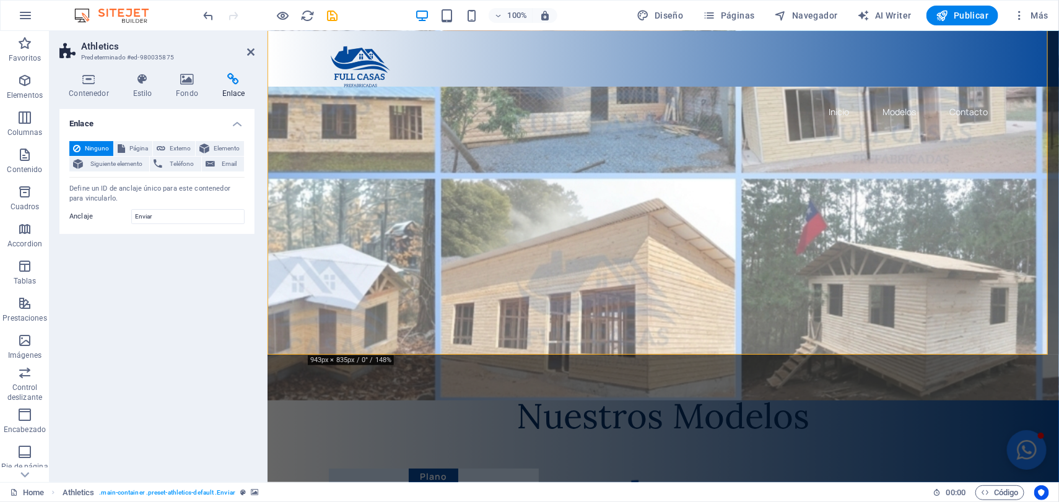
click at [340, 23] on div "100% Diseño Páginas Navegador AI Writer Publicar Más" at bounding box center [627, 16] width 852 height 20
click at [332, 16] on icon "save" at bounding box center [333, 16] width 14 height 14
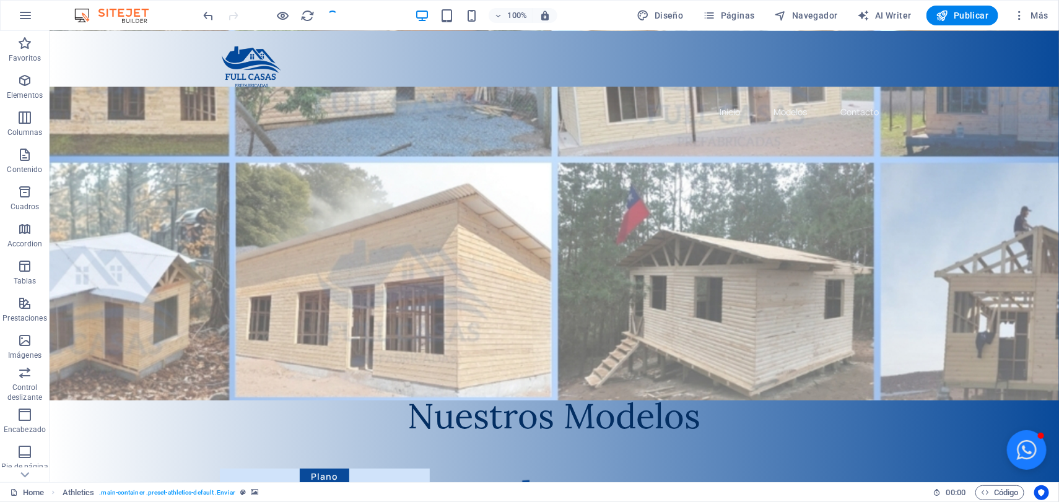
checkbox input "false"
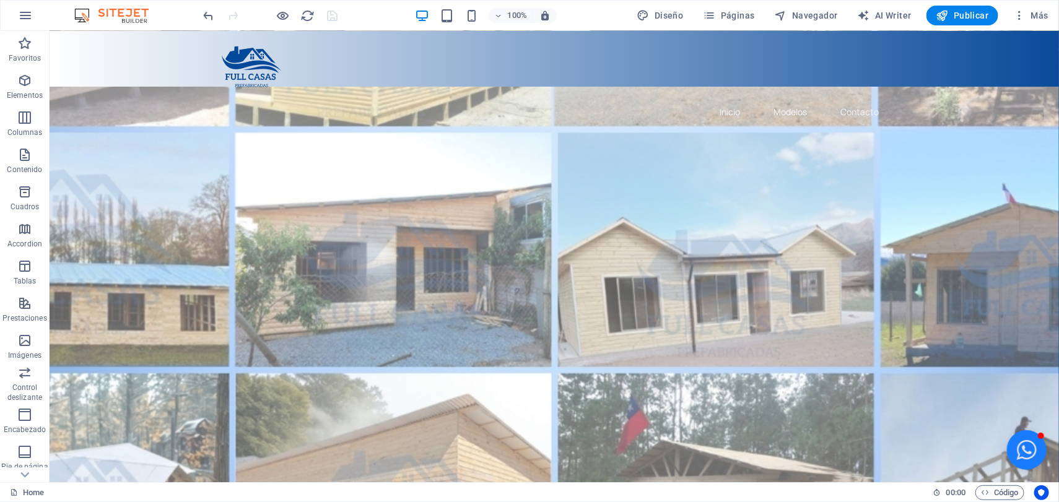
scroll to position [155, 0]
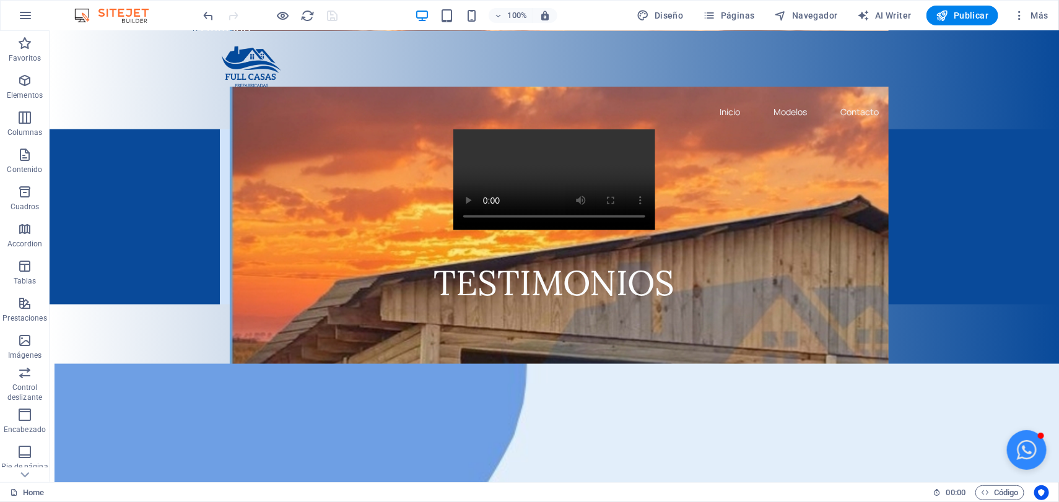
scroll to position [3066, 0]
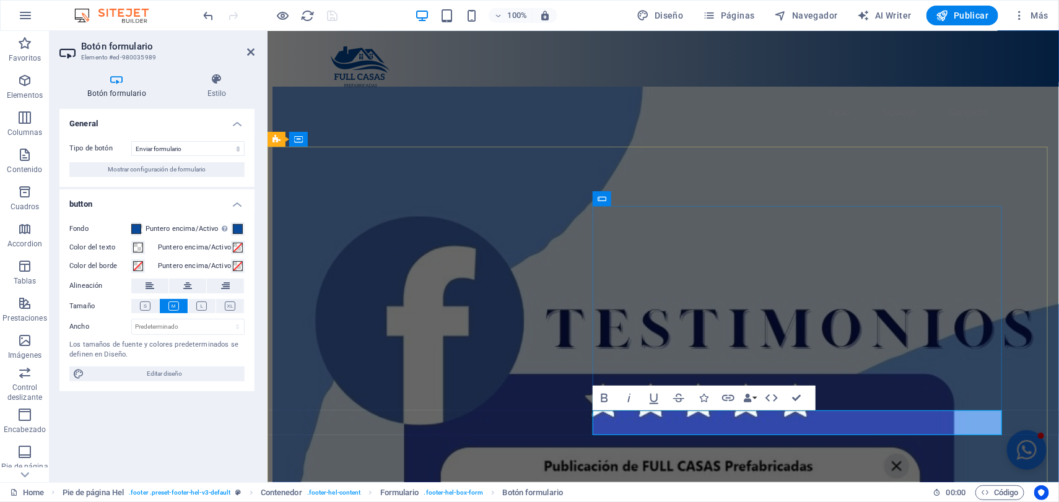
scroll to position [2989, 0]
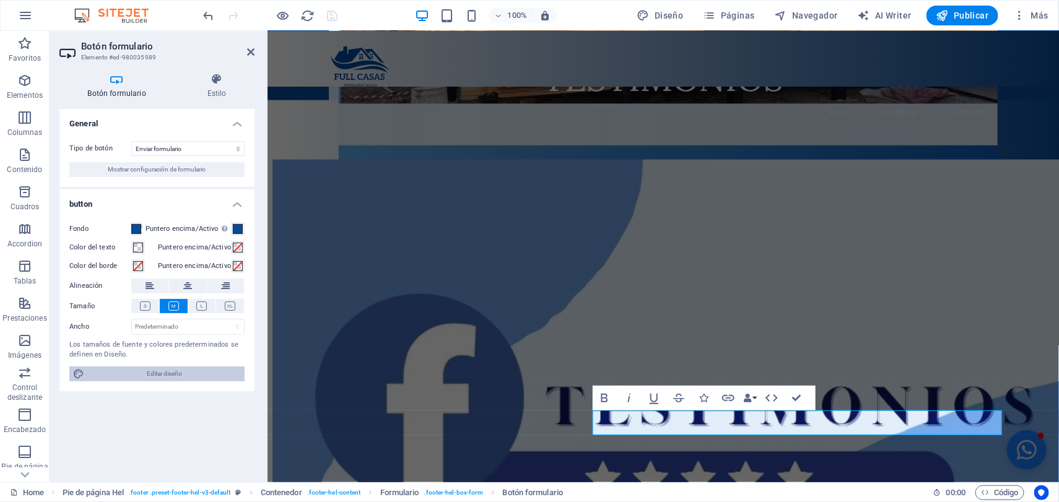
click at [203, 370] on span "Editar diseño" at bounding box center [164, 374] width 153 height 15
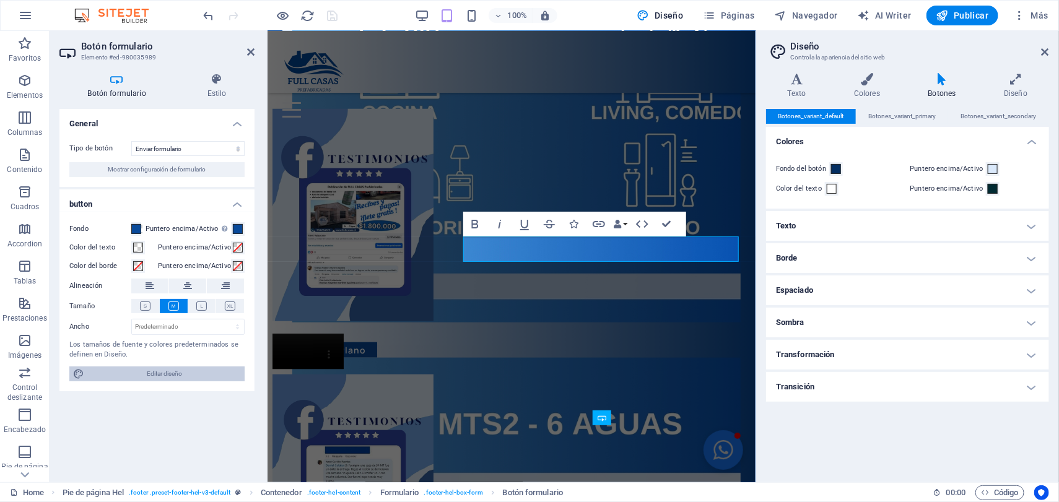
scroll to position [2770, 0]
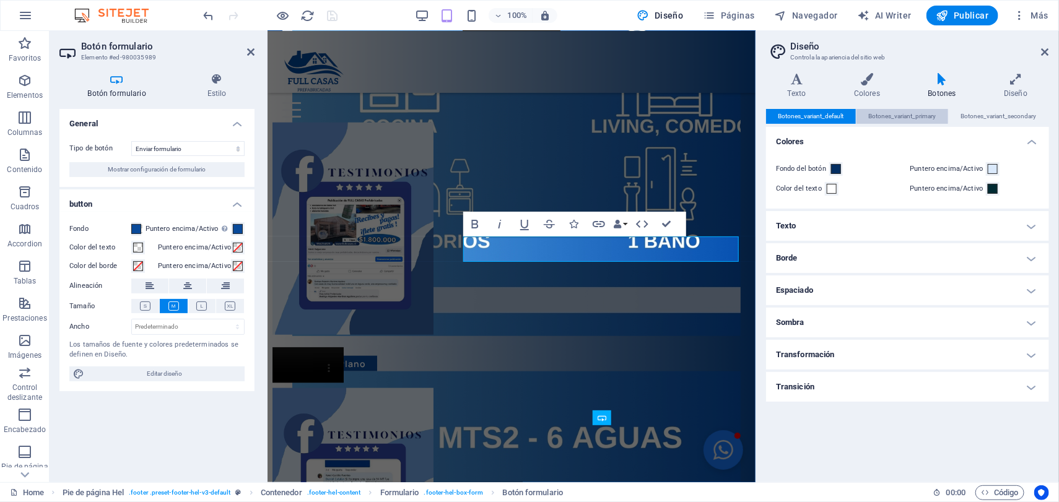
click at [894, 115] on span "Botones_variant_primary" at bounding box center [903, 116] width 68 height 15
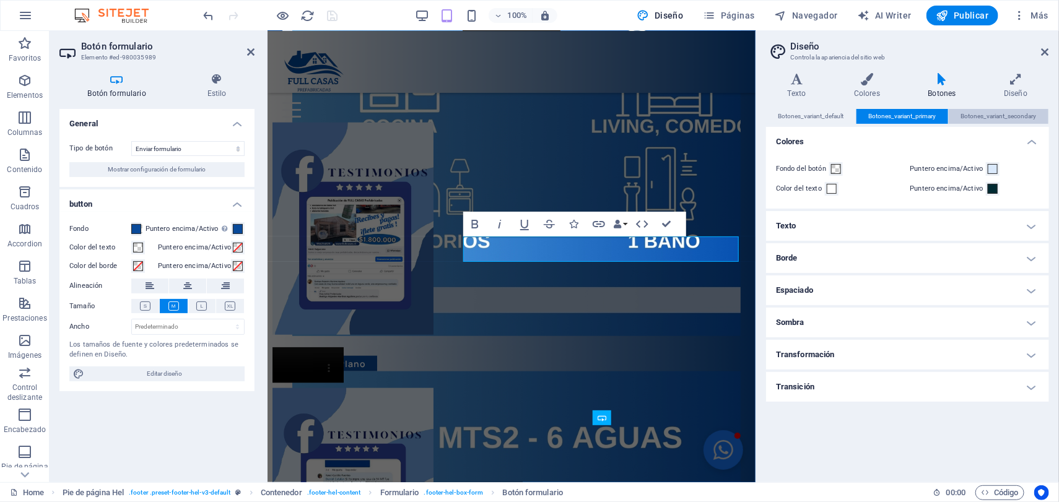
click at [1002, 120] on span "Botones_variant_secondary" at bounding box center [999, 116] width 76 height 15
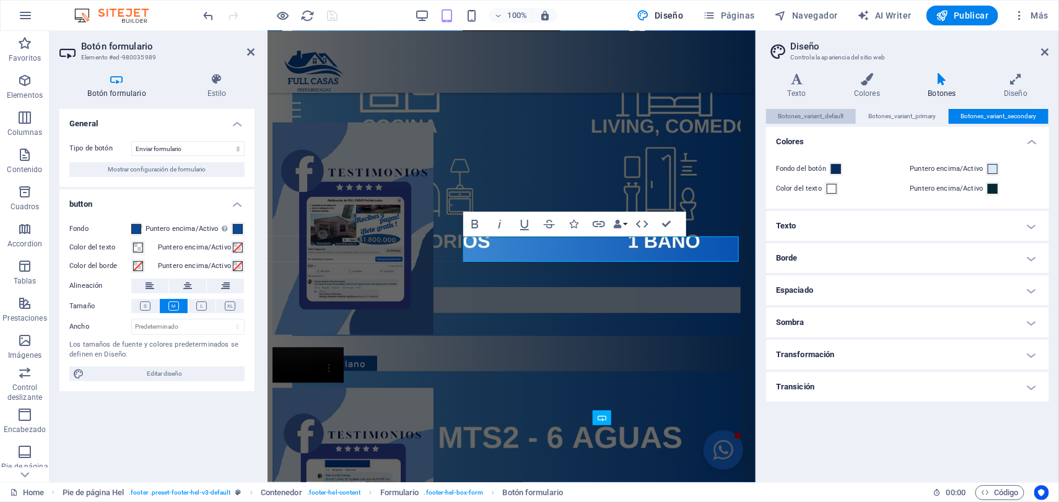
click at [814, 115] on span "Botones_variant_default" at bounding box center [812, 116] width 66 height 15
click at [219, 79] on icon at bounding box center [217, 79] width 76 height 12
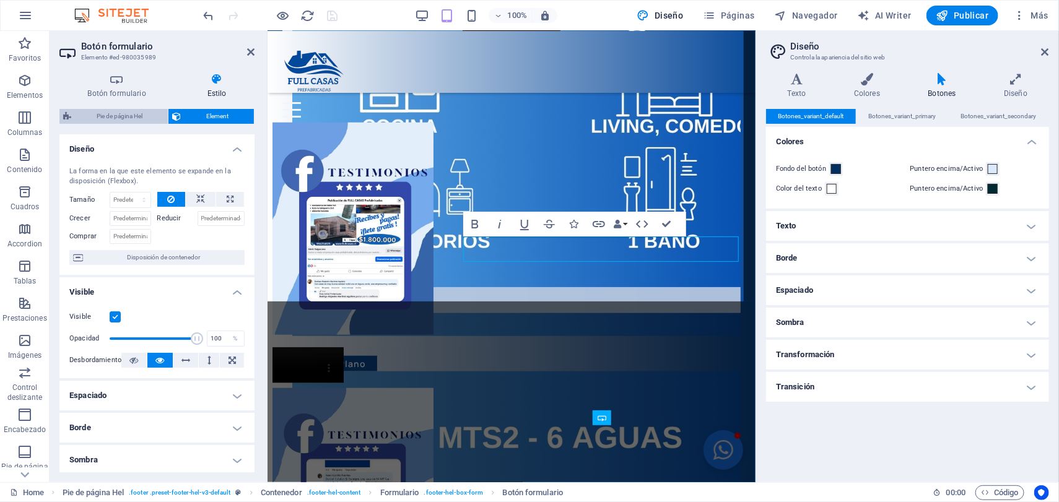
click at [120, 118] on span "Pie de página Hel" at bounding box center [119, 116] width 89 height 15
select select "%"
select select "rem"
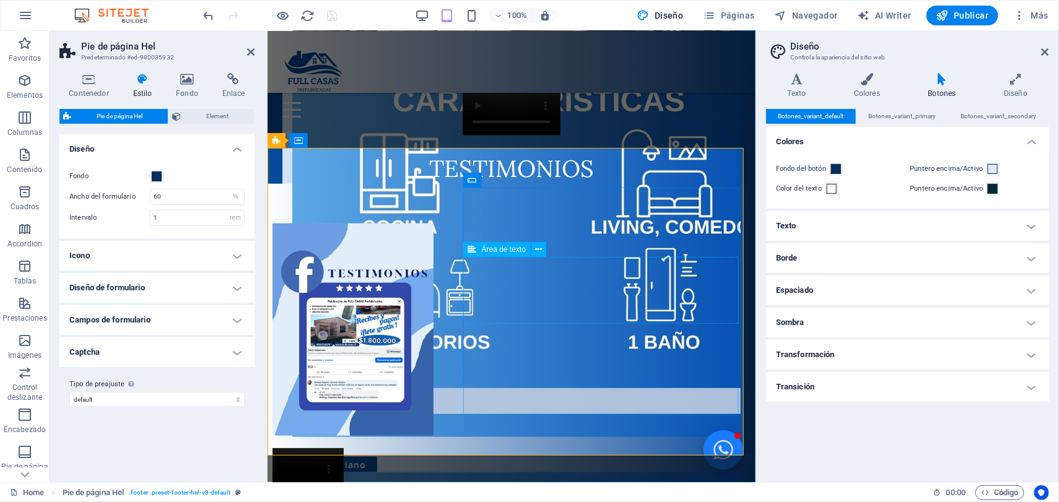
scroll to position [2614, 0]
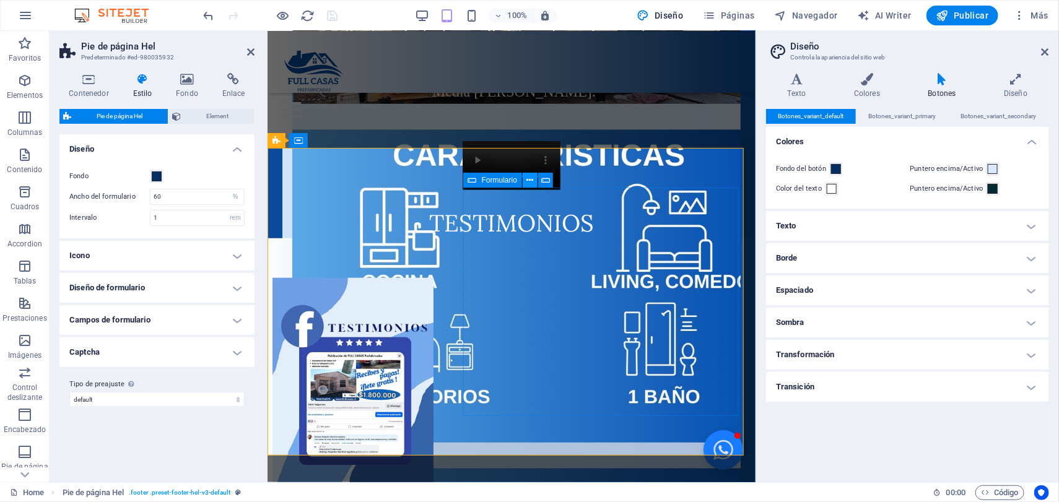
click at [533, 181] on icon at bounding box center [530, 180] width 7 height 13
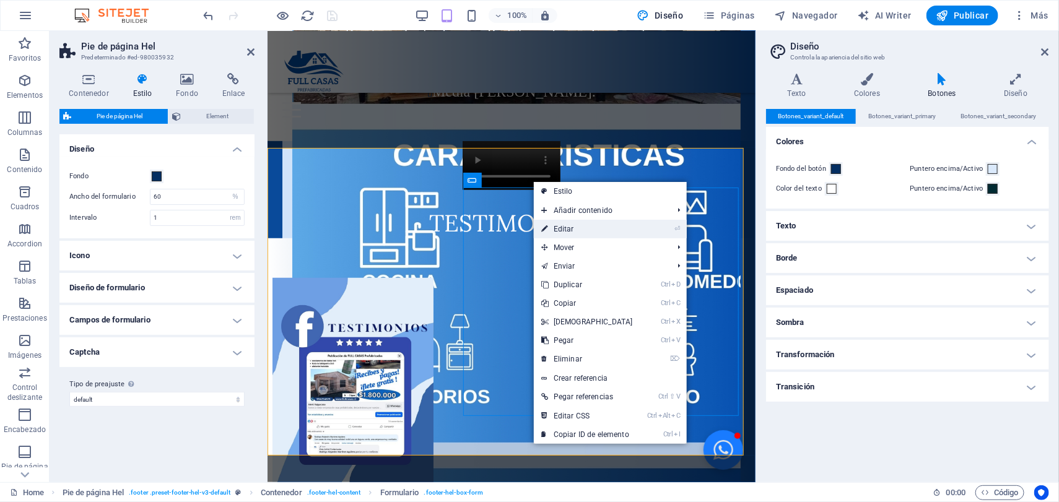
click at [560, 226] on link "⏎ Editar" at bounding box center [587, 229] width 107 height 19
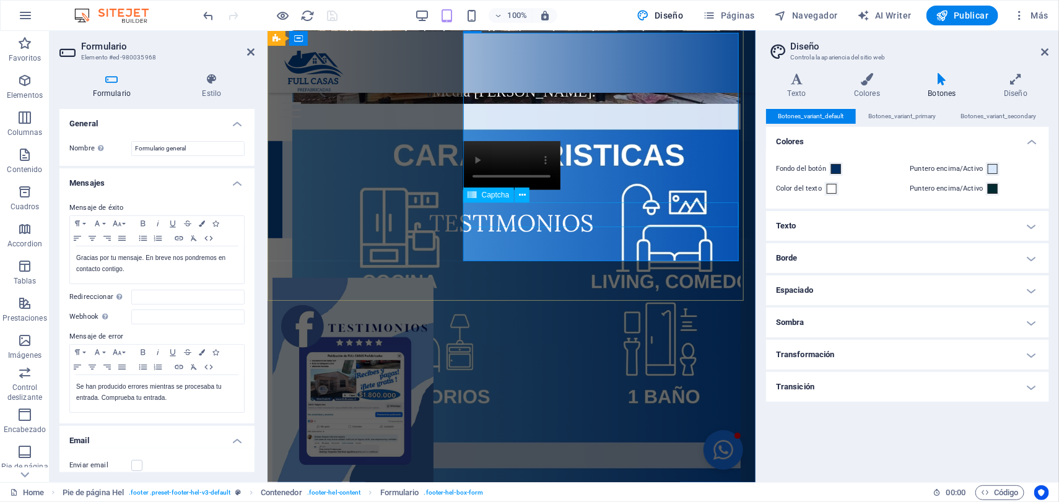
scroll to position [2769, 0]
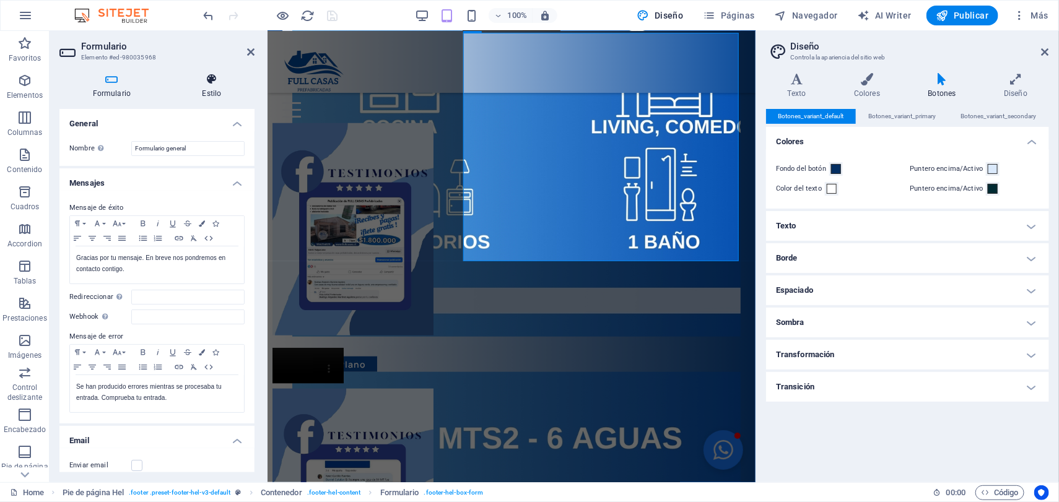
click at [203, 79] on icon at bounding box center [211, 79] width 85 height 12
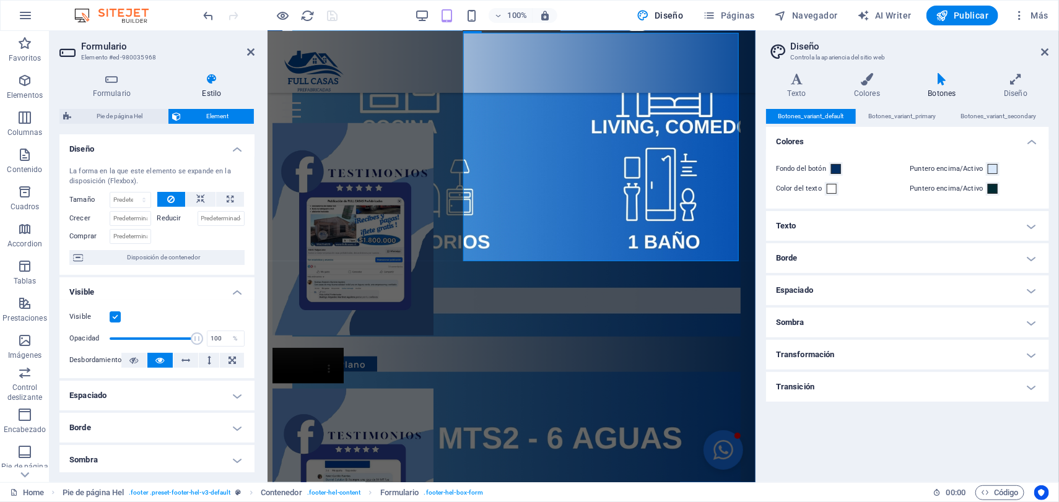
click at [102, 103] on div "Formulario Estilo General Nombre Define un nombre para el formulario. Formulari…" at bounding box center [156, 273] width 195 height 400
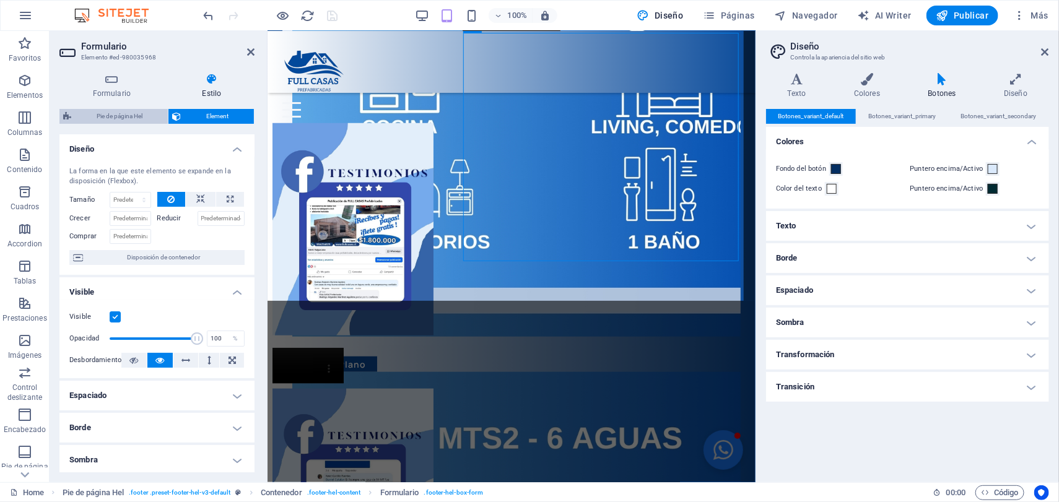
click at [107, 118] on span "Pie de página Hel" at bounding box center [119, 116] width 89 height 15
select select "%"
select select "rem"
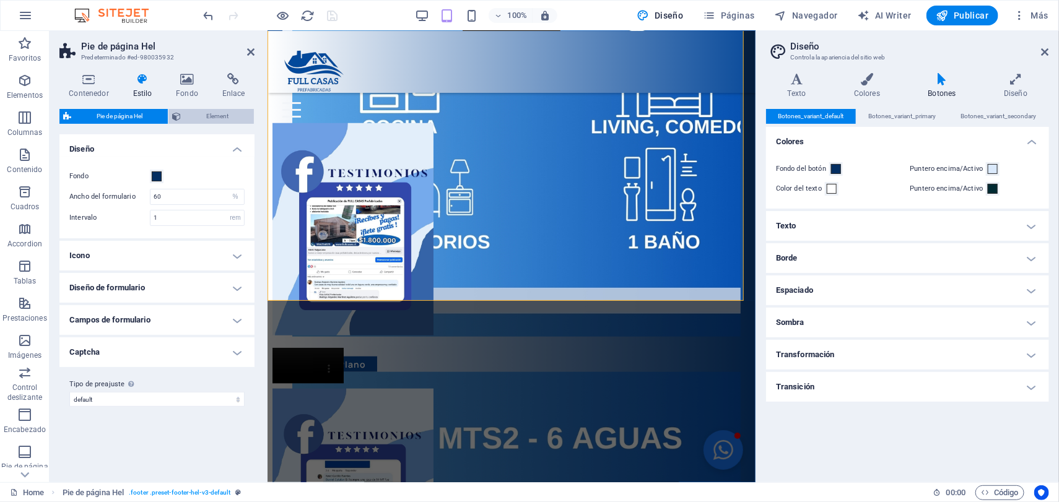
click at [231, 113] on span "Element" at bounding box center [218, 116] width 66 height 15
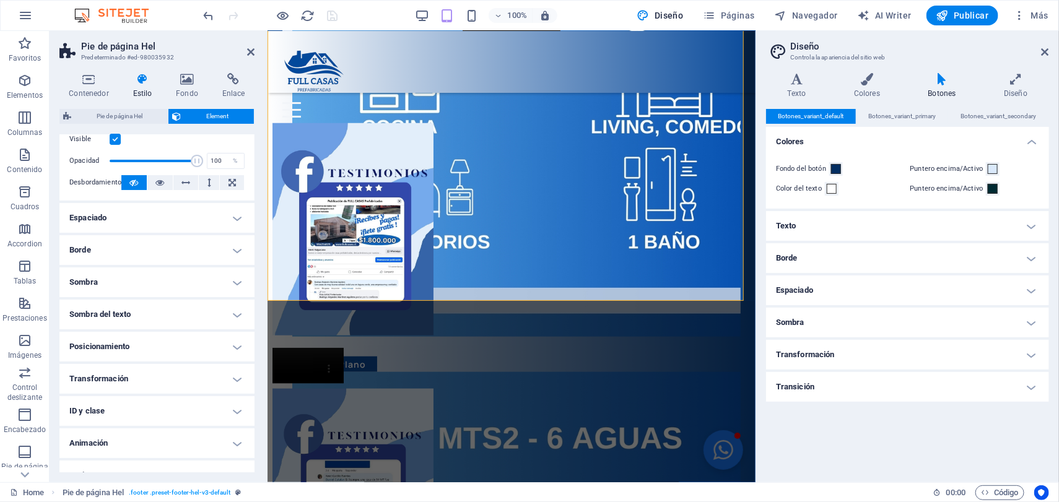
scroll to position [51, 0]
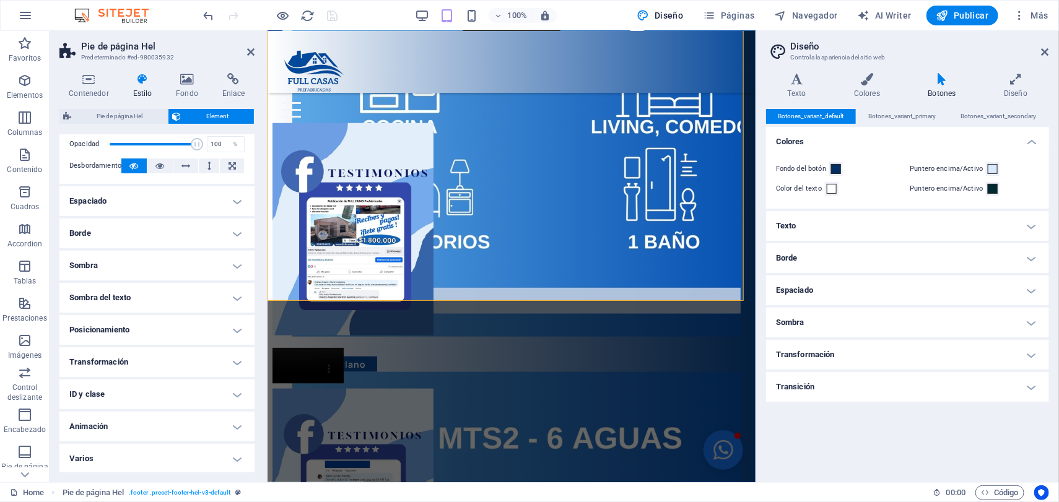
click at [207, 400] on h4 "ID y clase" at bounding box center [156, 395] width 195 height 30
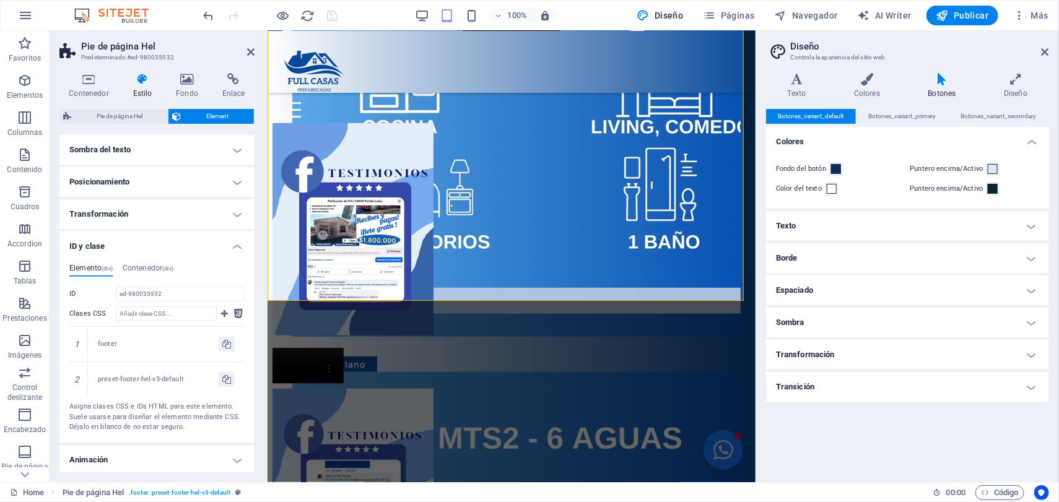
scroll to position [232, 0]
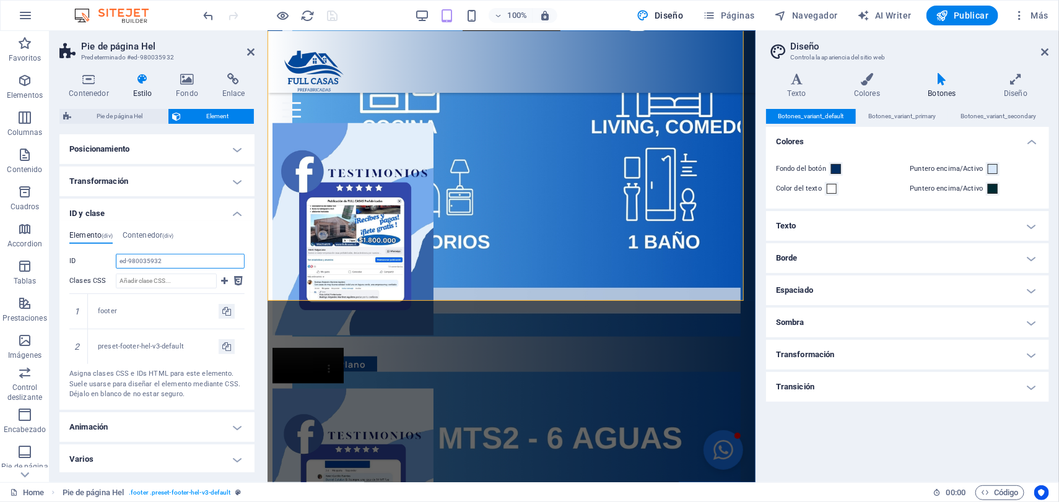
click at [169, 256] on input "ed-980035932" at bounding box center [180, 261] width 129 height 15
click at [163, 263] on input "ed-980035932" at bounding box center [180, 261] width 129 height 15
click at [152, 280] on input "Clases CSS" at bounding box center [166, 281] width 101 height 15
type input "Enviar"
click at [222, 279] on icon at bounding box center [224, 281] width 7 height 15
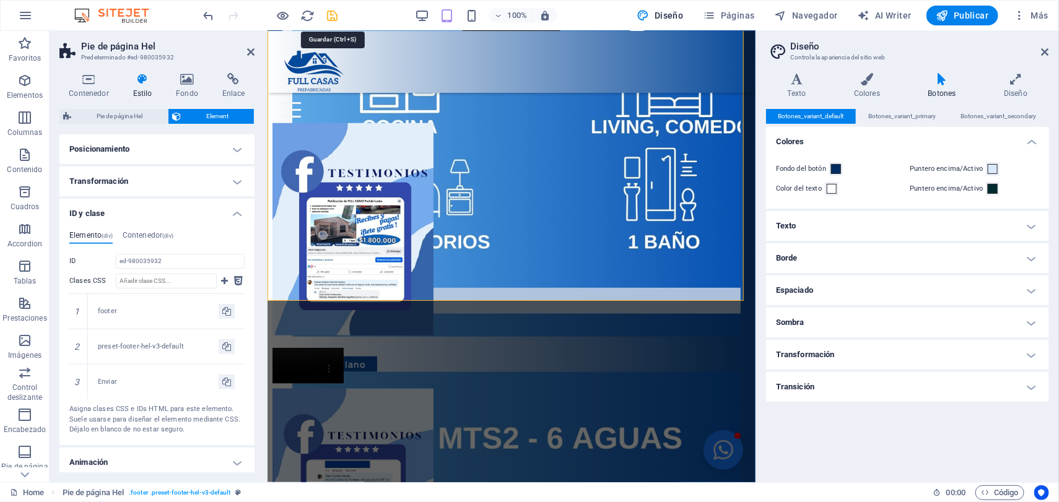
click at [326, 21] on icon "save" at bounding box center [333, 16] width 14 height 14
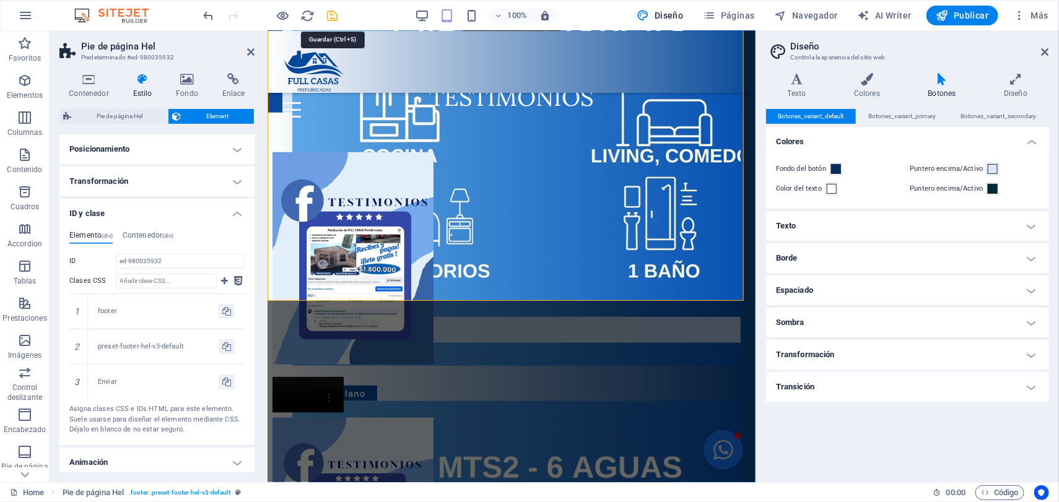
checkbox input "false"
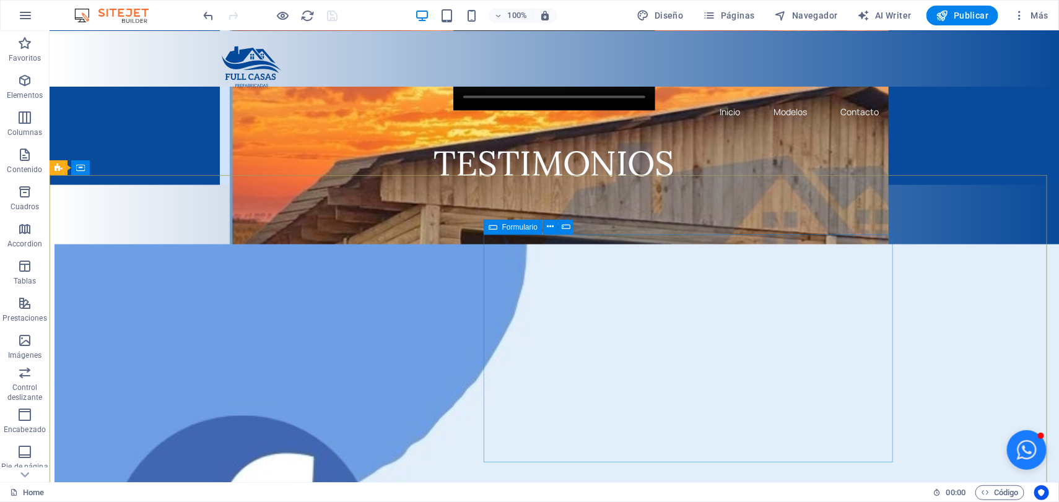
scroll to position [3114, 0]
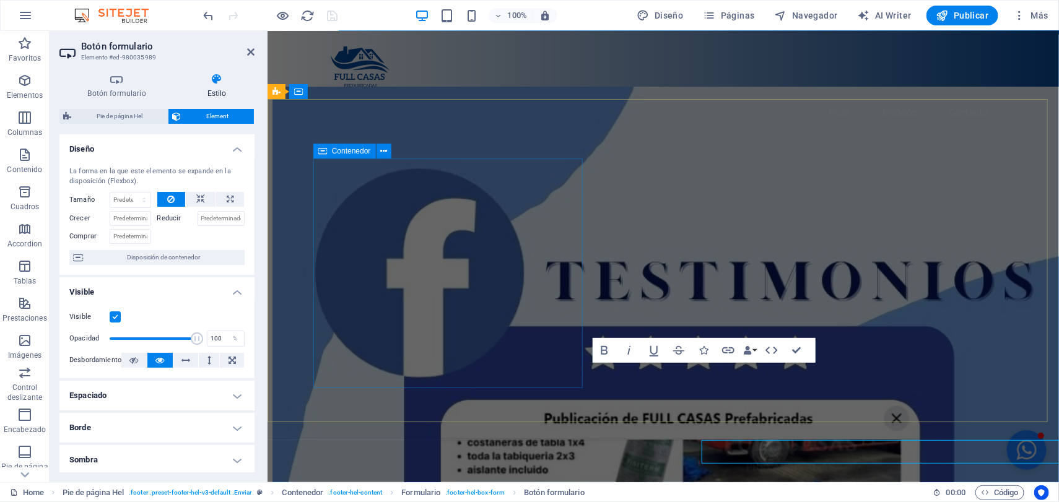
scroll to position [3036, 0]
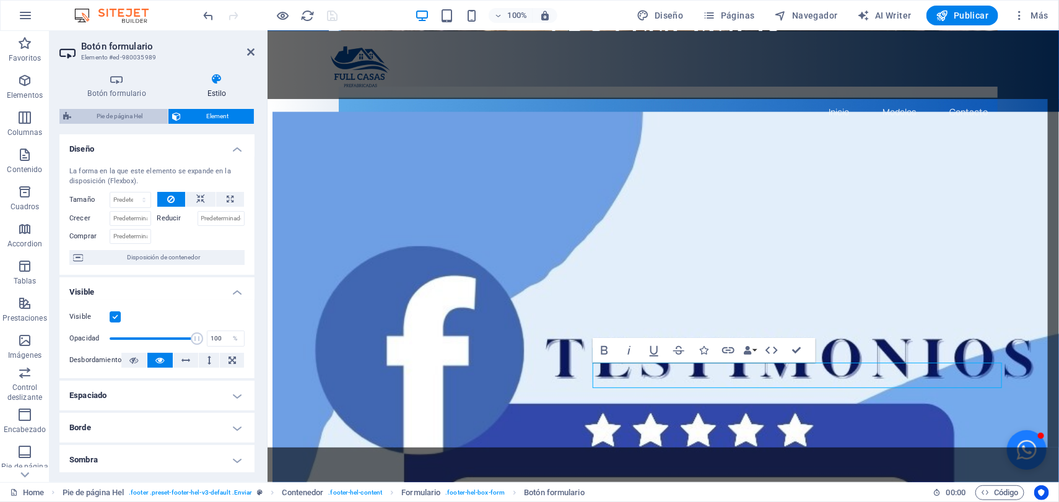
click at [126, 115] on span "Pie de página Hel" at bounding box center [119, 116] width 89 height 15
select select "%"
select select "rem"
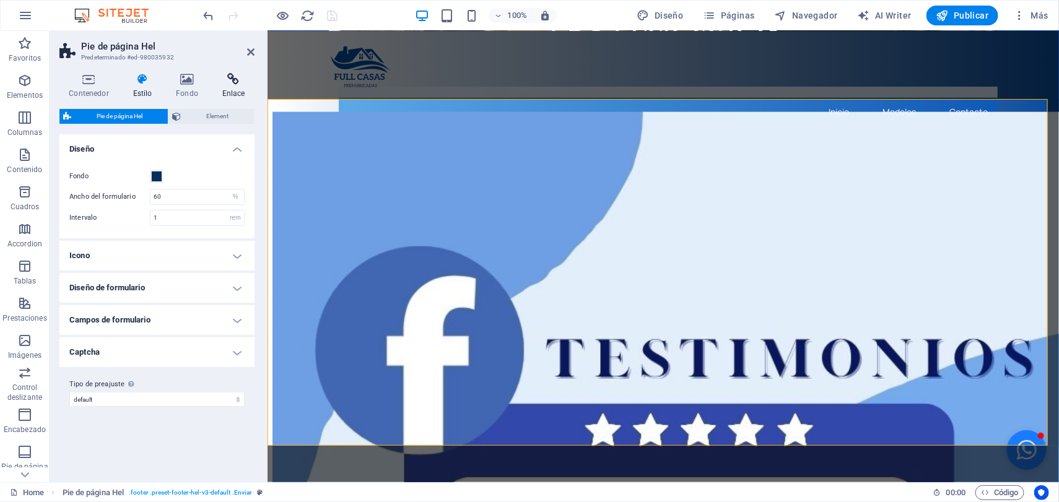
click at [227, 87] on h4 "Enlace" at bounding box center [233, 86] width 42 height 26
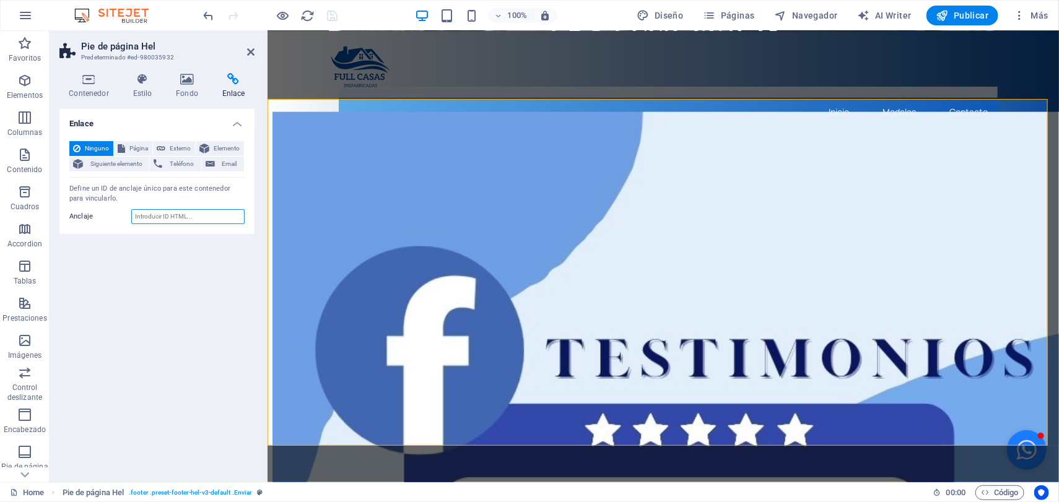
click at [175, 215] on input "Anclaje" at bounding box center [187, 216] width 113 height 15
click at [219, 164] on span "Email" at bounding box center [230, 164] width 22 height 15
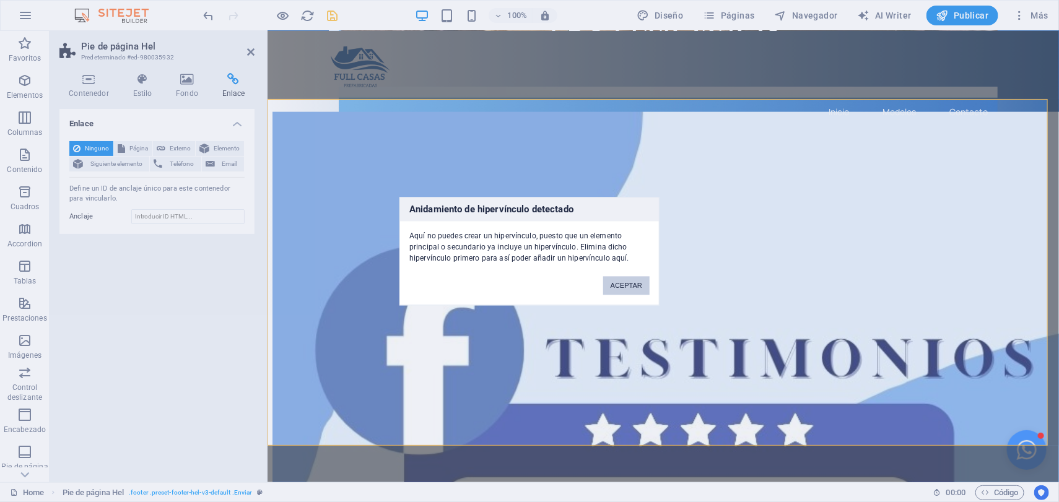
drag, startPoint x: 644, startPoint y: 285, endPoint x: 272, endPoint y: 224, distance: 376.6
click at [644, 285] on button "ACEPTAR" at bounding box center [626, 285] width 46 height 19
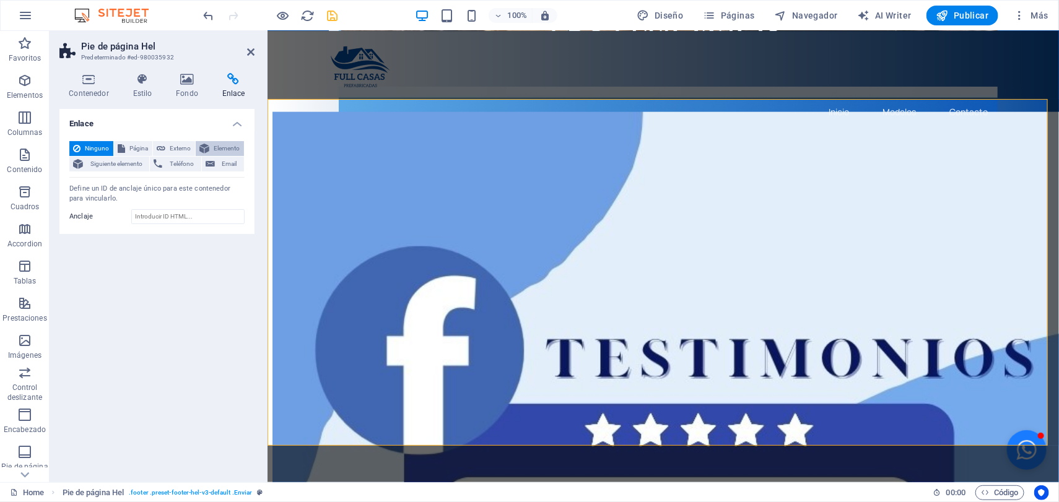
click at [217, 141] on span "Elemento" at bounding box center [226, 148] width 27 height 15
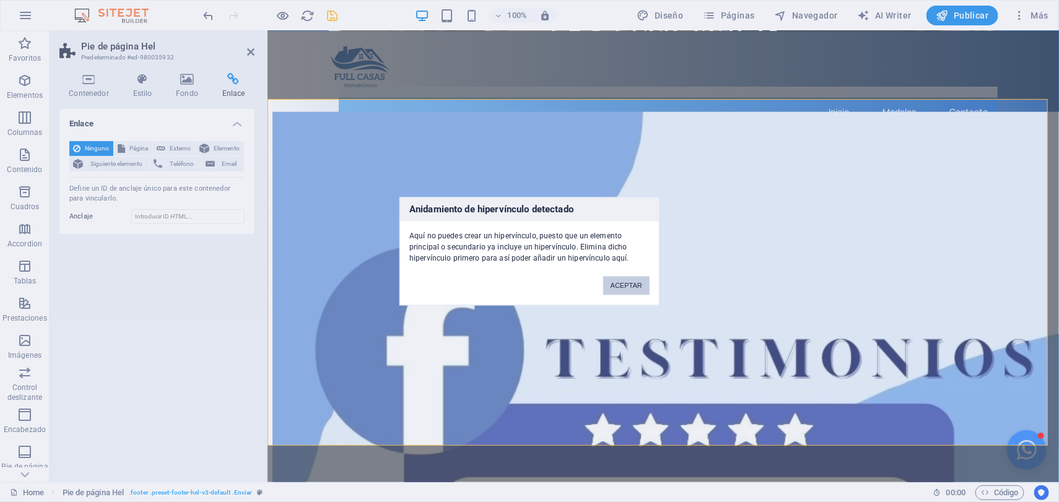
click at [629, 291] on button "ACEPTAR" at bounding box center [626, 285] width 46 height 19
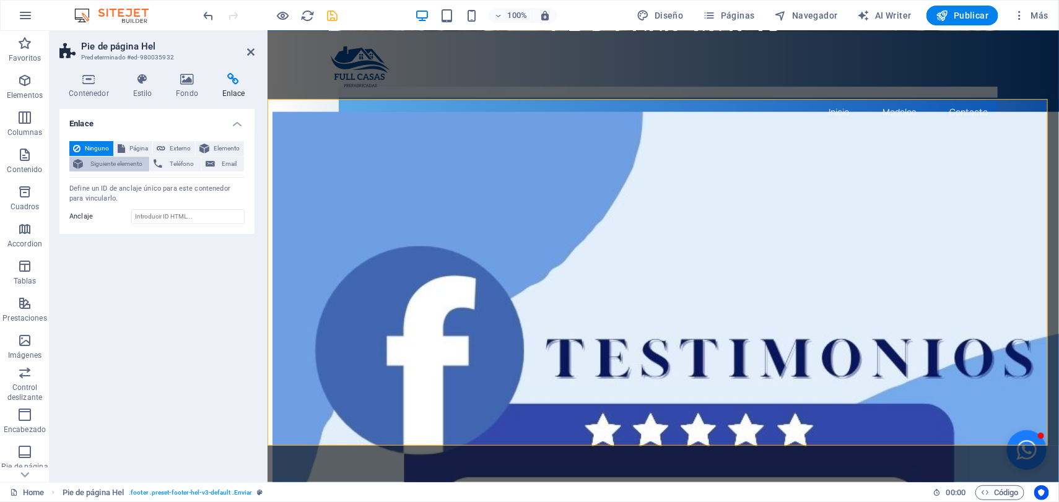
click at [118, 164] on span "Siguiente elemento" at bounding box center [116, 164] width 59 height 15
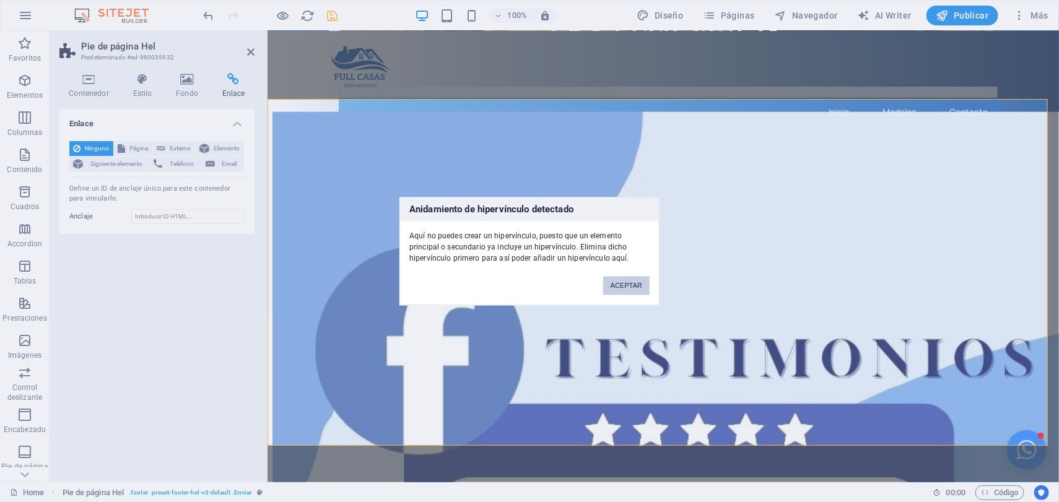
click at [635, 282] on button "ACEPTAR" at bounding box center [626, 285] width 46 height 19
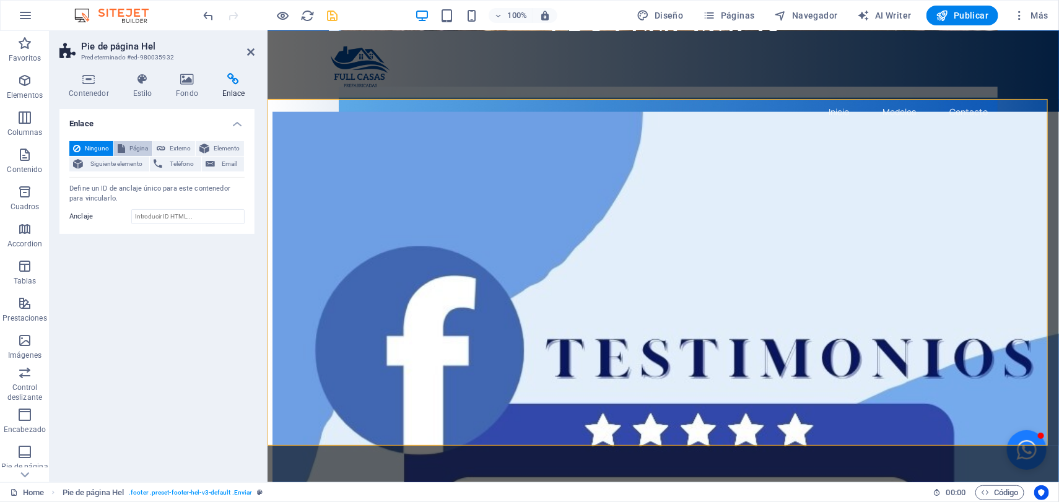
click at [129, 146] on span "Página" at bounding box center [139, 148] width 20 height 15
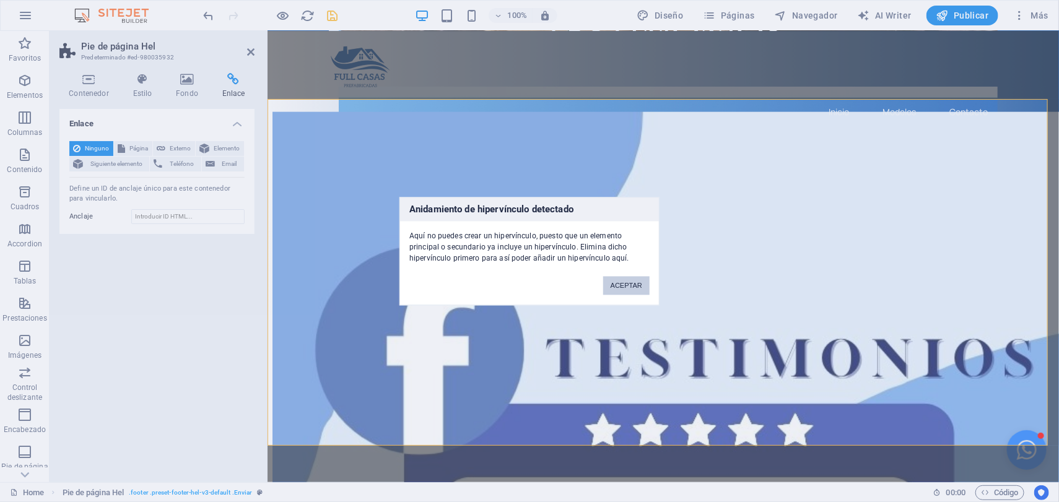
click at [631, 287] on button "ACEPTAR" at bounding box center [626, 285] width 46 height 19
